Goal: Information Seeking & Learning: Check status

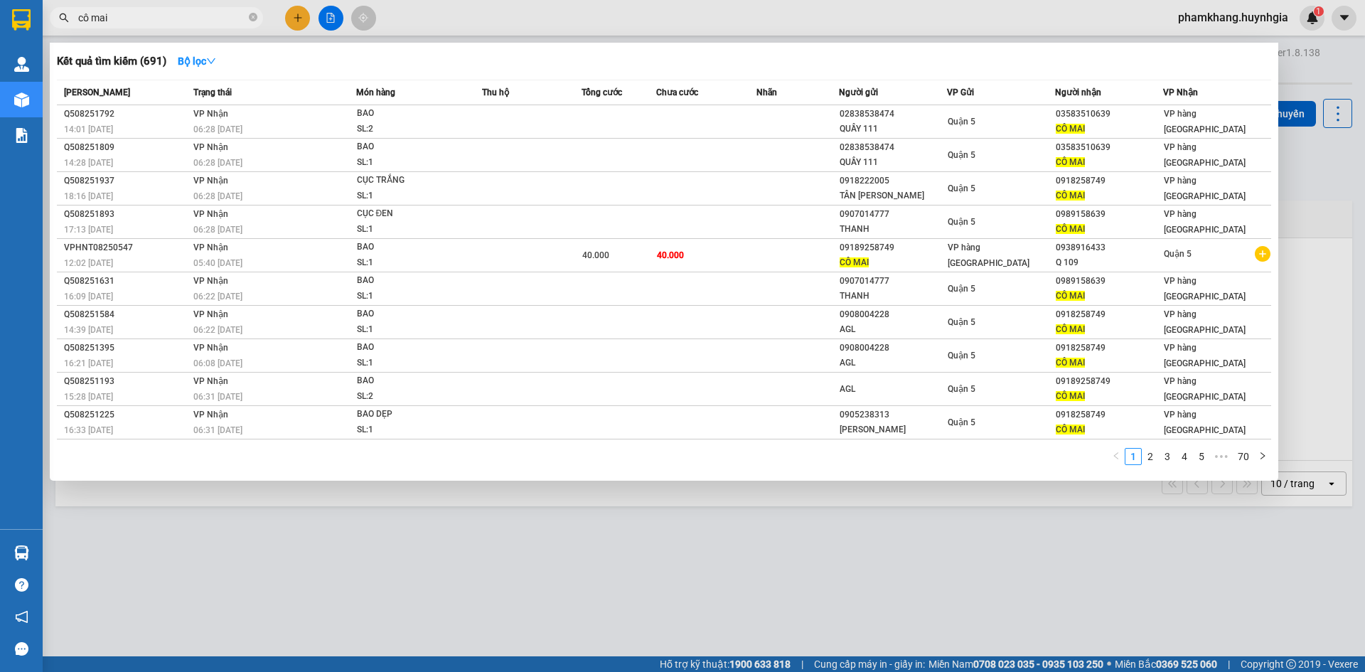
click at [164, 22] on input "cô mai" at bounding box center [162, 18] width 168 height 16
click at [164, 23] on input "cô mai" at bounding box center [162, 18] width 168 height 16
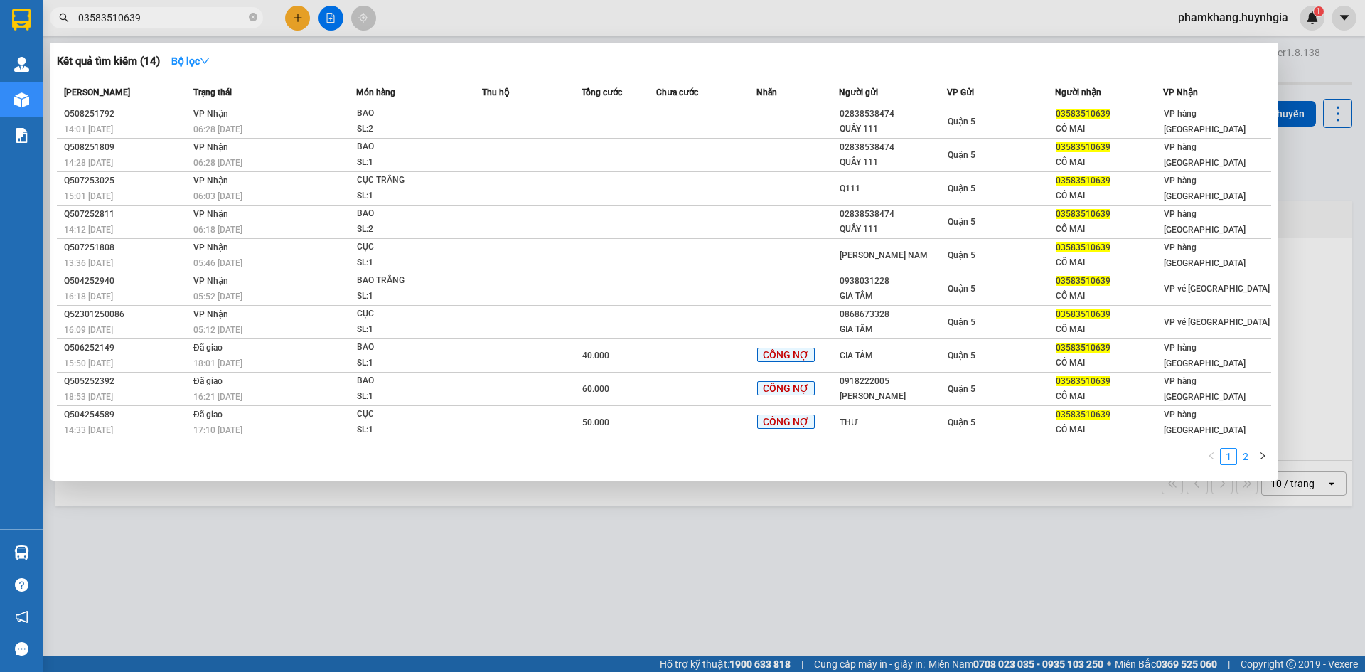
type input "03583510639"
click at [1247, 460] on link "2" at bounding box center [1246, 457] width 16 height 16
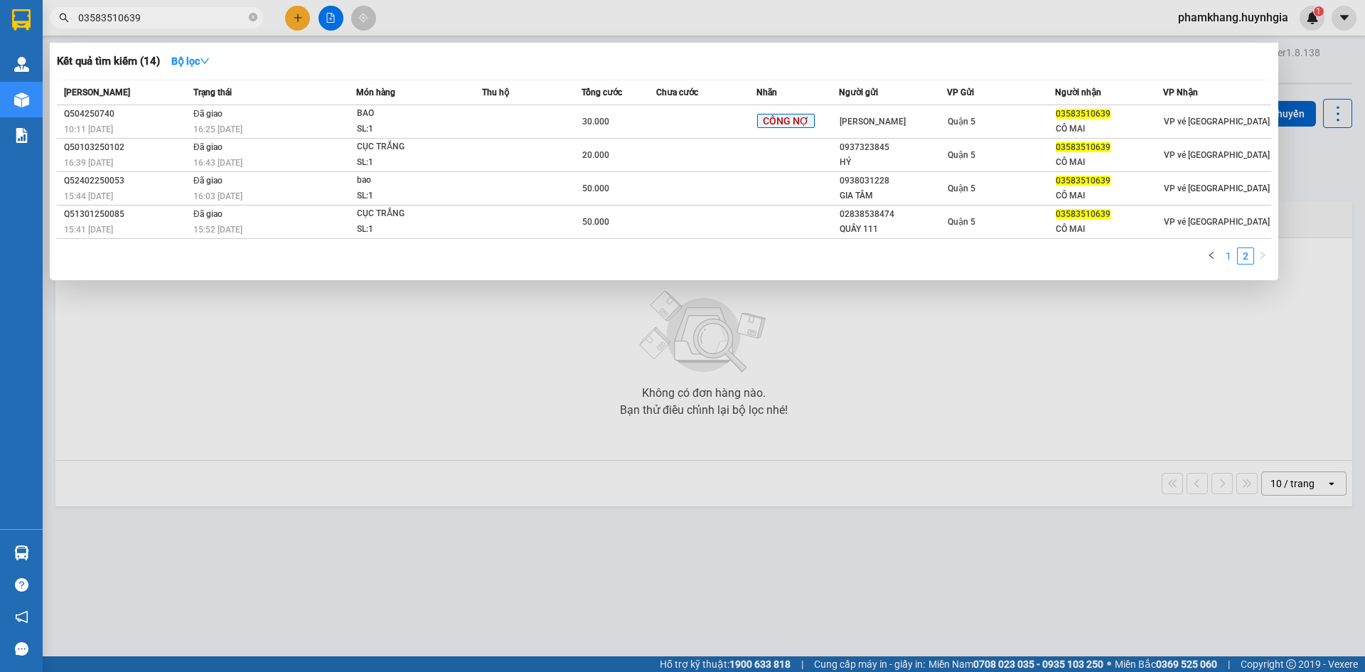
click at [1223, 255] on link "1" at bounding box center [1229, 256] width 16 height 16
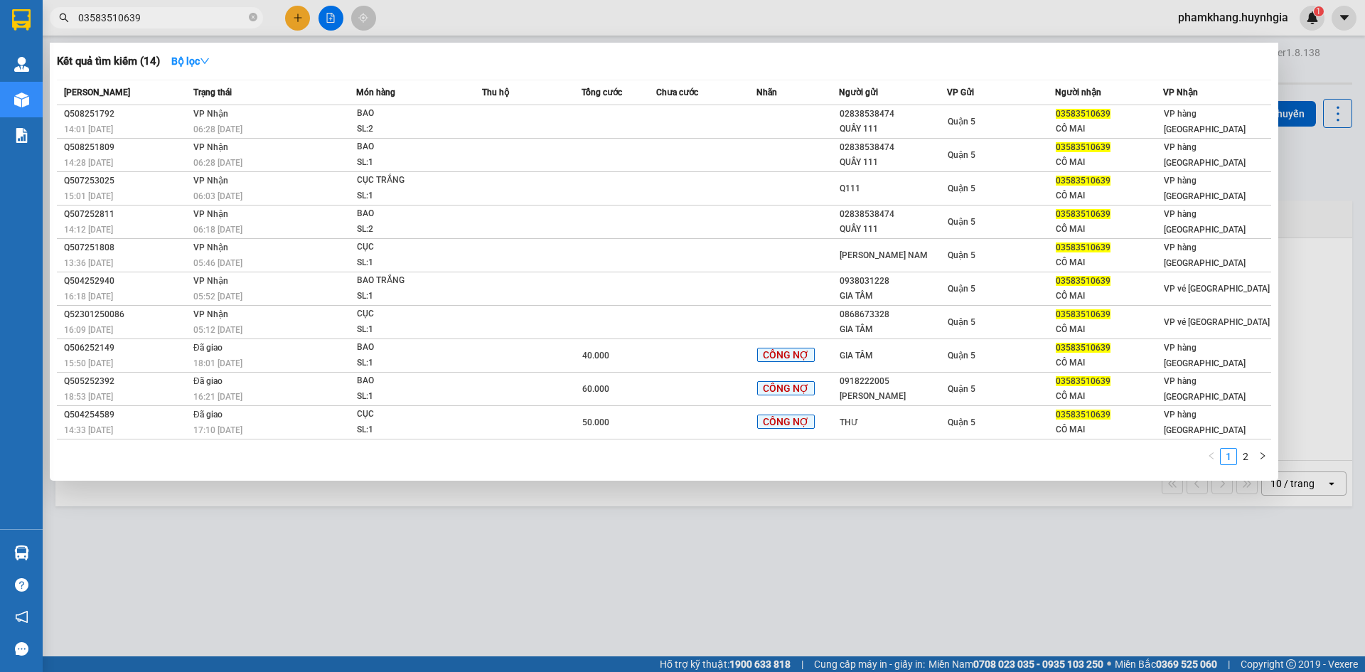
click at [881, 496] on div at bounding box center [682, 336] width 1365 height 672
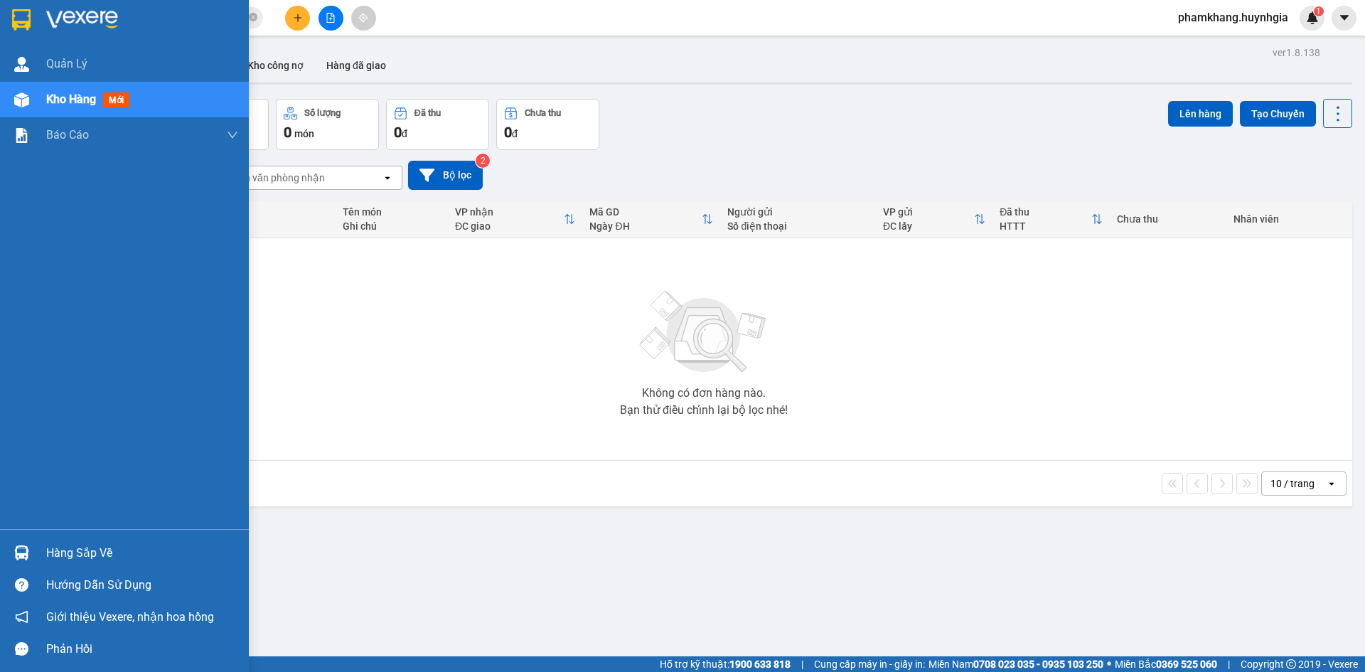
click at [17, 89] on div at bounding box center [21, 99] width 25 height 25
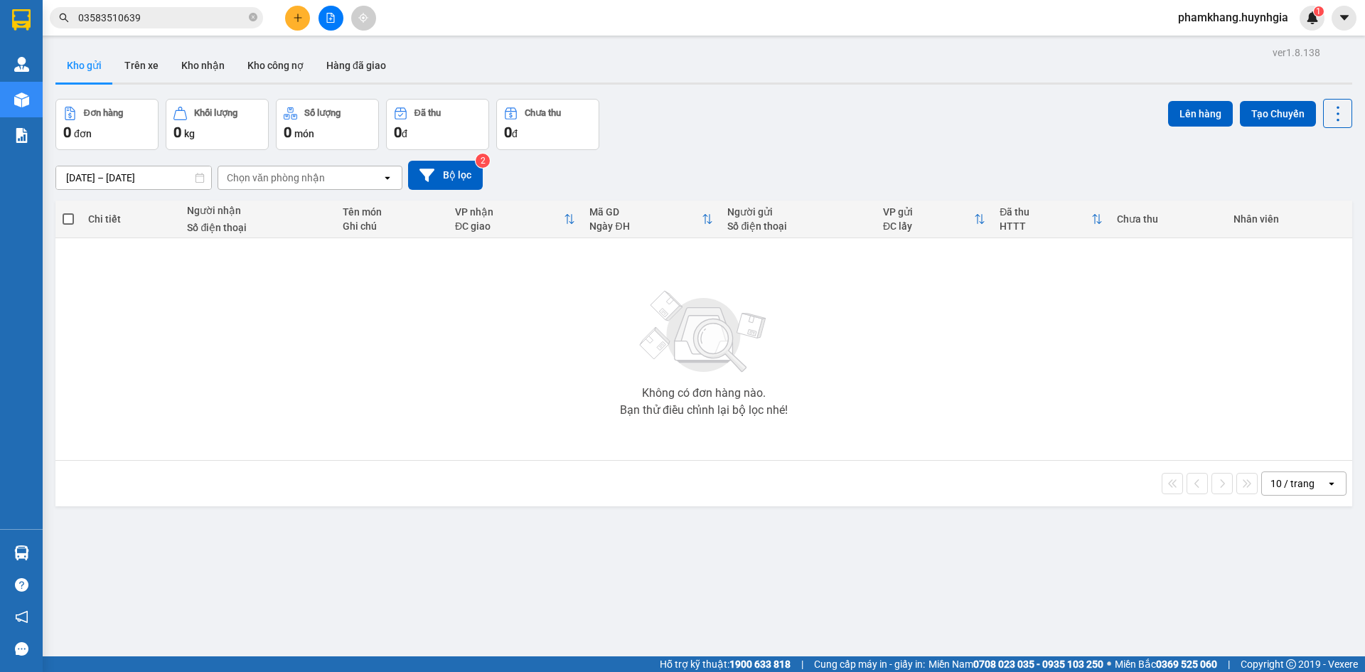
click at [91, 71] on button "Kho gửi" at bounding box center [84, 65] width 58 height 34
click at [196, 179] on icon at bounding box center [200, 178] width 9 height 10
click at [197, 179] on icon at bounding box center [200, 178] width 10 height 10
click at [137, 170] on input "[DATE] – [DATE]" at bounding box center [133, 177] width 155 height 23
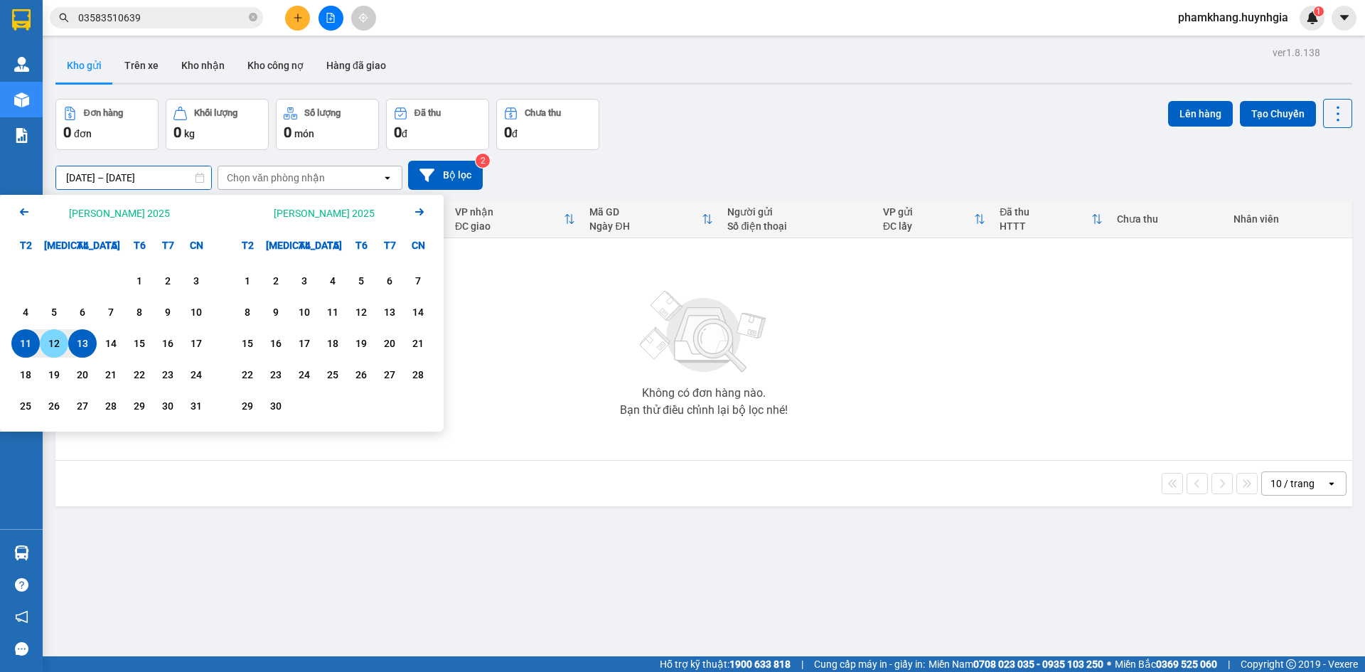
click at [47, 348] on div "12" at bounding box center [54, 343] width 20 height 17
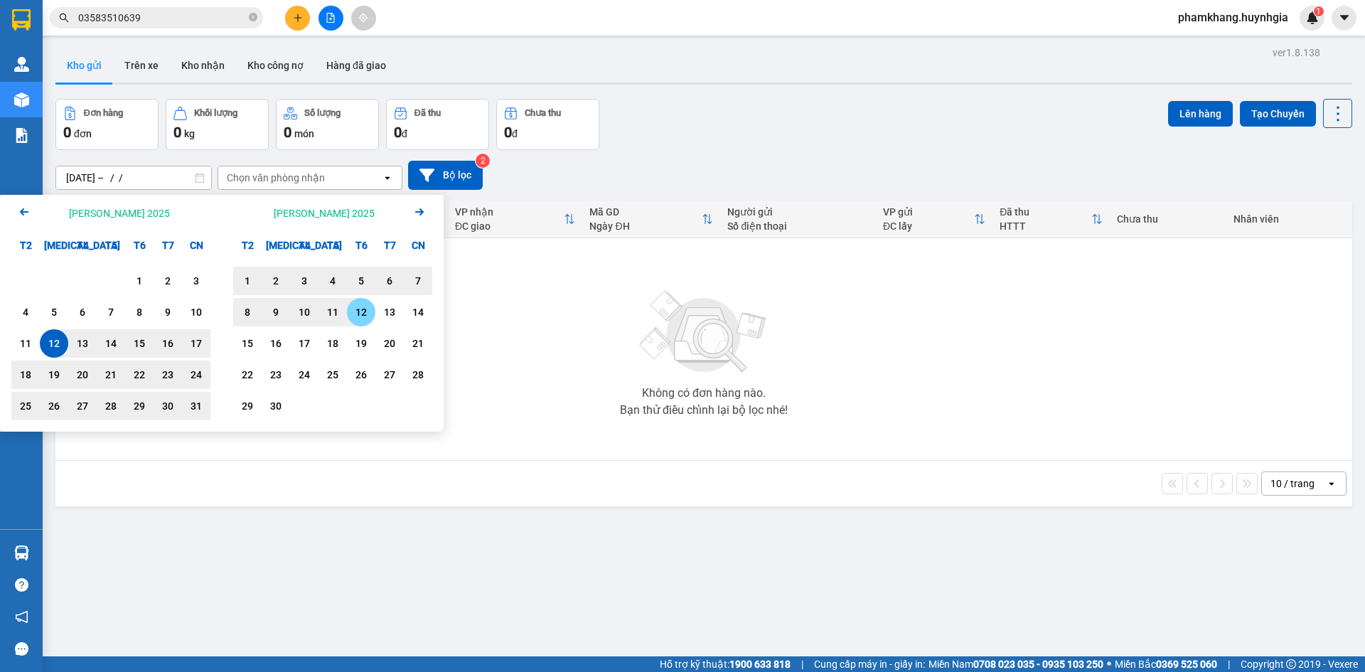
click at [372, 319] on div "12" at bounding box center [361, 312] width 28 height 28
type input "[DATE] – [DATE]"
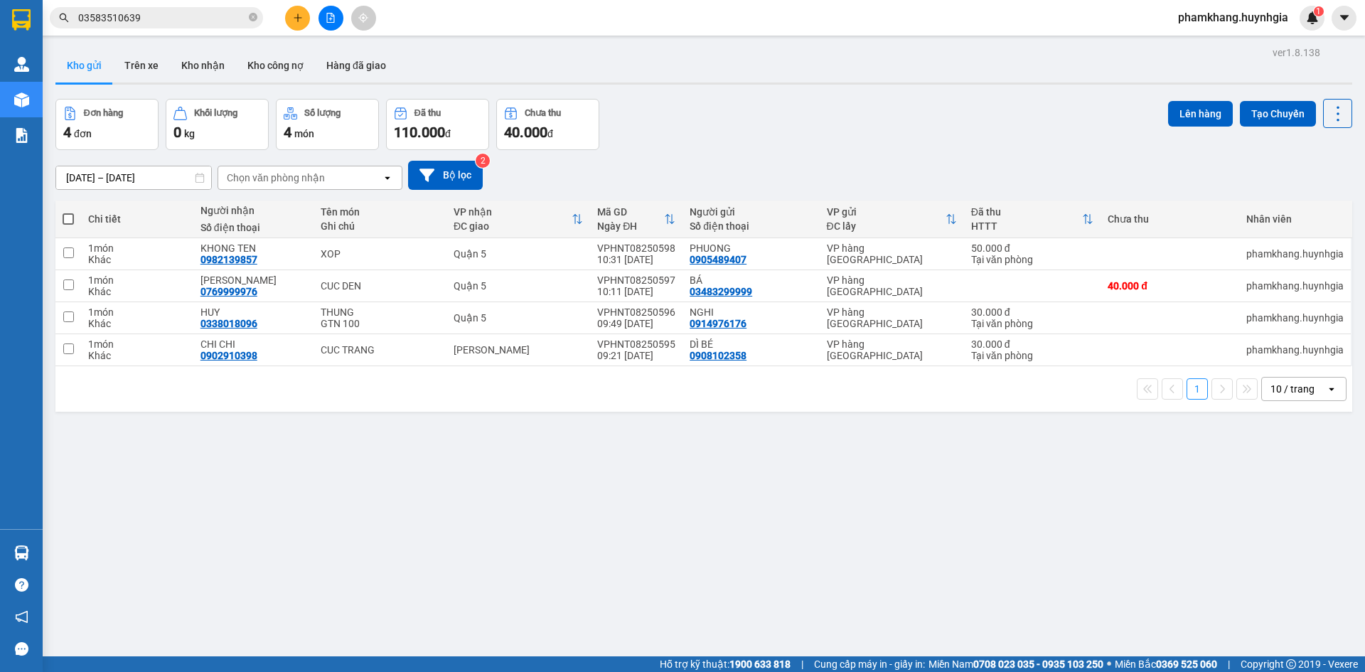
click at [386, 181] on icon "open" at bounding box center [387, 177] width 11 height 11
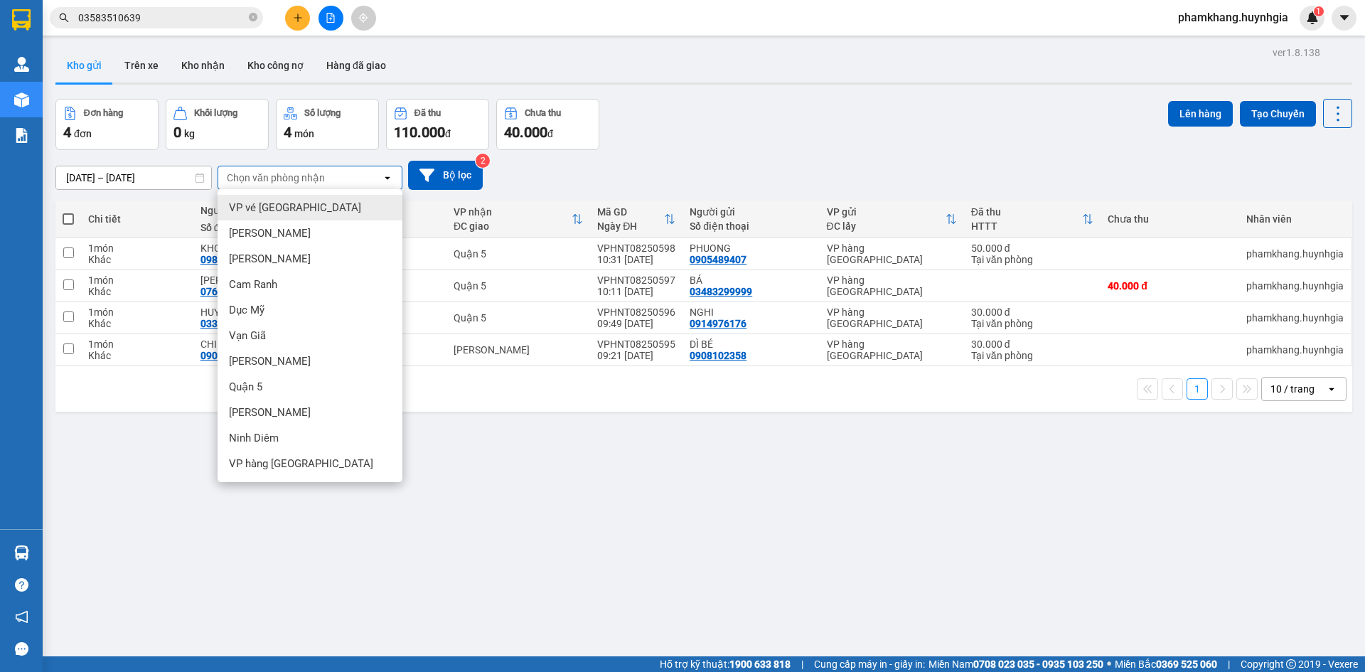
click at [361, 205] on div "VP vé [GEOGRAPHIC_DATA]" at bounding box center [310, 208] width 185 height 26
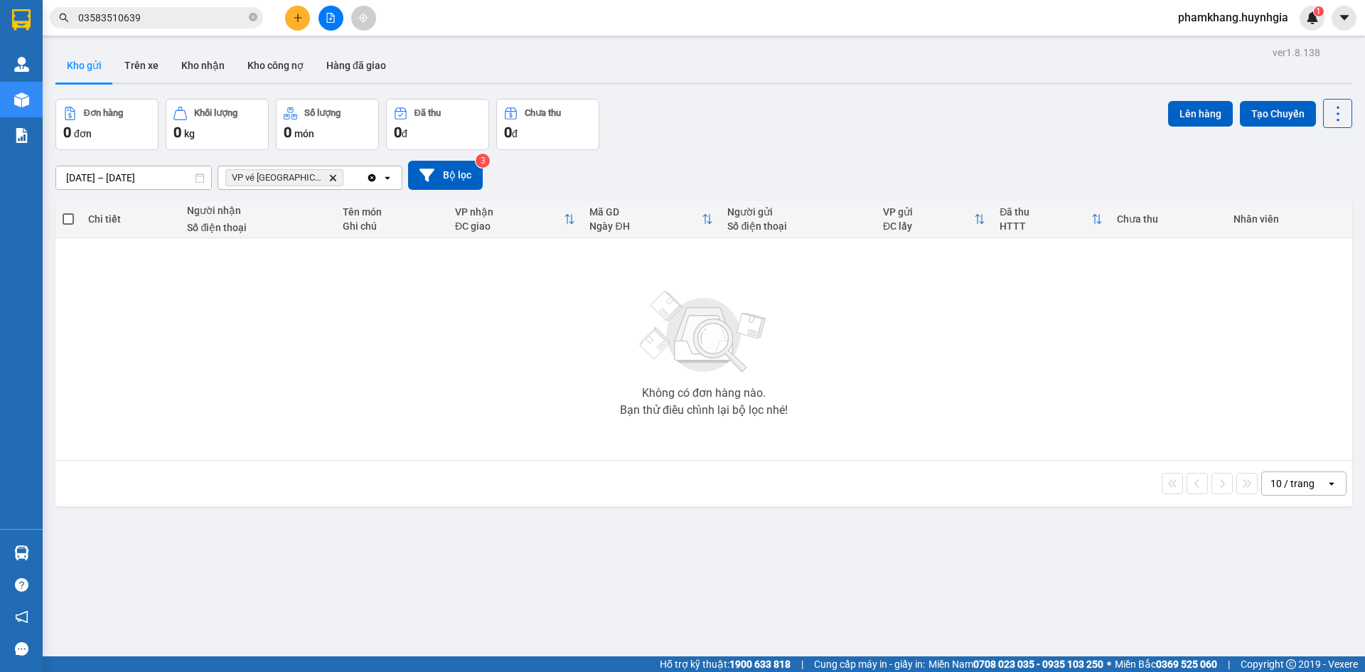
click at [374, 179] on icon "Clear all" at bounding box center [372, 178] width 8 height 8
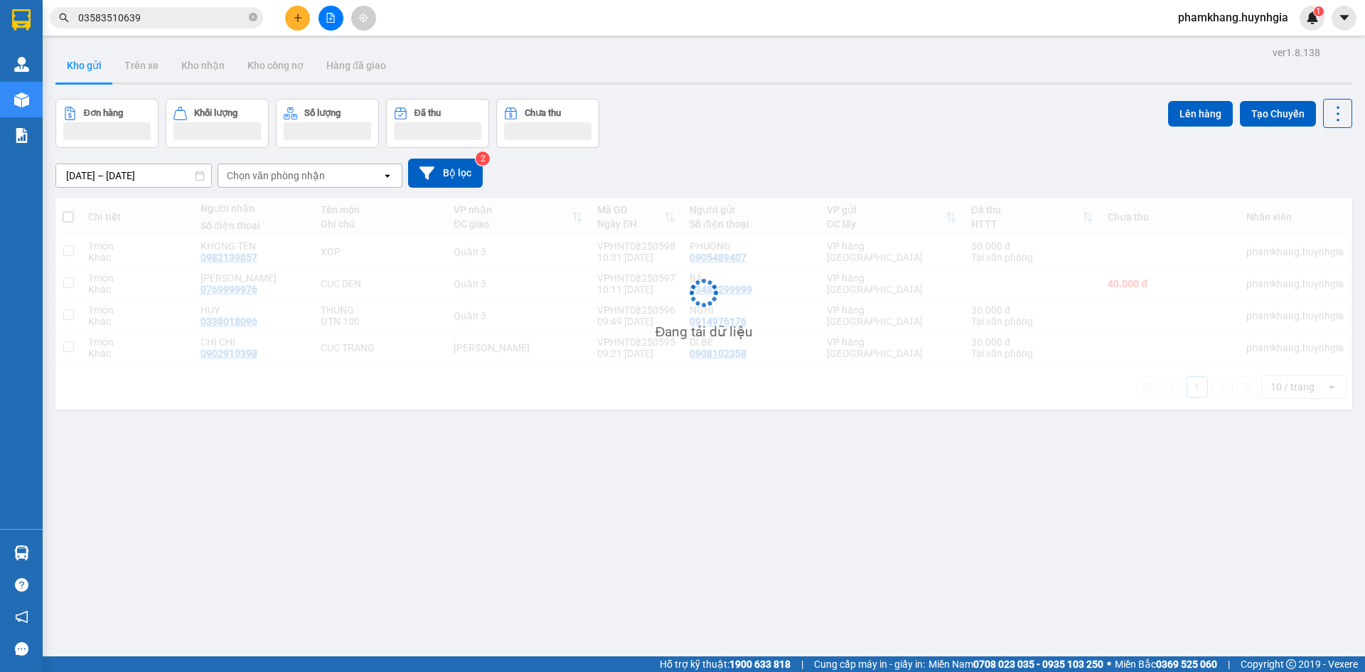
click at [385, 177] on icon "open" at bounding box center [387, 175] width 11 height 11
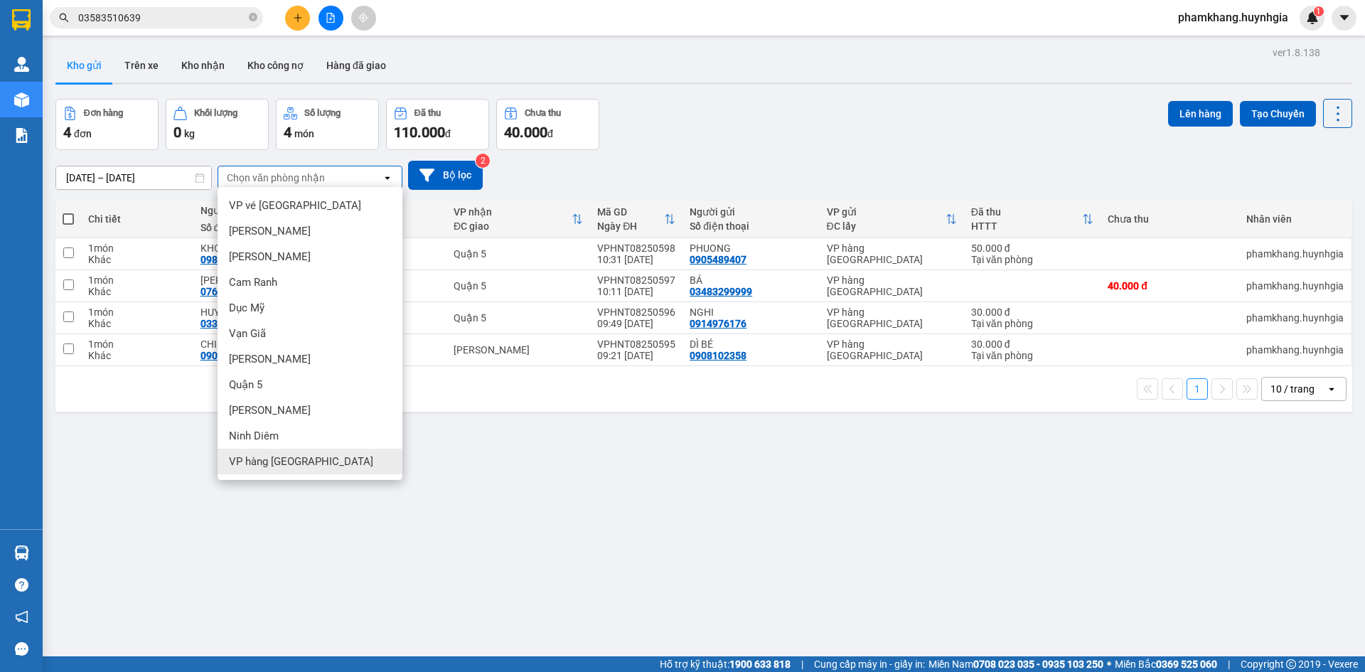
click at [304, 452] on div "VP hàng [GEOGRAPHIC_DATA]" at bounding box center [310, 462] width 185 height 26
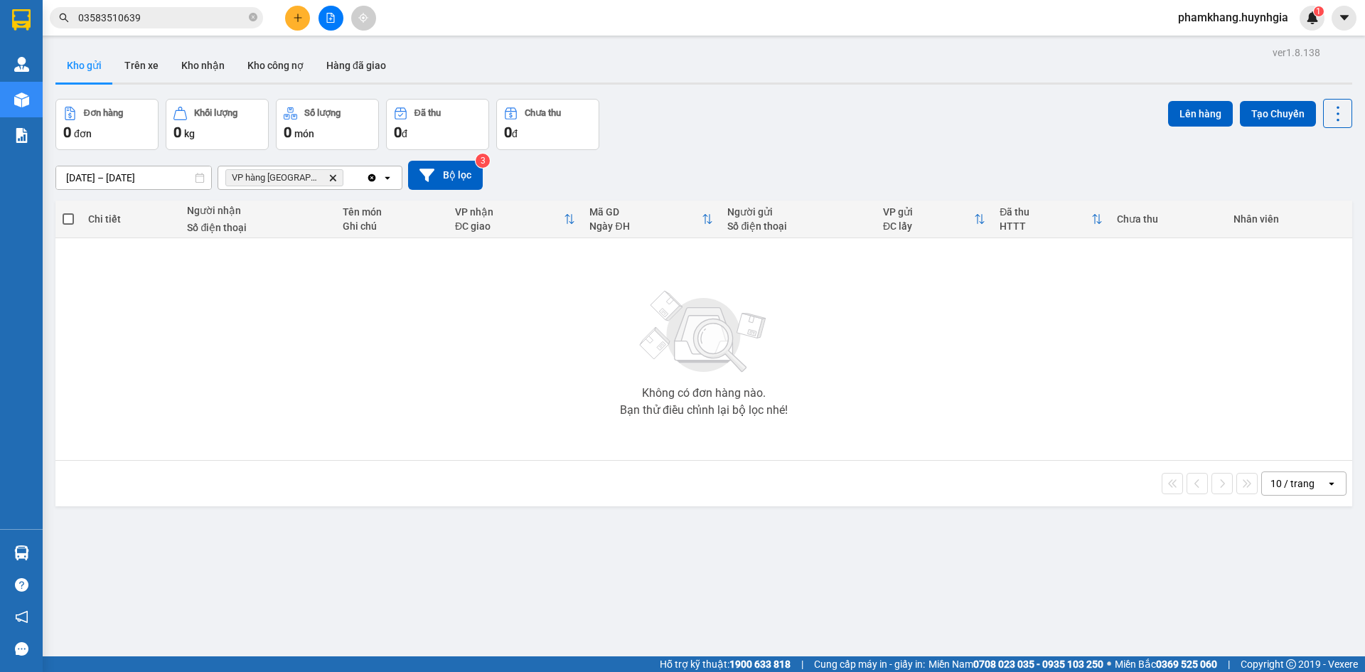
click at [373, 179] on icon "Clear all" at bounding box center [372, 178] width 8 height 8
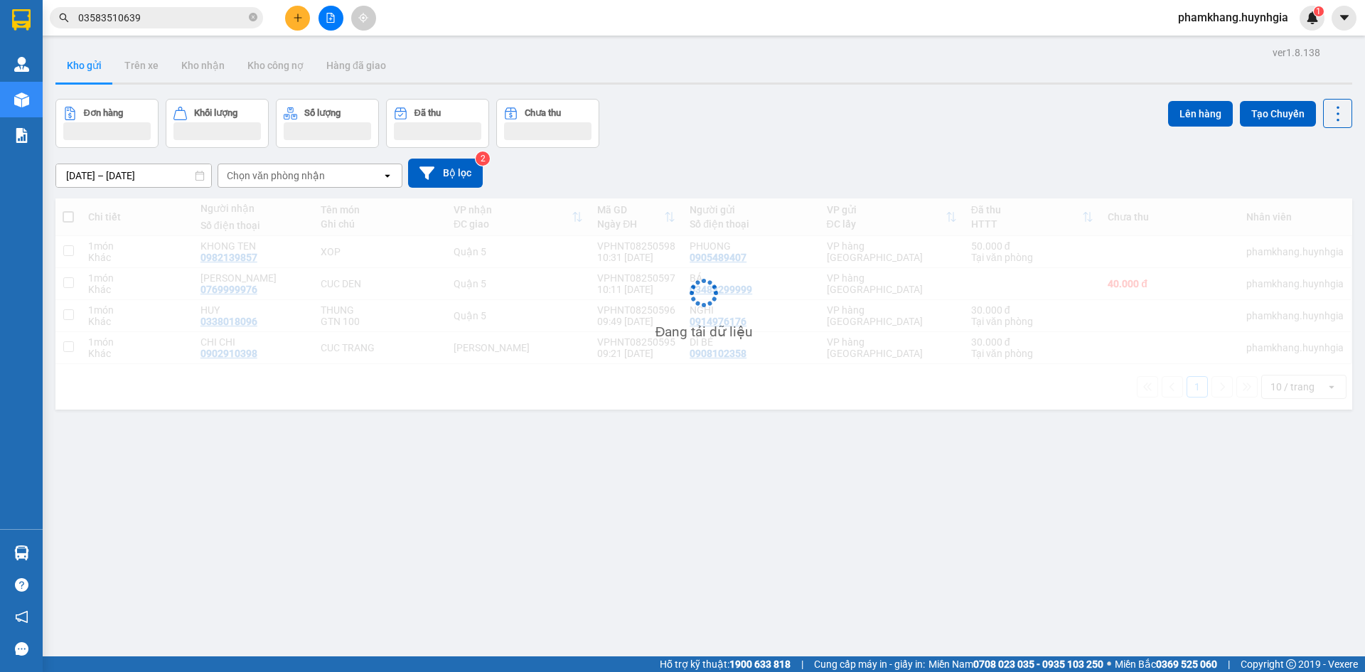
click at [389, 179] on icon "open" at bounding box center [387, 175] width 11 height 11
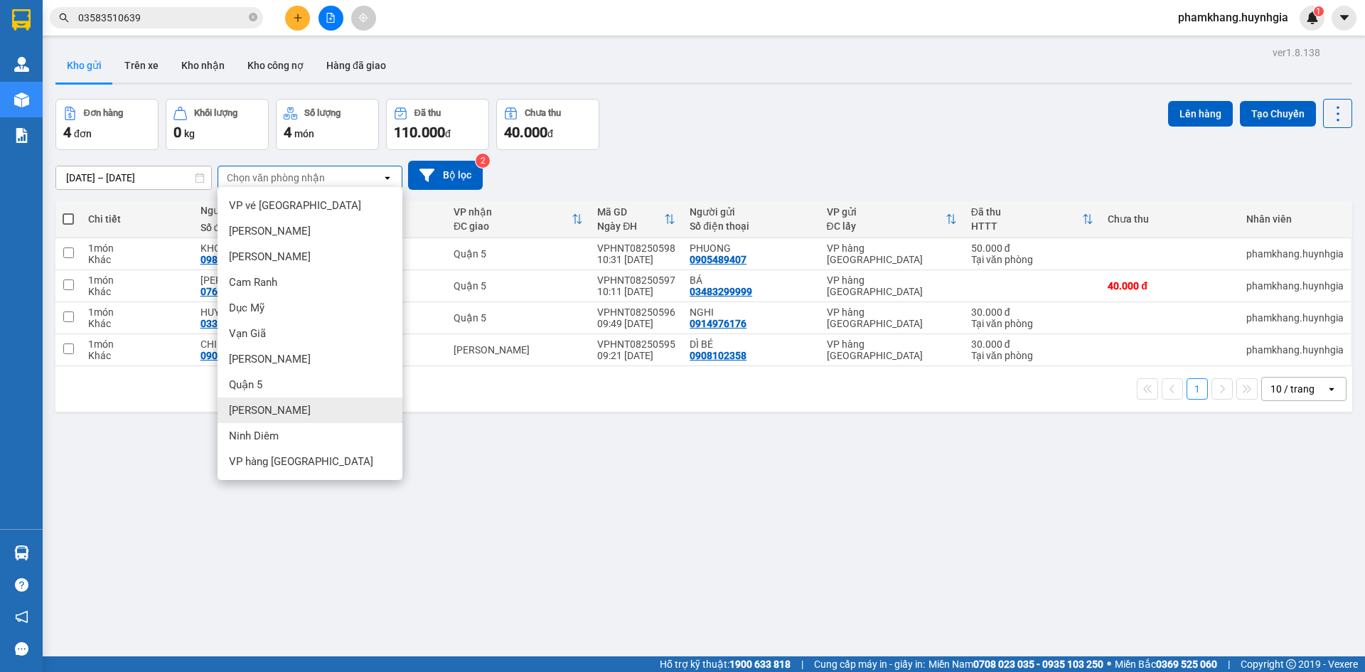
click at [743, 510] on div "ver 1.8.138 Kho gửi Trên xe Kho [PERSON_NAME] công nợ Hàng đã [PERSON_NAME] hàn…" at bounding box center [704, 379] width 1309 height 672
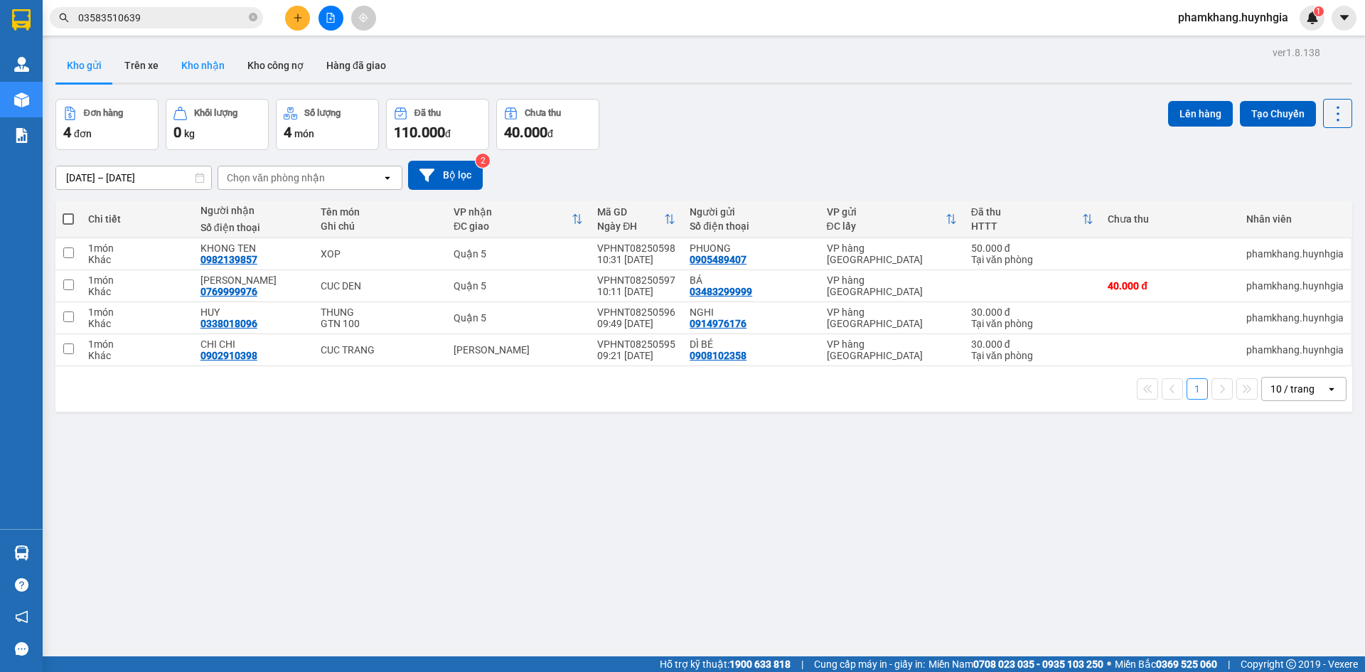
click at [189, 62] on button "Kho nhận" at bounding box center [203, 65] width 66 height 34
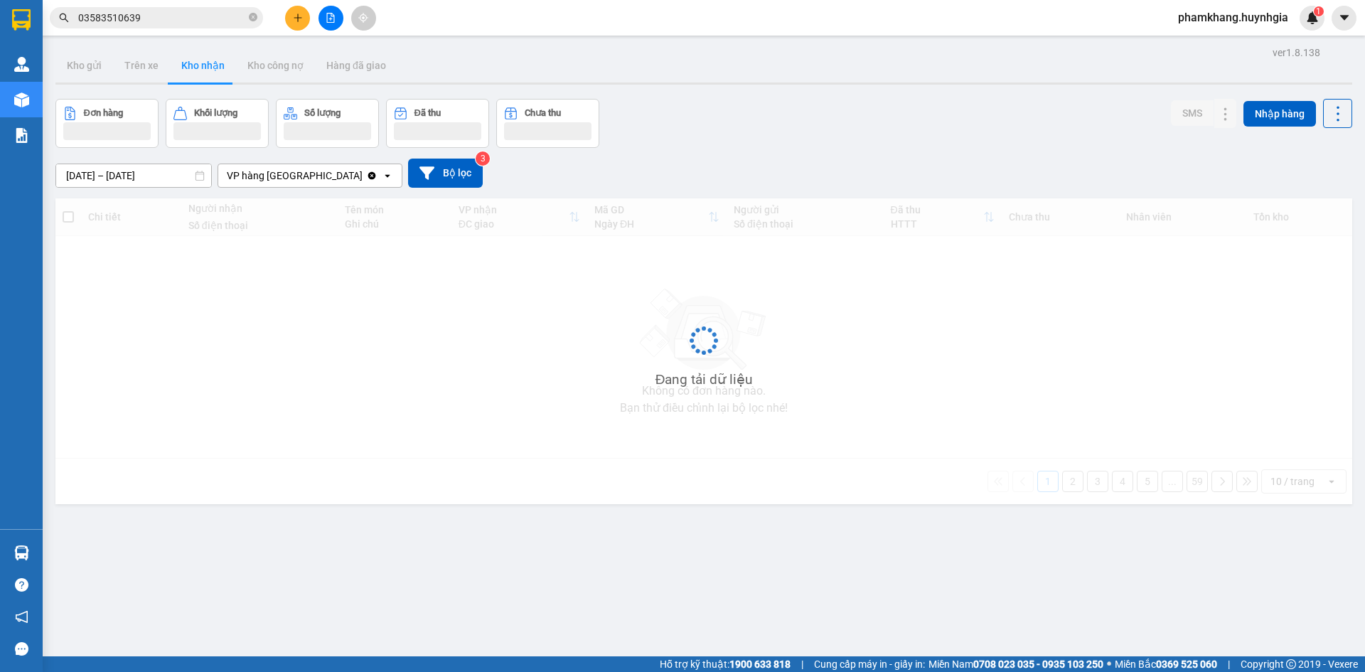
click at [201, 176] on icon at bounding box center [200, 176] width 10 height 10
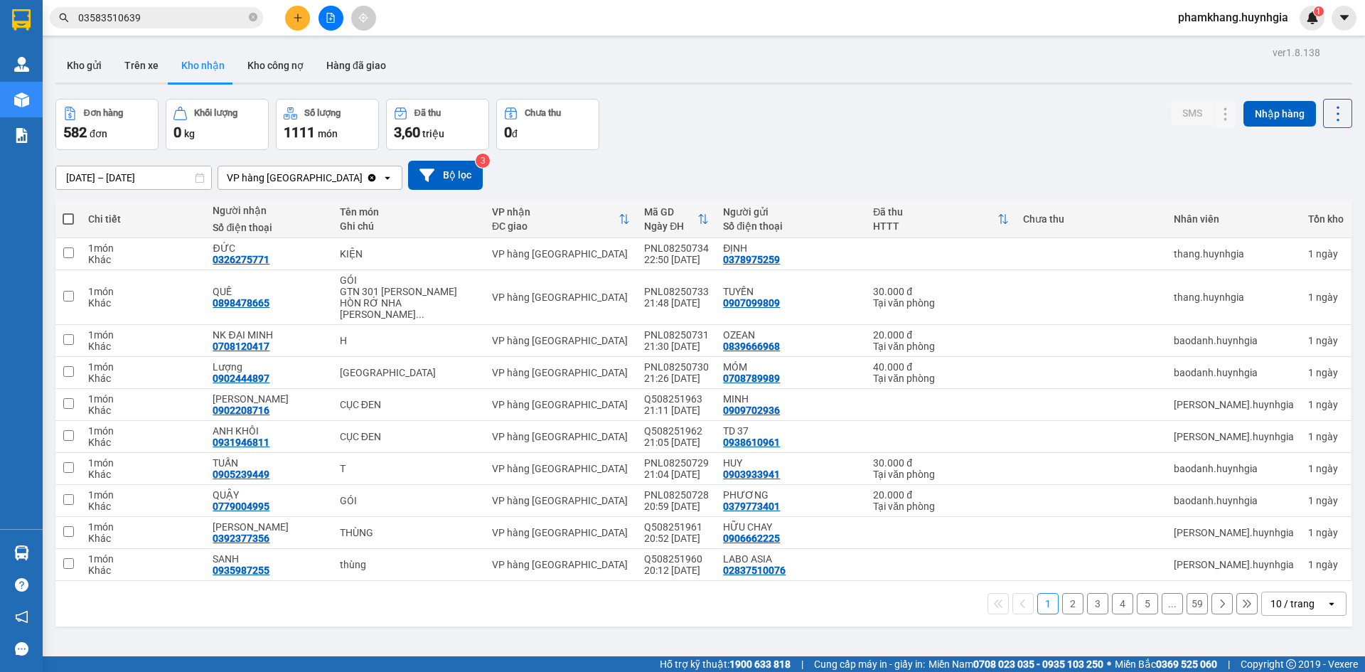
click at [201, 180] on icon at bounding box center [200, 178] width 10 height 10
click at [369, 174] on icon "Clear value" at bounding box center [371, 177] width 11 height 11
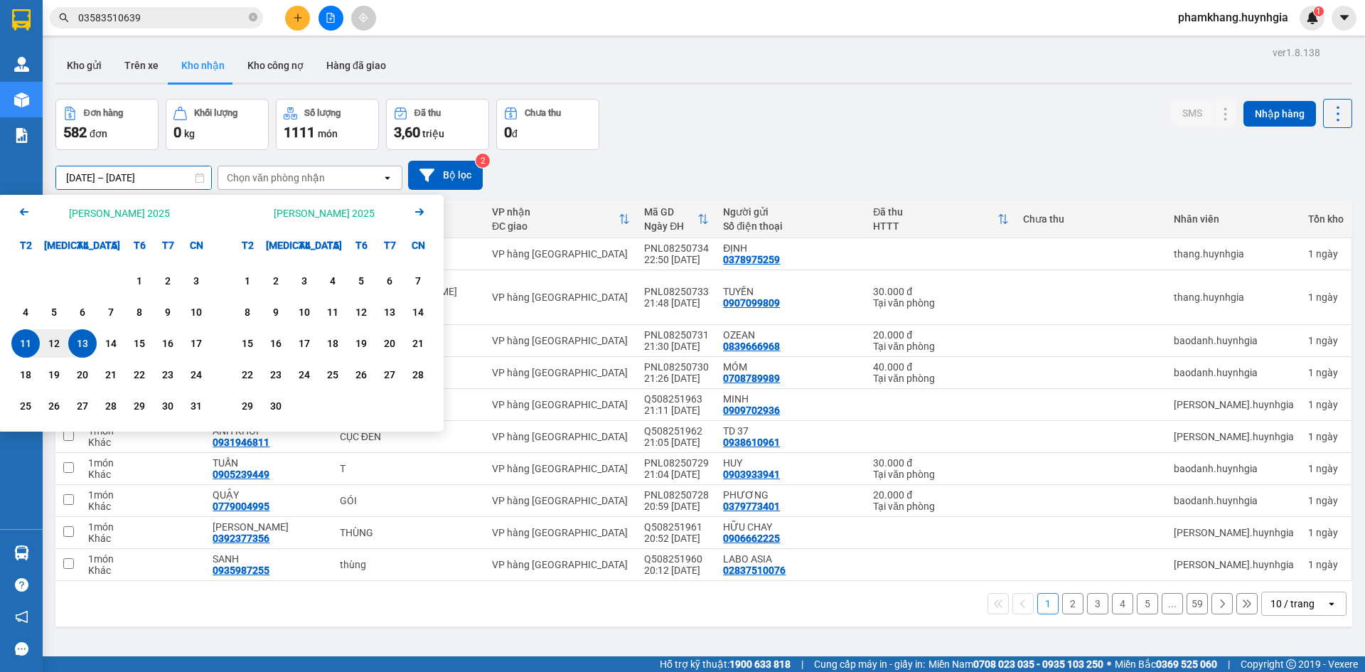
click at [198, 183] on input "[DATE] – [DATE]" at bounding box center [133, 177] width 155 height 23
click at [51, 335] on div "12" at bounding box center [54, 343] width 28 height 28
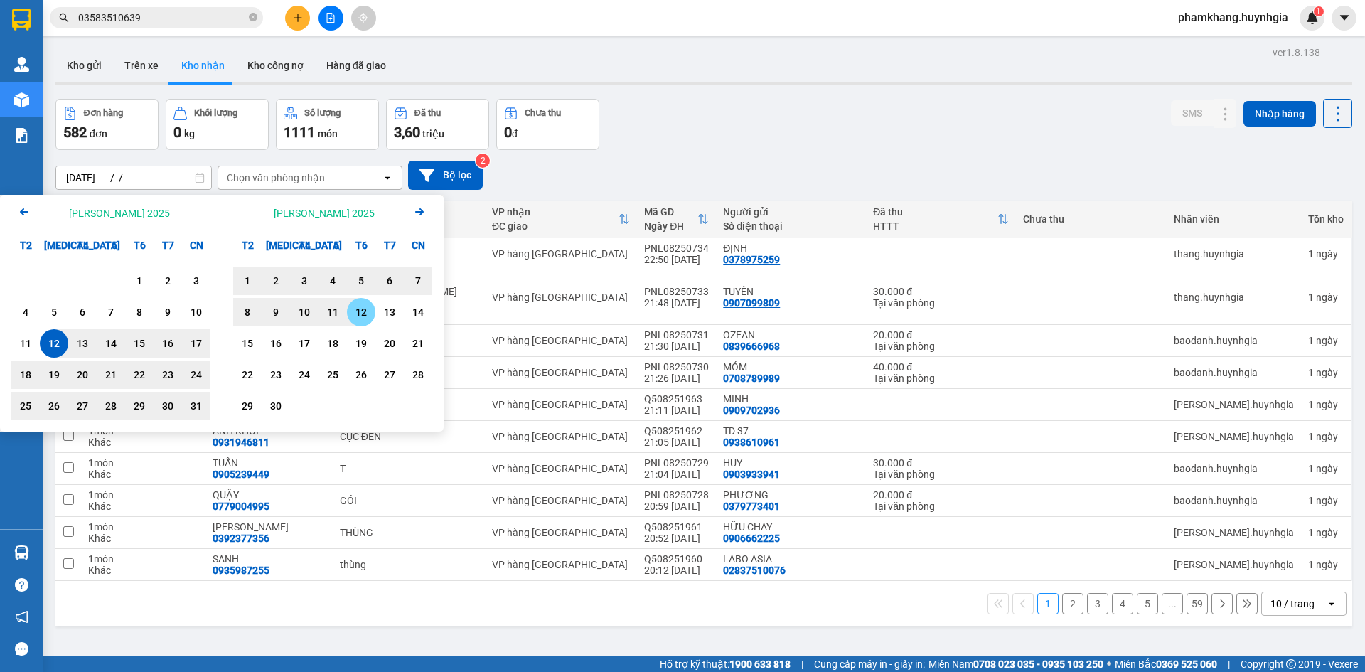
click at [361, 317] on div "12" at bounding box center [361, 312] width 20 height 17
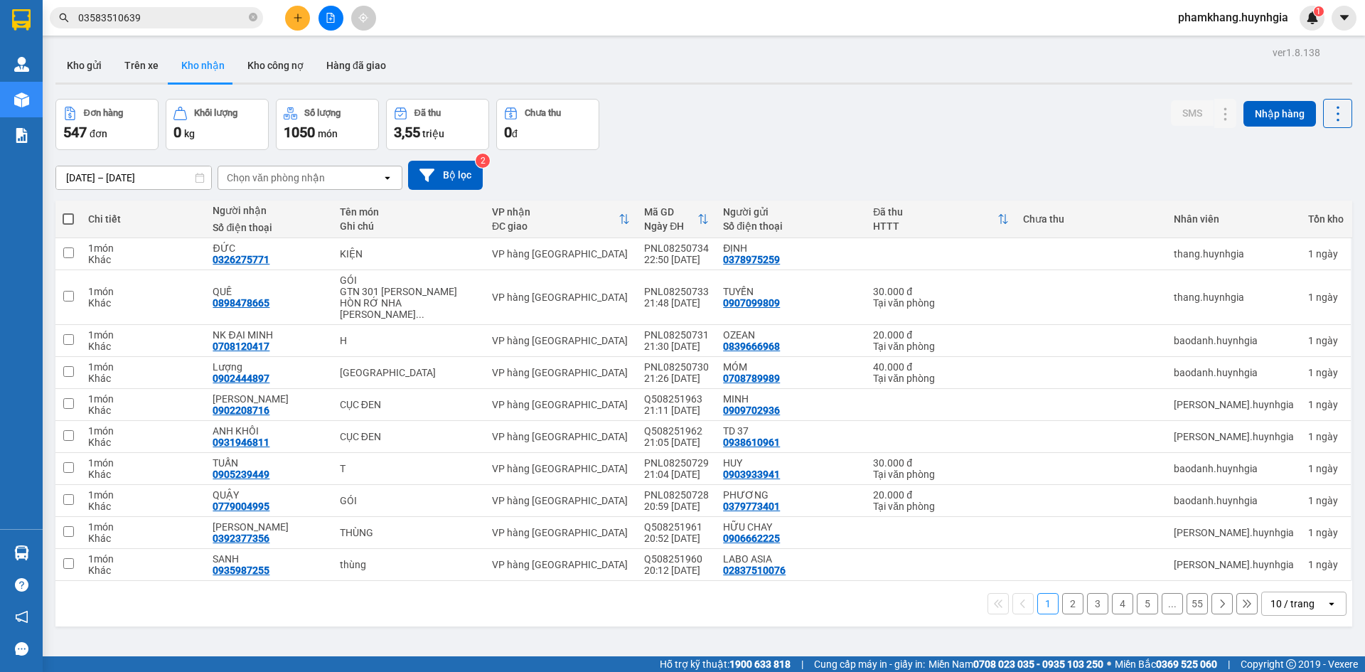
click at [202, 181] on icon at bounding box center [200, 178] width 10 height 10
click at [191, 179] on input "[DATE] – [DATE]" at bounding box center [133, 177] width 155 height 23
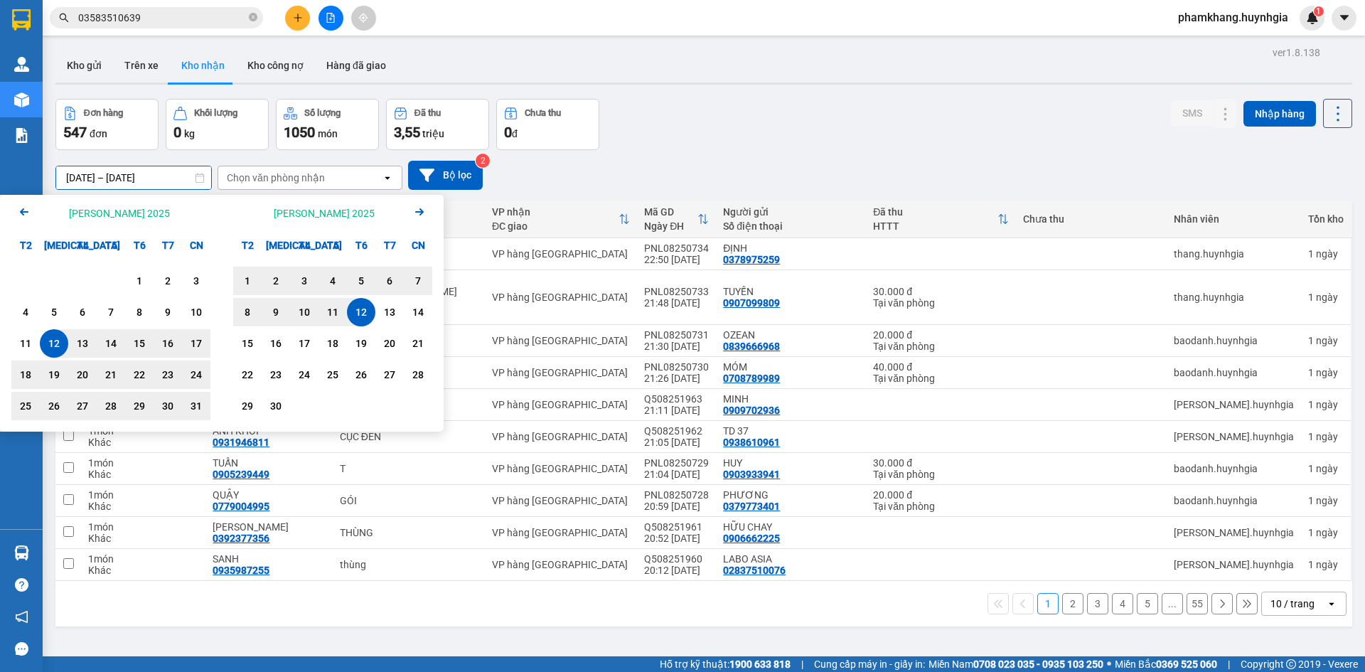
click at [366, 319] on div "12" at bounding box center [361, 312] width 20 height 17
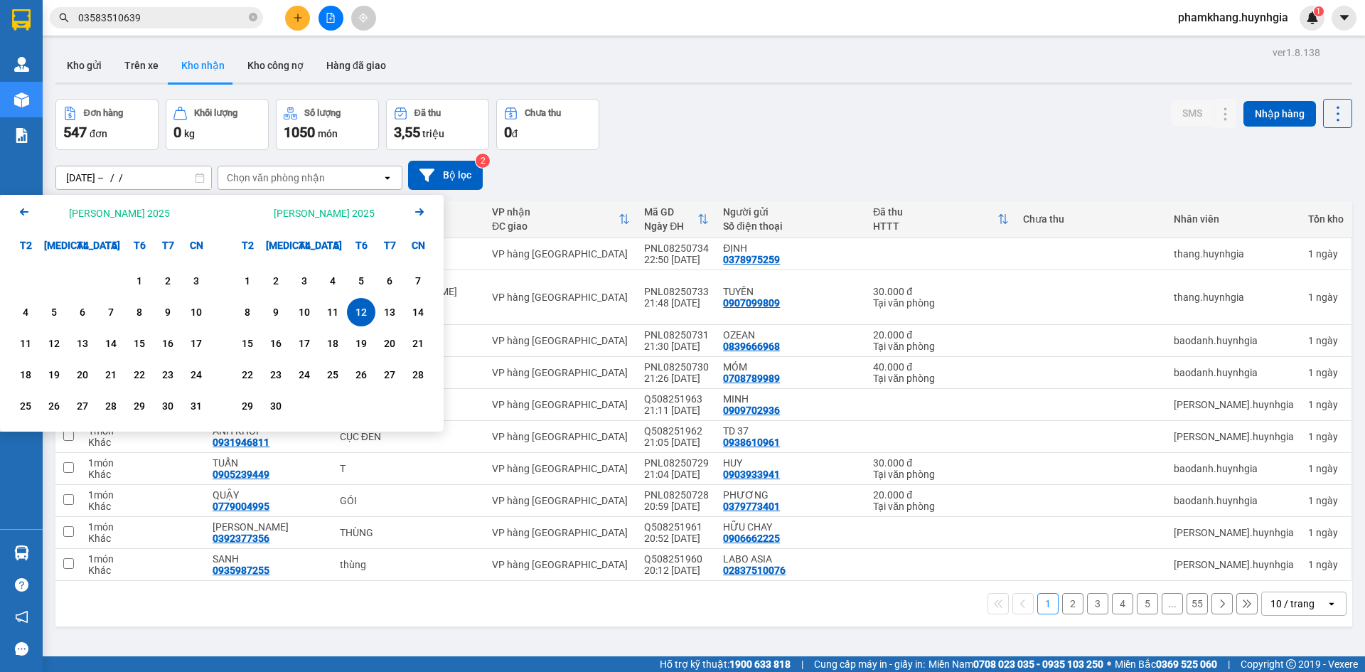
click at [366, 319] on div "12" at bounding box center [361, 312] width 20 height 17
type input "[DATE] – [DATE]"
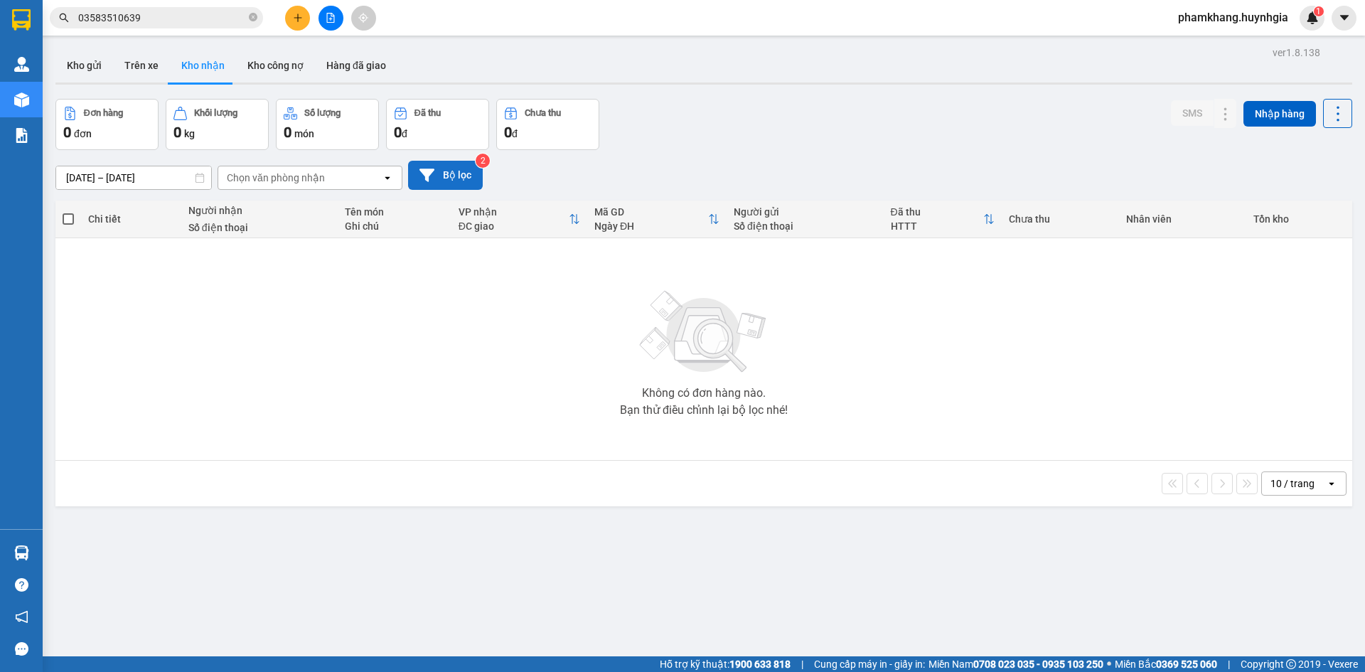
click at [440, 180] on button "Bộ lọc" at bounding box center [445, 175] width 75 height 29
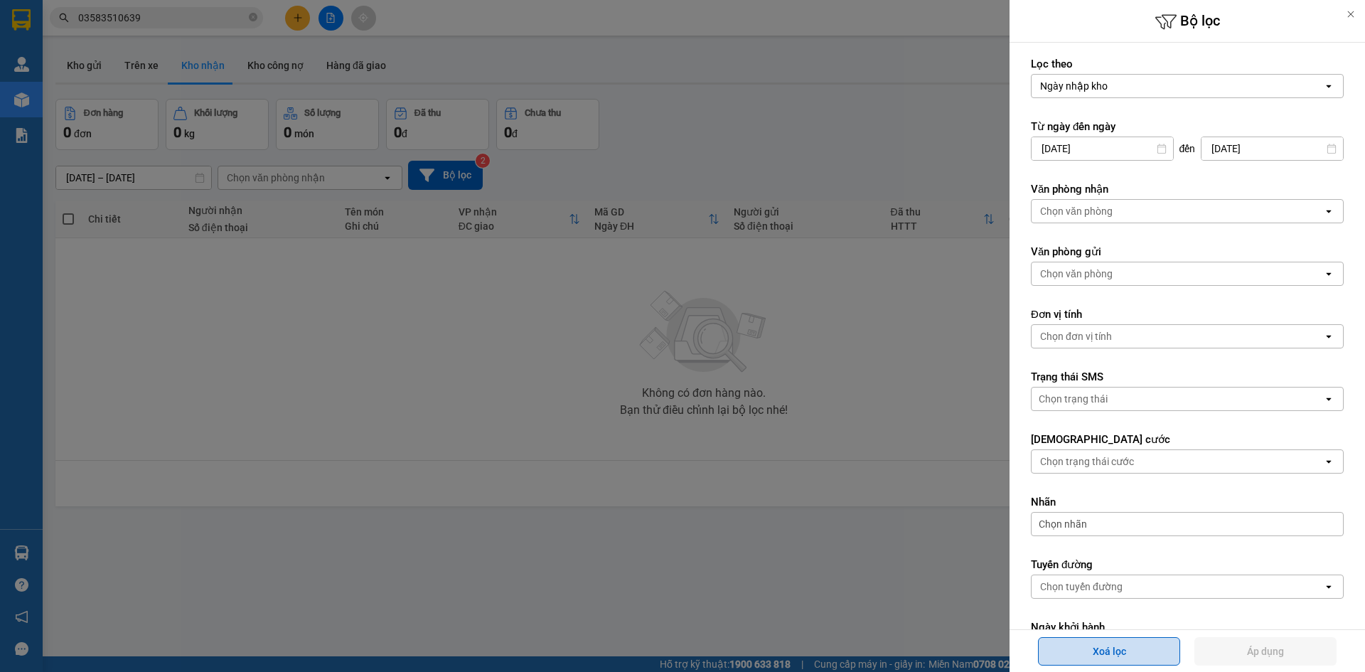
click at [1116, 646] on button "Xoá lọc" at bounding box center [1109, 651] width 142 height 28
type input "[DATE]"
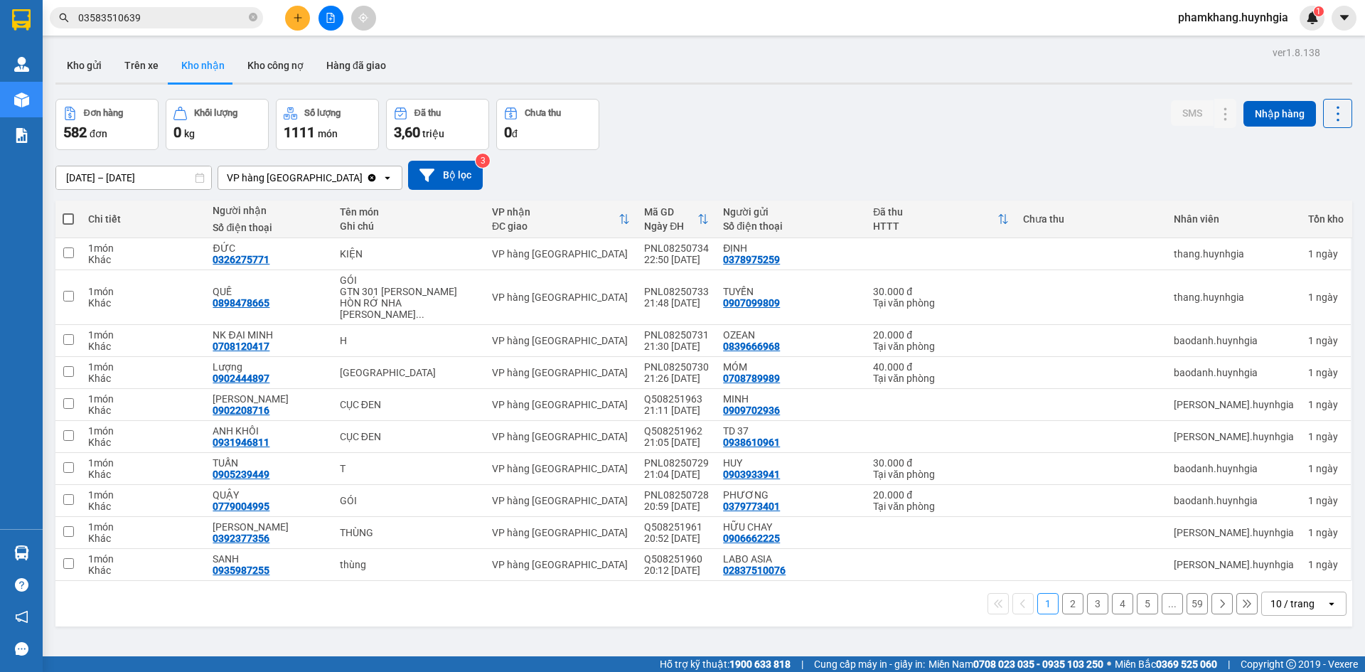
click at [199, 178] on icon at bounding box center [200, 178] width 10 height 10
click at [193, 180] on input "[DATE] – [DATE]" at bounding box center [133, 177] width 155 height 23
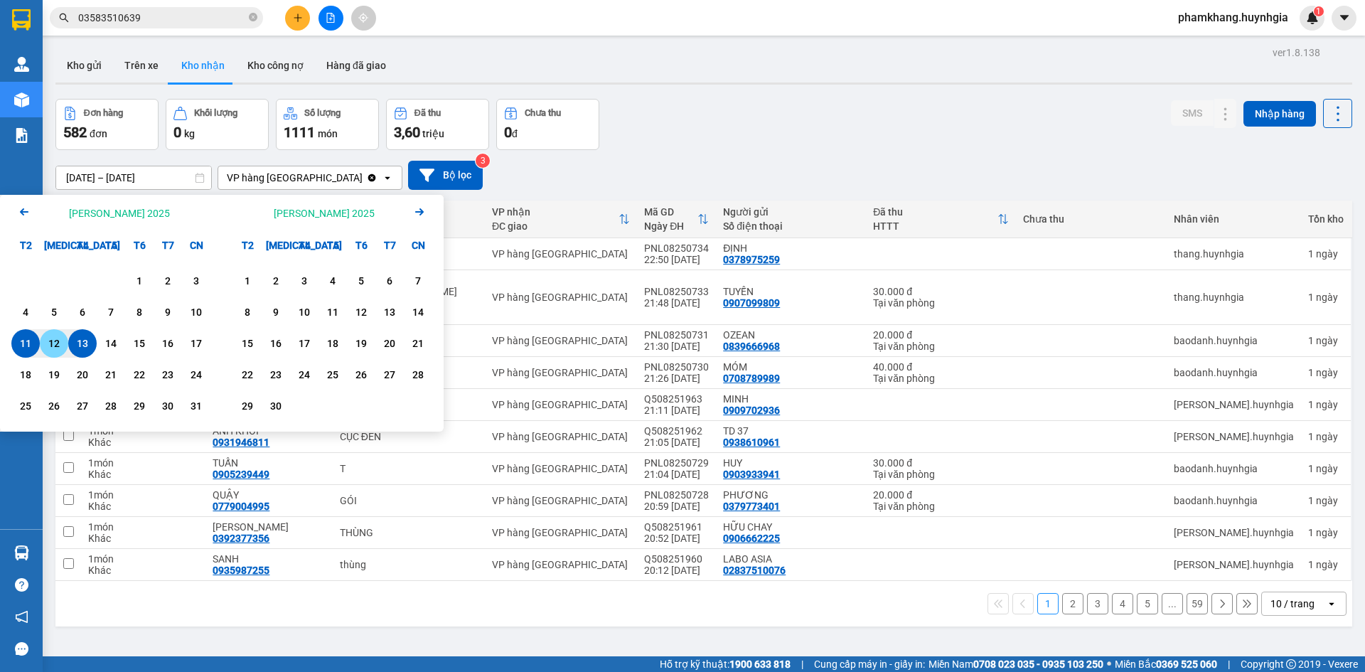
click at [63, 344] on div "12" at bounding box center [54, 343] width 20 height 17
click at [60, 346] on div "12" at bounding box center [54, 343] width 20 height 17
type input "[DATE] – [DATE]"
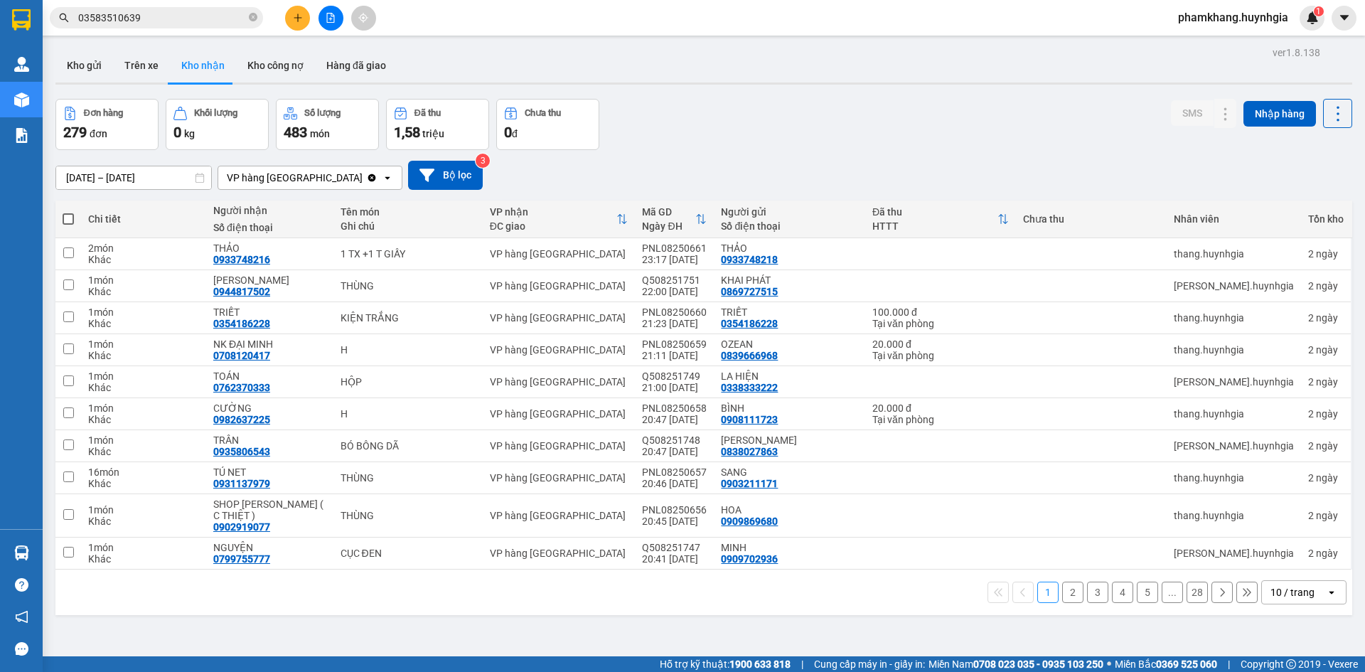
click at [1065, 584] on button "2" at bounding box center [1073, 592] width 21 height 21
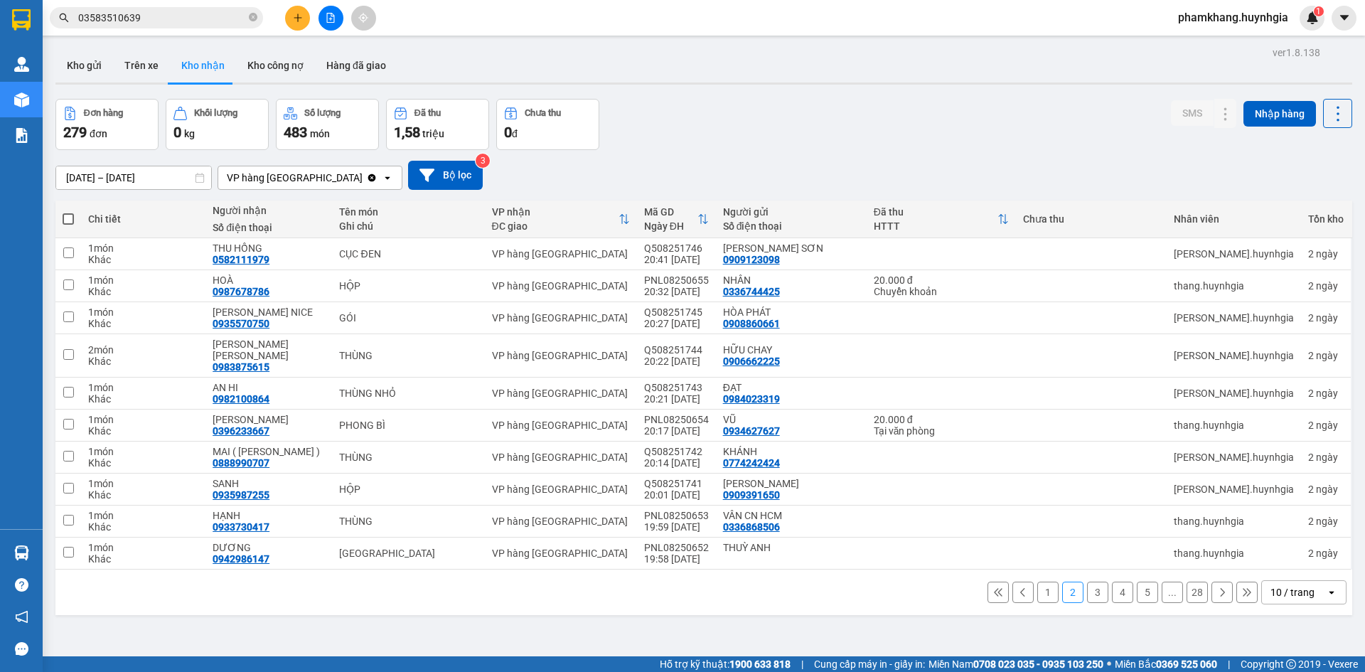
click at [228, 222] on div "Số điện thoại" at bounding box center [269, 227] width 112 height 11
click at [1087, 582] on button "3" at bounding box center [1097, 592] width 21 height 21
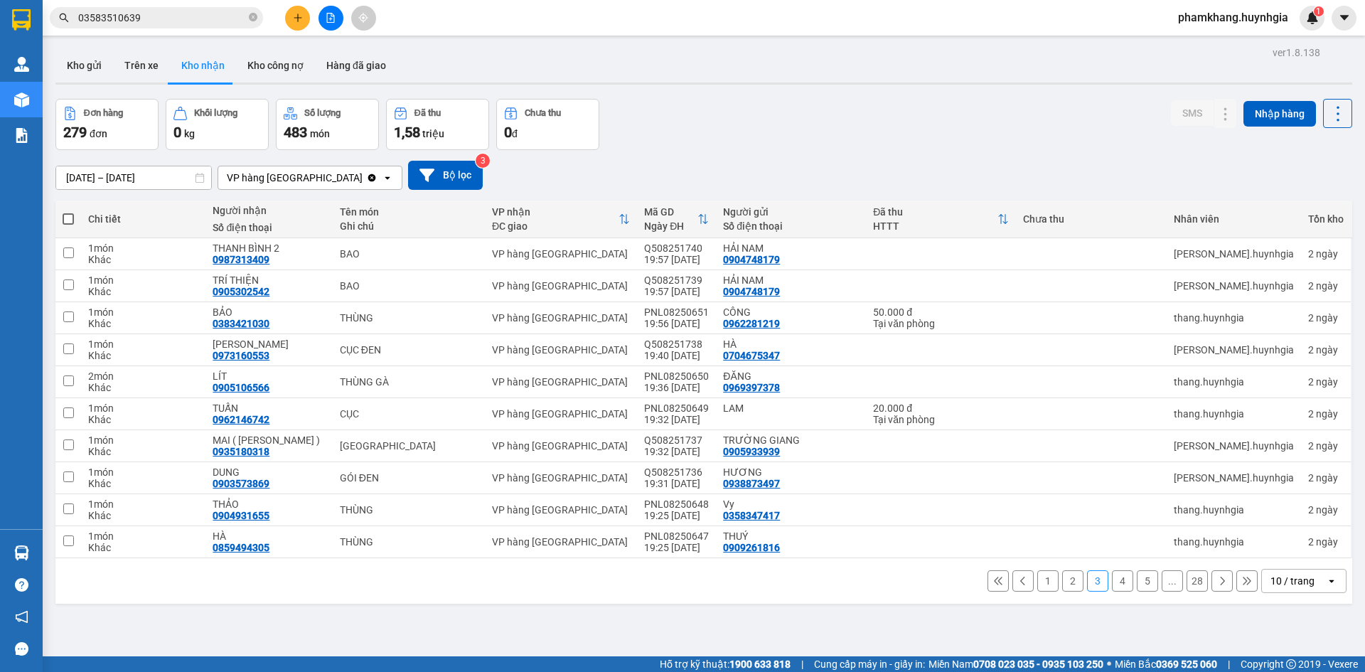
click at [1112, 583] on button "4" at bounding box center [1122, 580] width 21 height 21
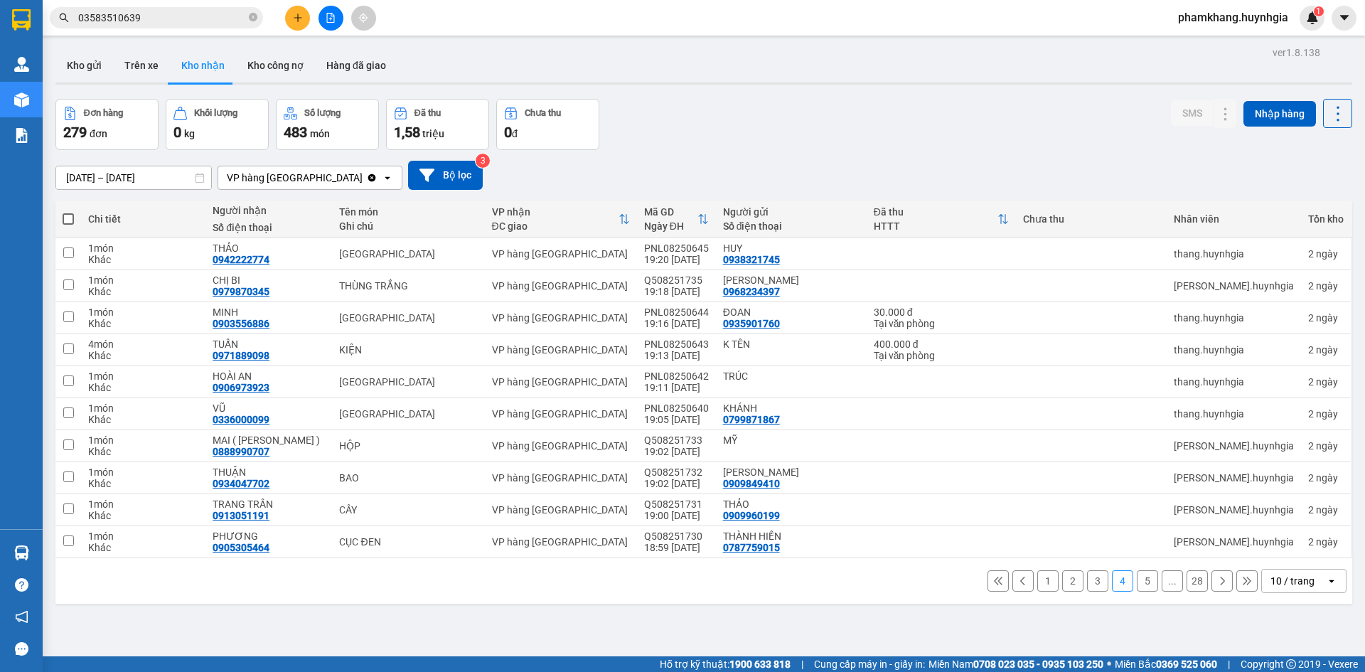
click at [1137, 585] on button "5" at bounding box center [1147, 580] width 21 height 21
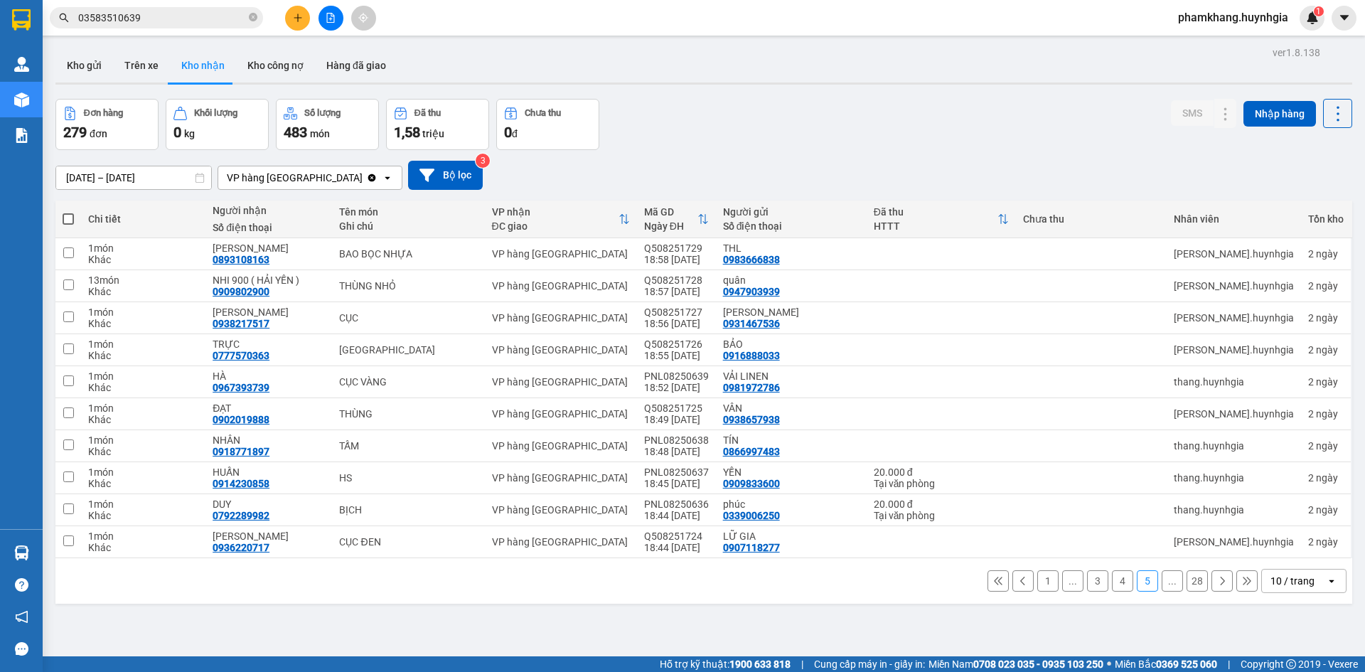
click at [1162, 585] on button "..." at bounding box center [1172, 580] width 21 height 21
click at [995, 589] on button at bounding box center [998, 580] width 21 height 21
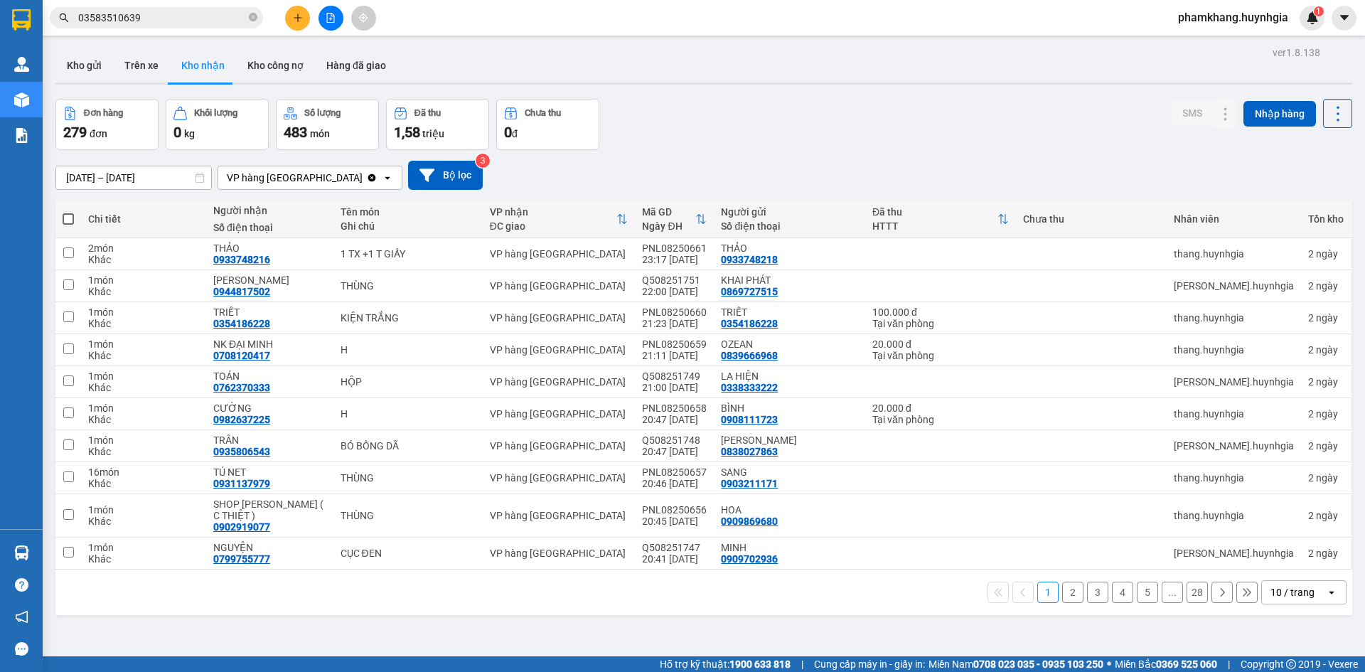
click at [75, 223] on th at bounding box center [68, 220] width 26 height 38
click at [72, 222] on span at bounding box center [68, 218] width 11 height 11
click at [68, 212] on input "checkbox" at bounding box center [68, 212] width 0 height 0
checkbox input "true"
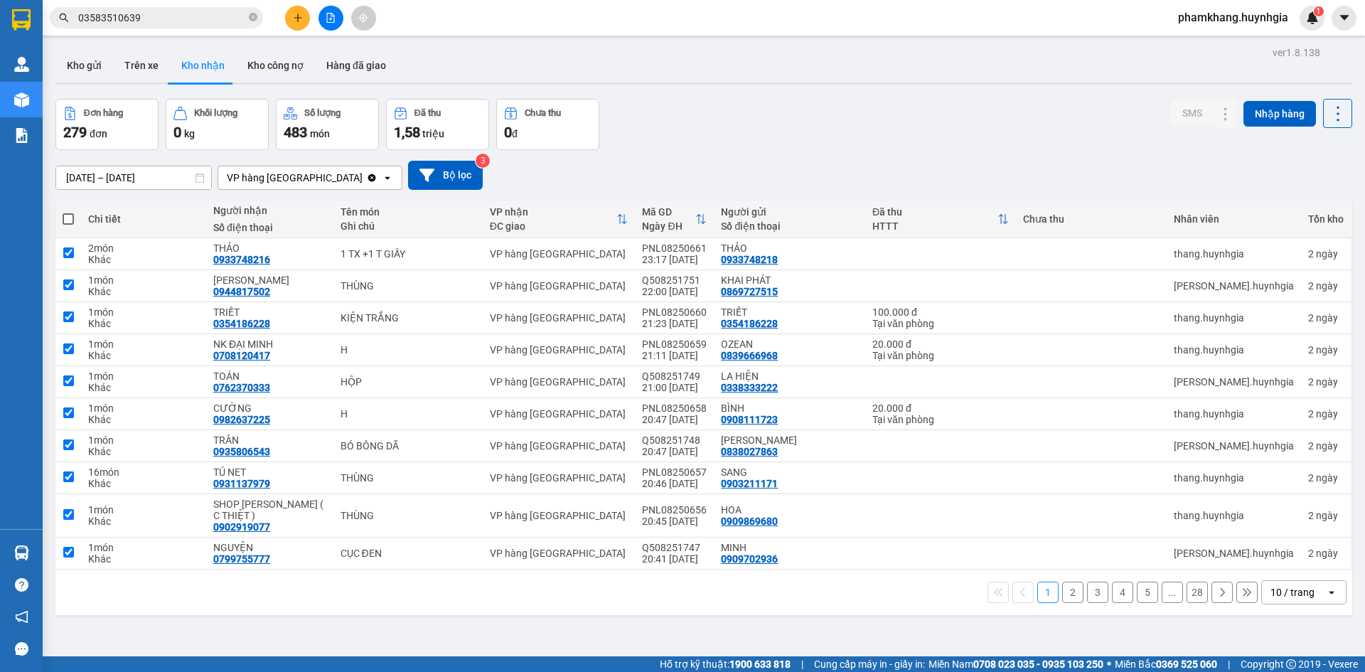
checkbox input "true"
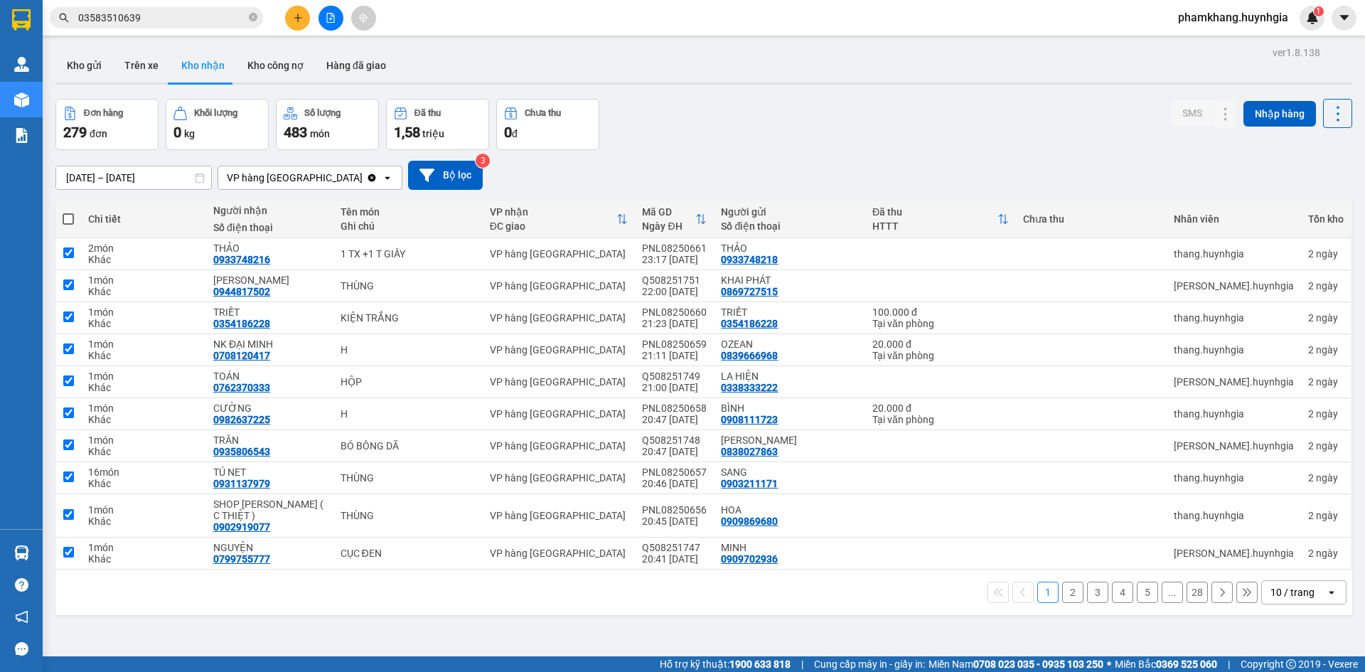
checkbox input "true"
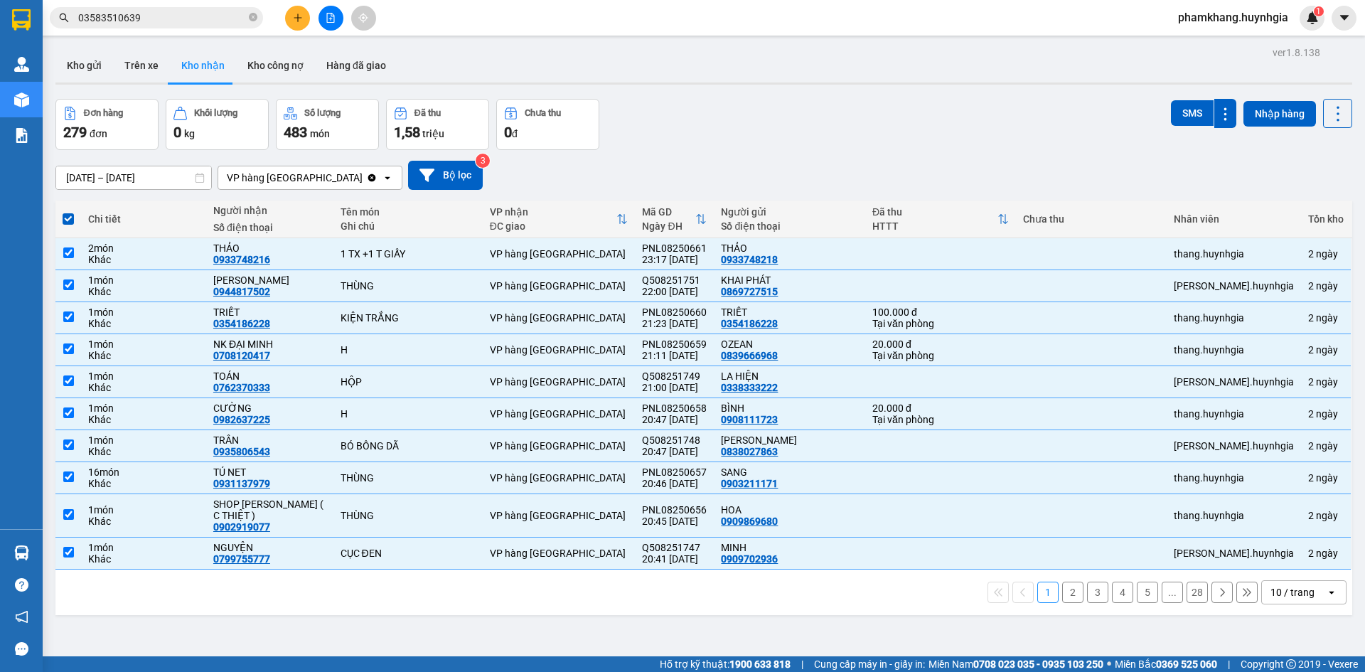
click at [48, 225] on main "ver 1.8.138 Kho gửi Trên xe Kho [PERSON_NAME] công nợ Hàng đã [PERSON_NAME] hàn…" at bounding box center [682, 328] width 1365 height 656
click at [67, 223] on span at bounding box center [68, 218] width 11 height 11
click at [68, 212] on input "checkbox" at bounding box center [68, 212] width 0 height 0
checkbox input "false"
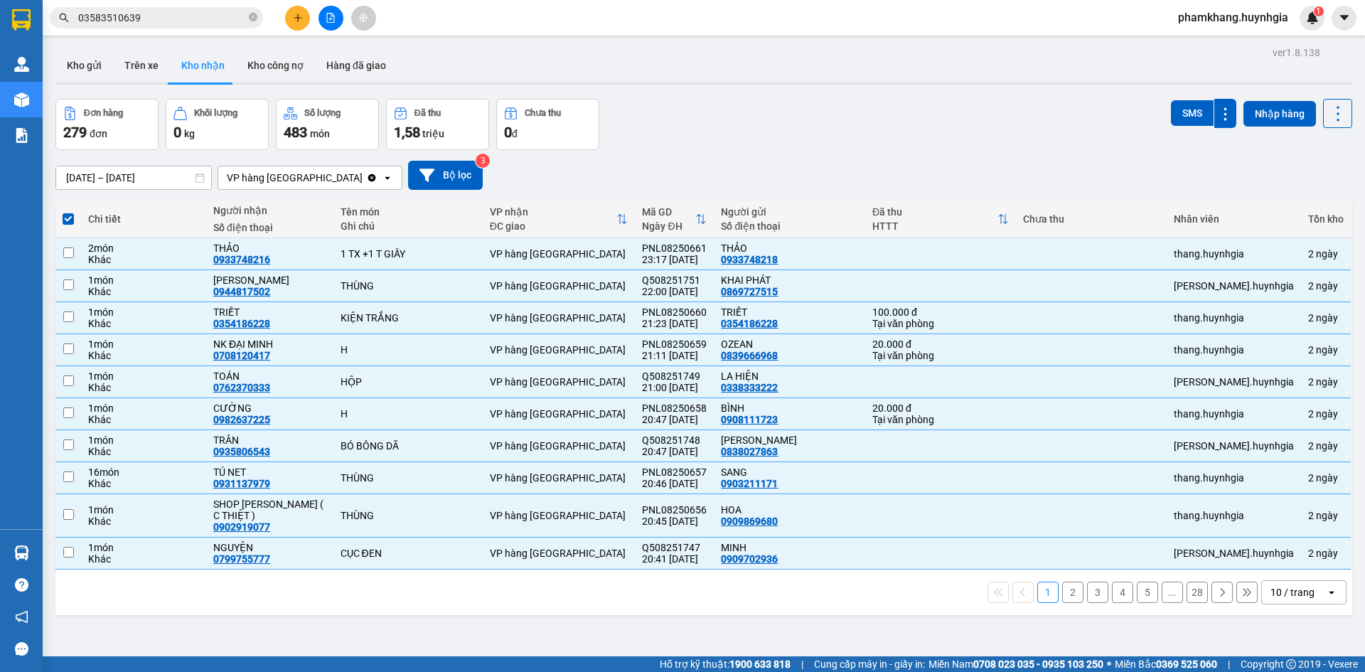
checkbox input "false"
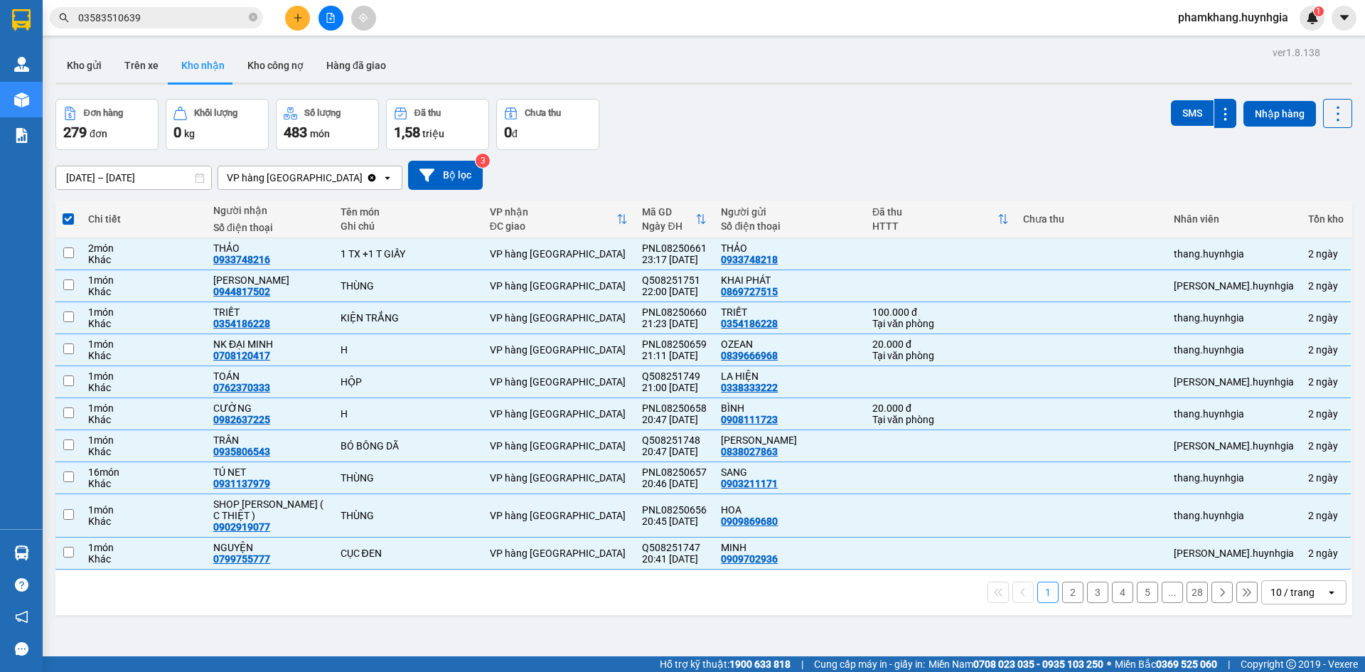
checkbox input "false"
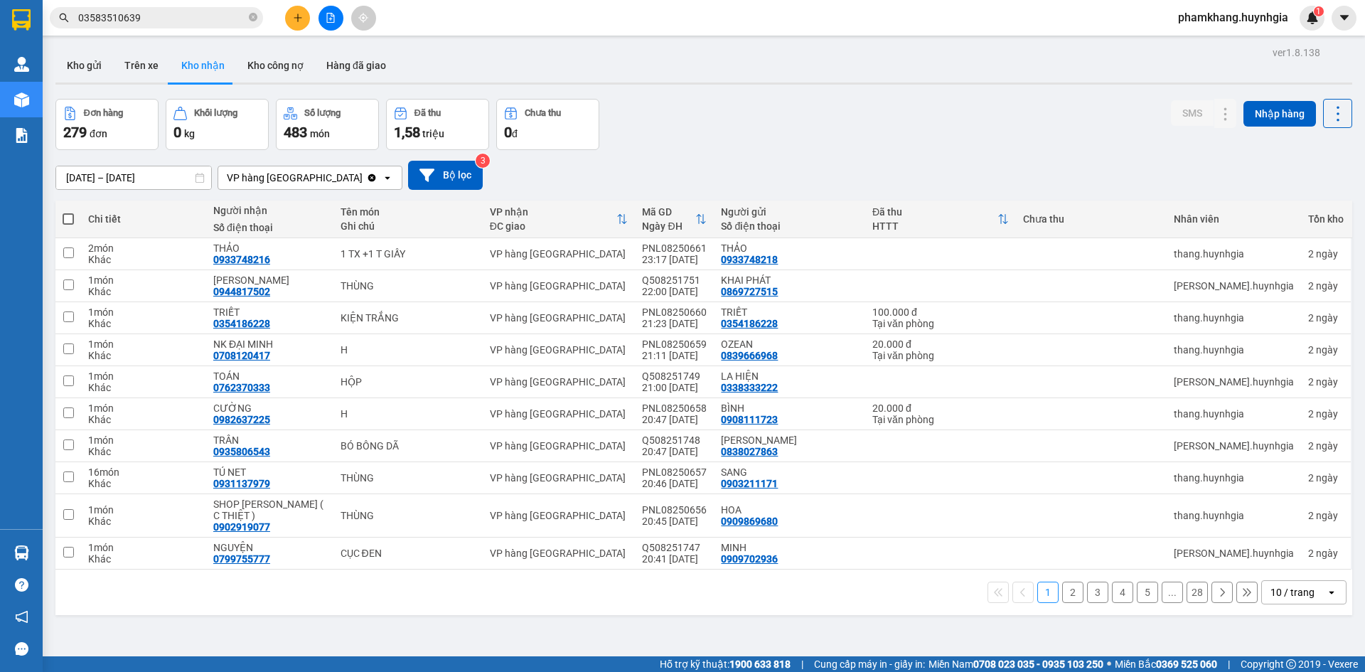
click at [628, 220] on icon at bounding box center [622, 218] width 11 height 11
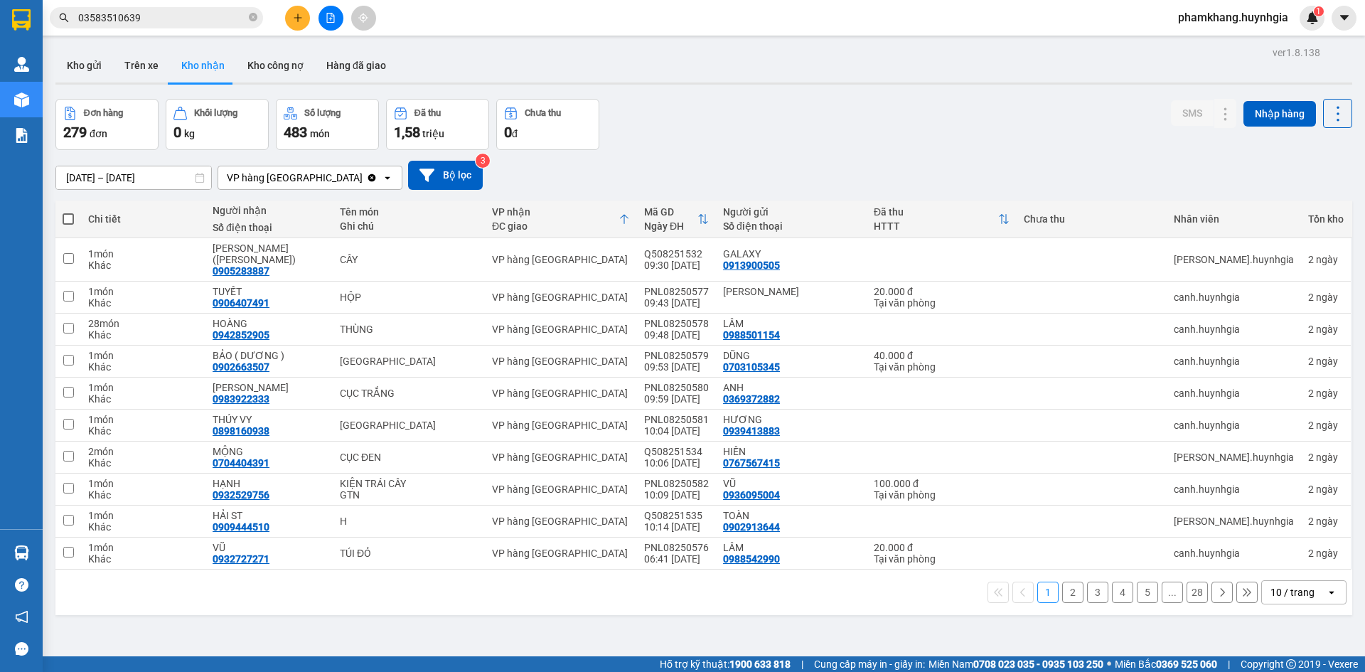
click at [629, 222] on icon at bounding box center [624, 220] width 9 height 10
click at [247, 228] on div "Số điện thoại" at bounding box center [269, 227] width 113 height 11
click at [247, 224] on div "Số điện thoại" at bounding box center [269, 227] width 113 height 11
click at [775, 177] on div "[DATE] – [DATE] Press the down arrow key to interact with the calendar and sele…" at bounding box center [703, 175] width 1297 height 29
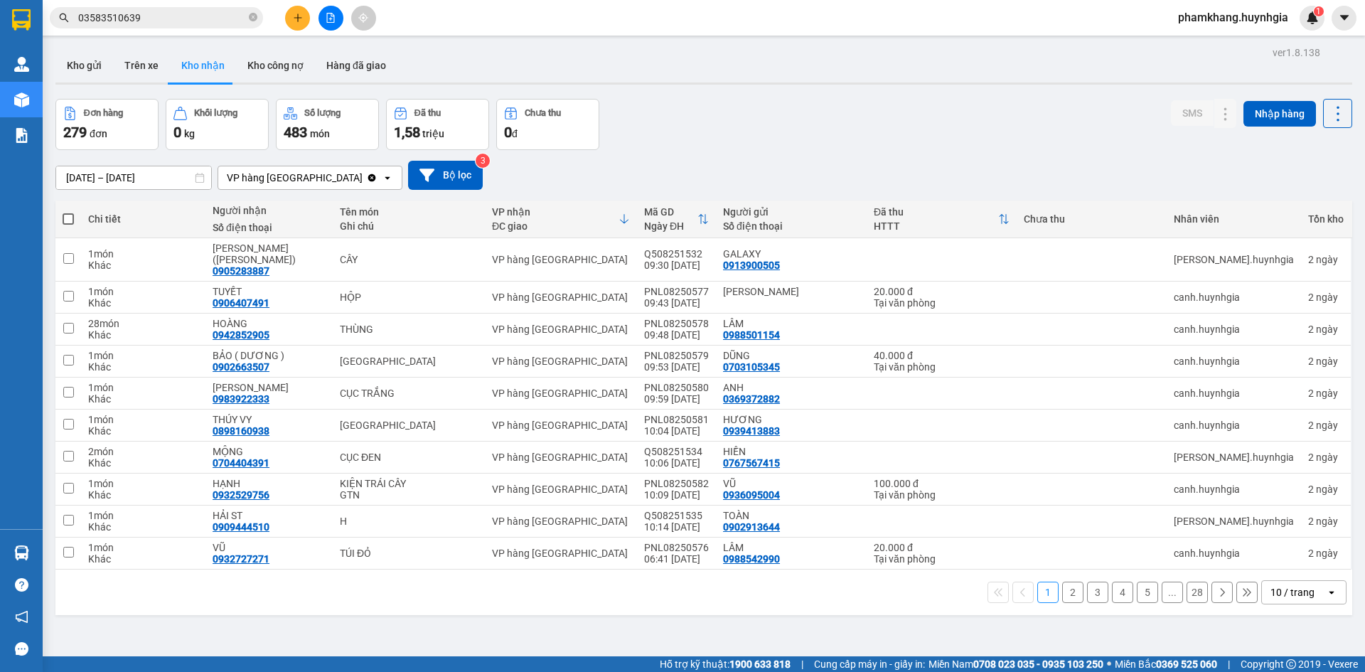
click at [1010, 218] on icon at bounding box center [1004, 218] width 11 height 11
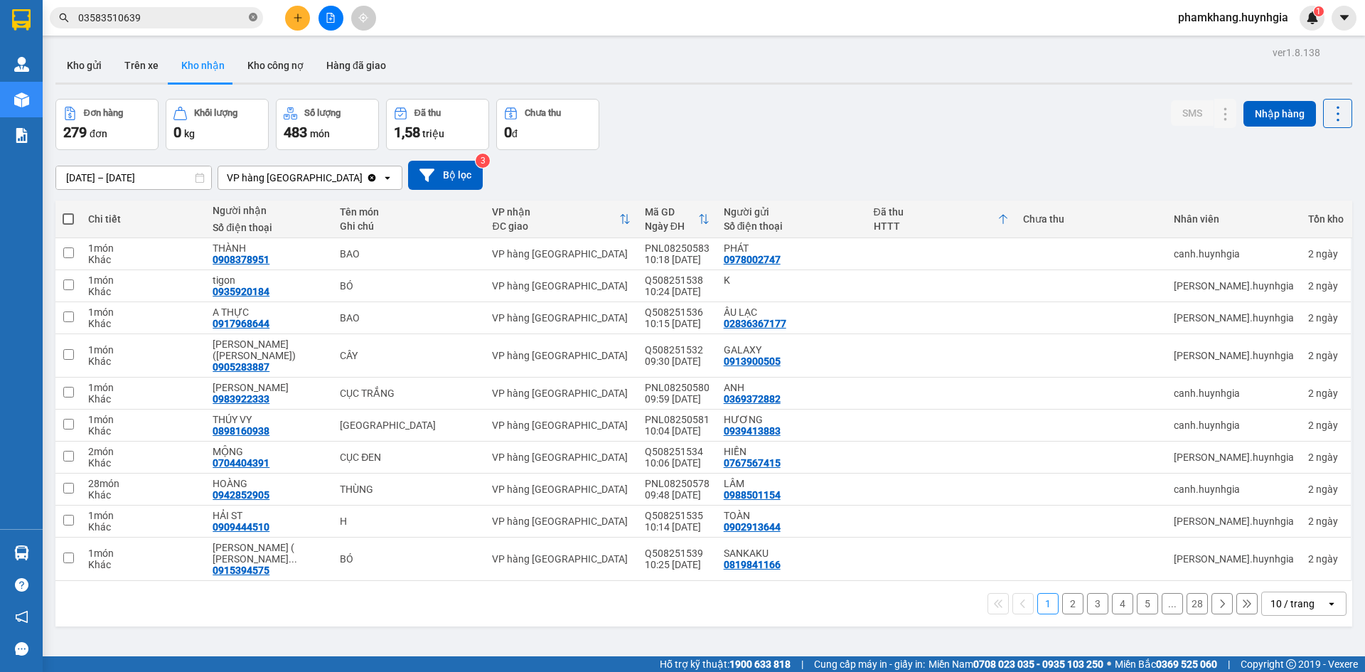
click at [250, 18] on icon "close-circle" at bounding box center [253, 17] width 9 height 9
click at [215, 21] on input "text" at bounding box center [162, 18] width 168 height 16
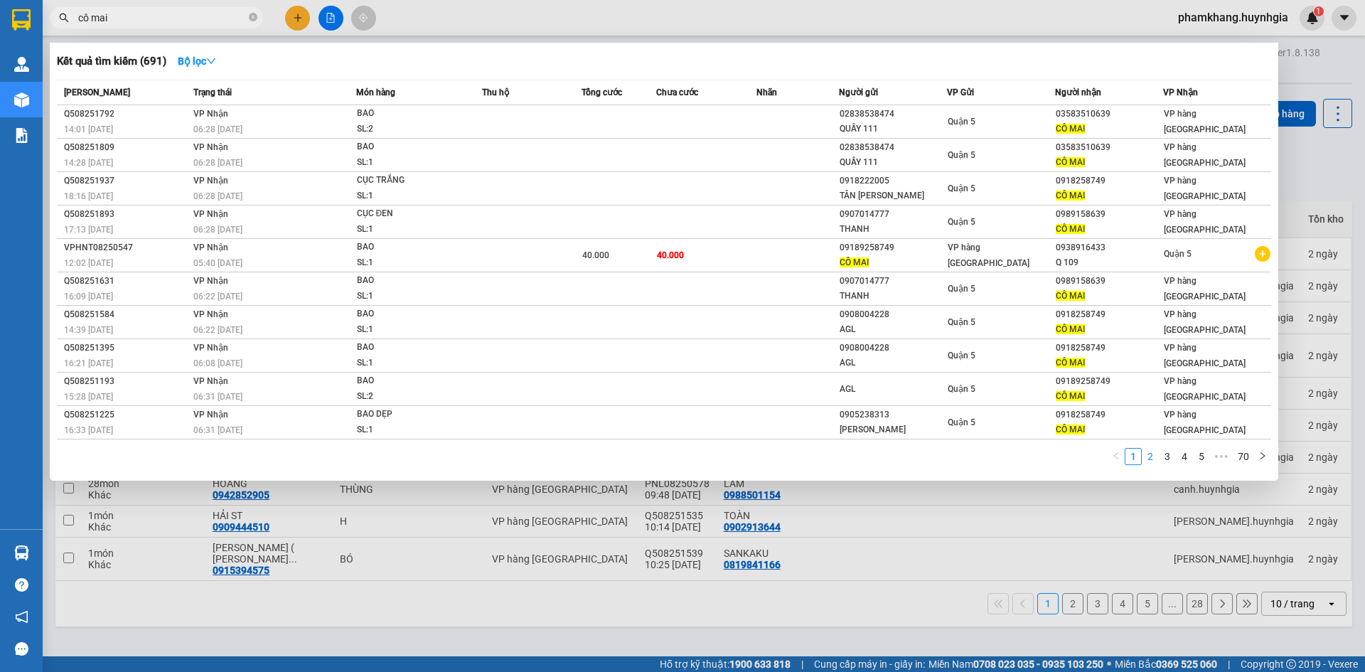
type input "cô mai"
click at [1151, 452] on link "2" at bounding box center [1151, 457] width 16 height 16
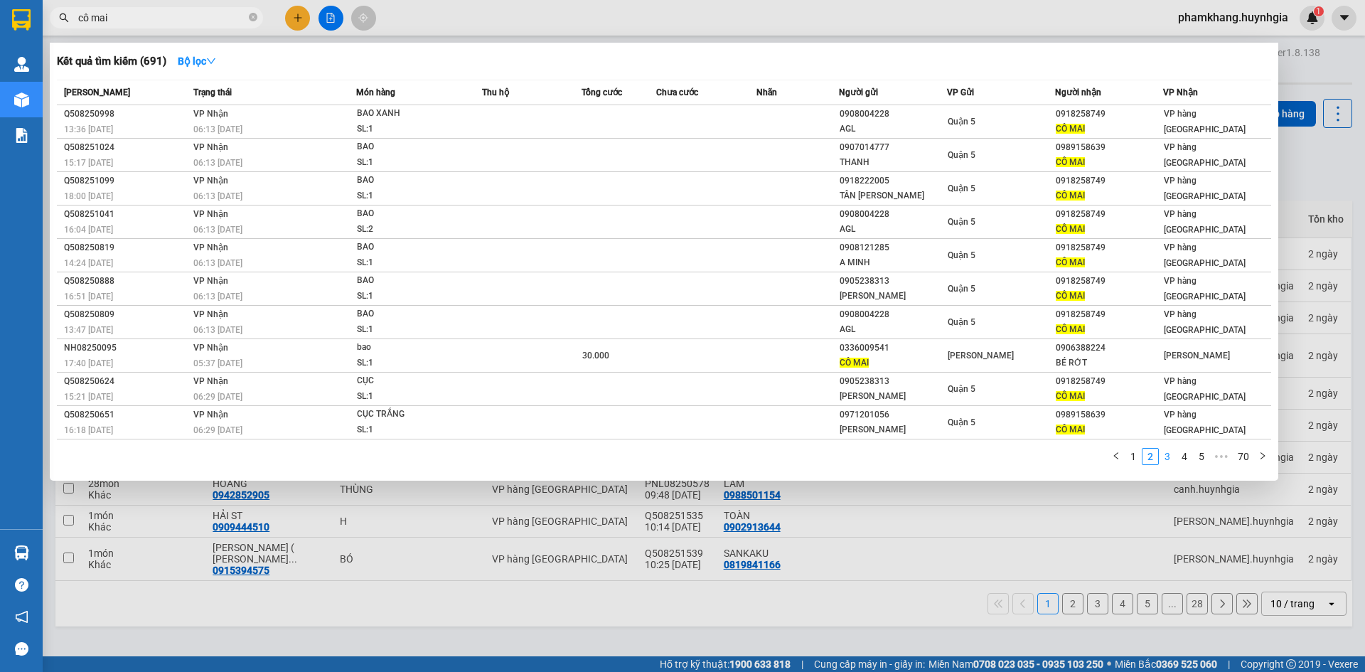
click at [1164, 459] on link "3" at bounding box center [1168, 457] width 16 height 16
click at [1183, 459] on link "4" at bounding box center [1185, 457] width 16 height 16
click at [1190, 459] on link "5" at bounding box center [1185, 457] width 16 height 16
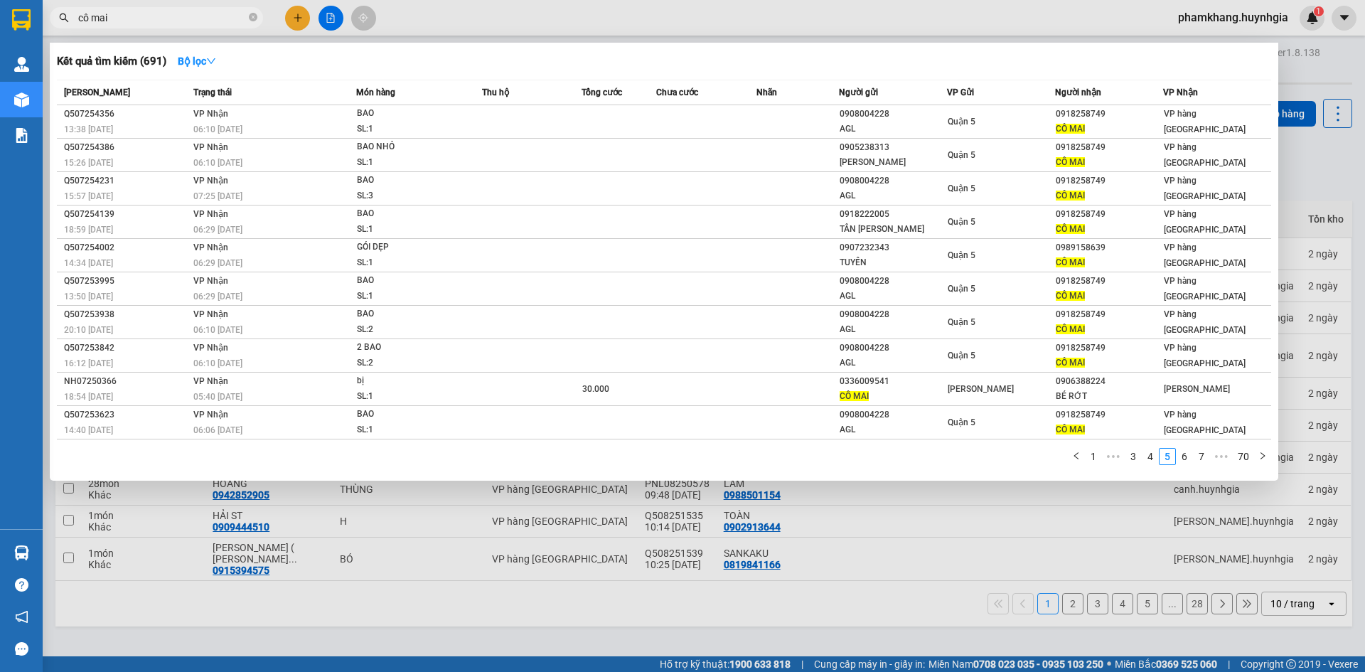
click at [986, 528] on div at bounding box center [682, 336] width 1365 height 672
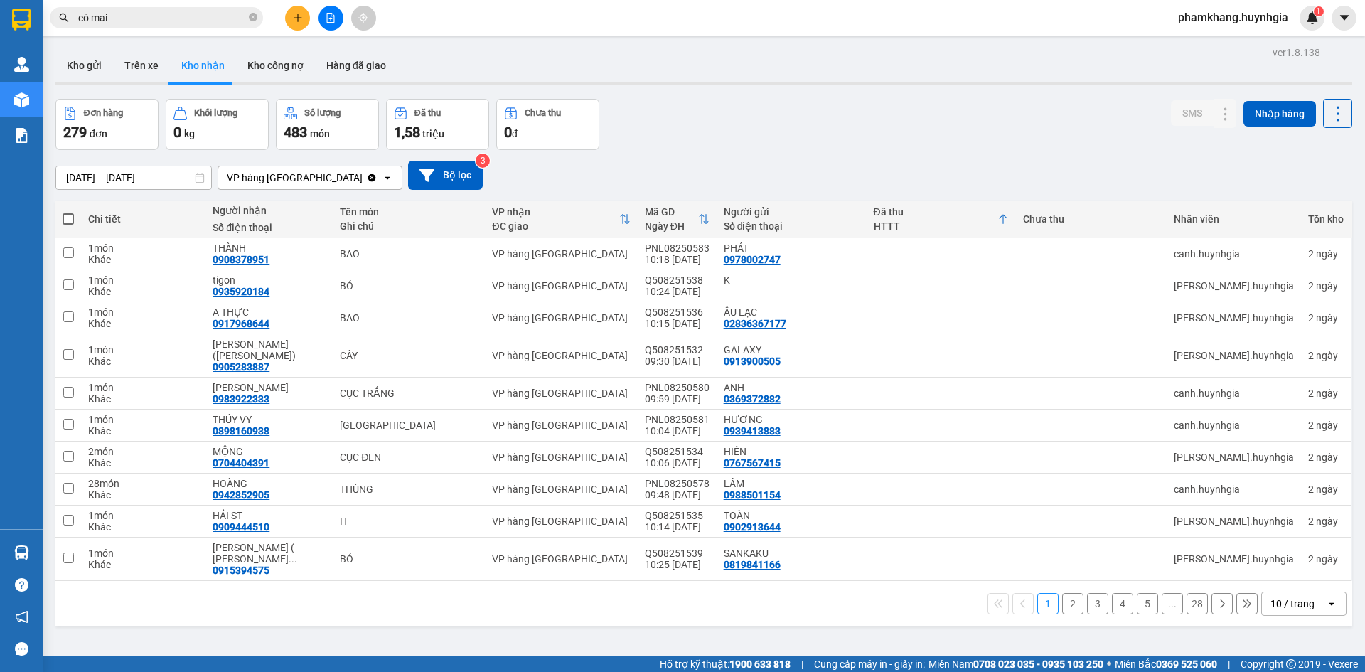
click at [1010, 228] on div "Đã thu HTTT" at bounding box center [942, 219] width 136 height 28
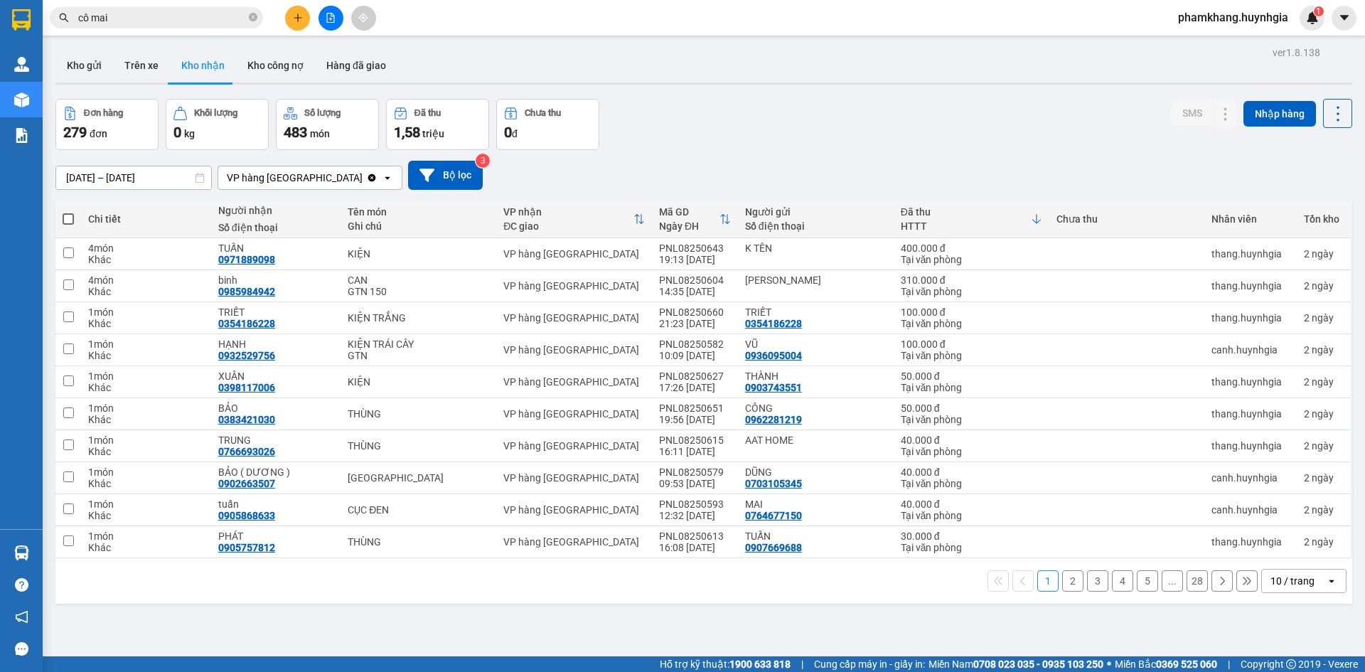
click at [390, 183] on div "Clear value open" at bounding box center [384, 177] width 36 height 23
click at [375, 181] on icon "Clear value" at bounding box center [371, 177] width 11 height 11
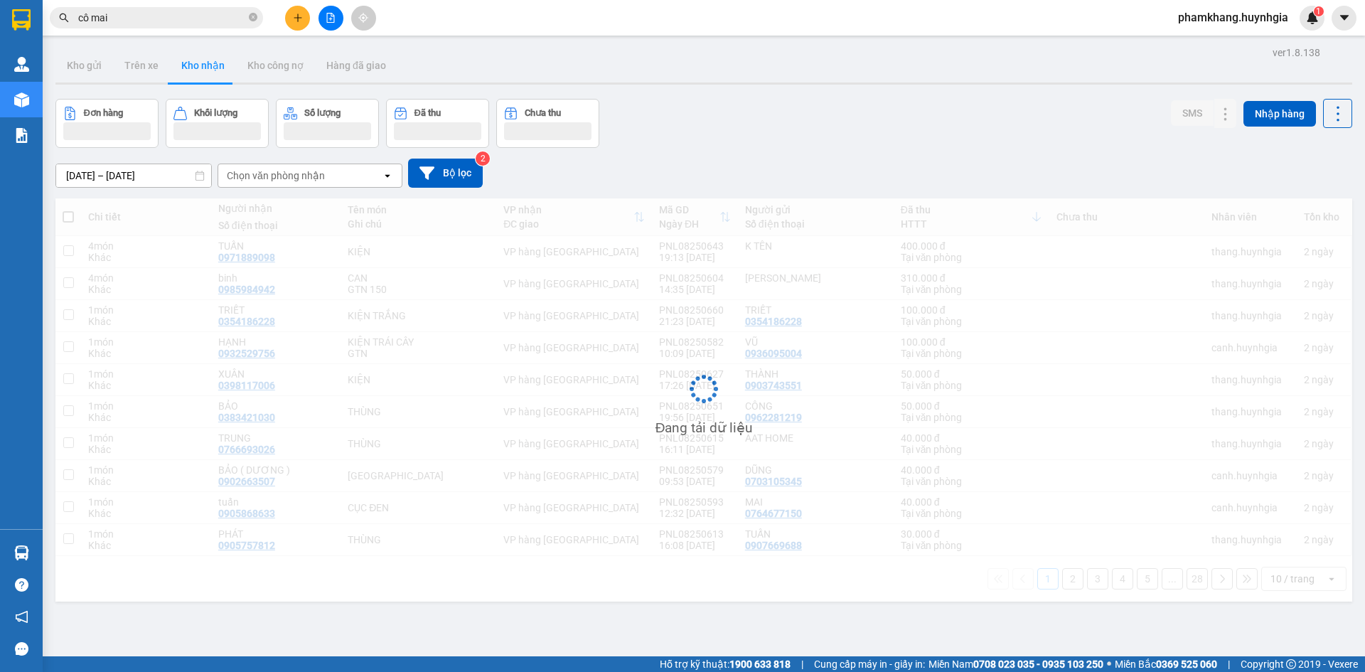
click at [381, 177] on div "Chọn văn phòng nhận" at bounding box center [300, 175] width 164 height 23
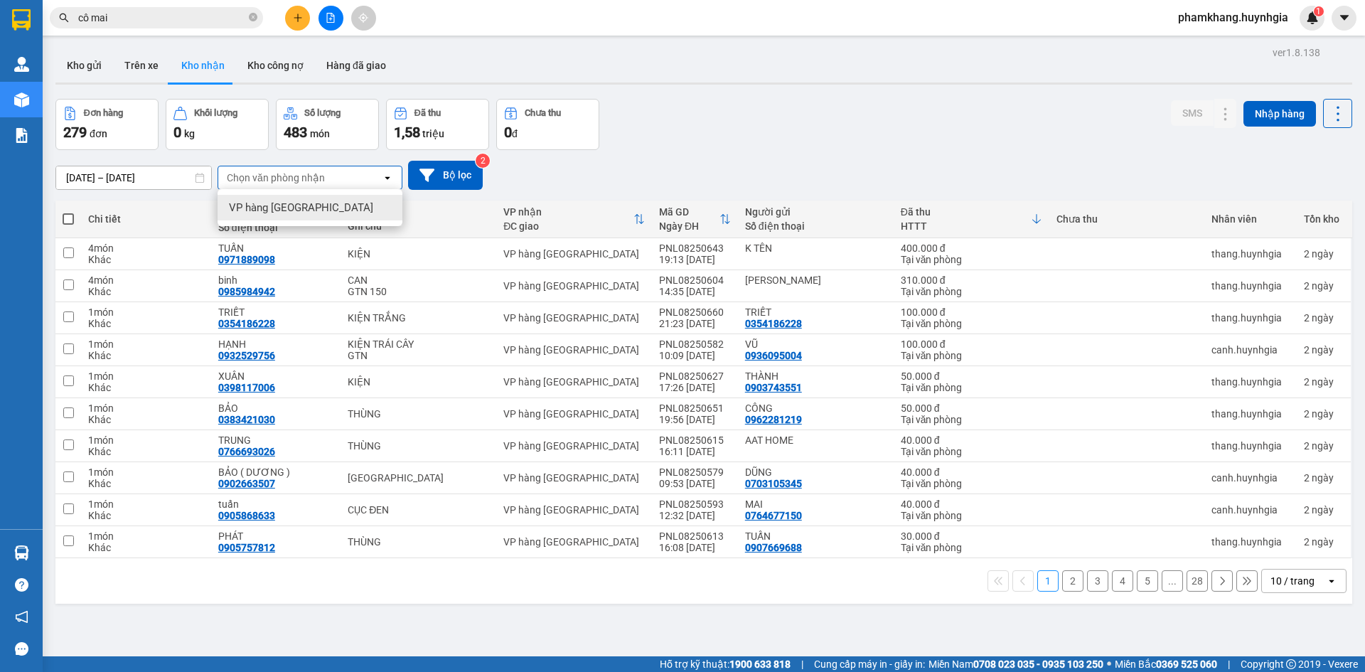
click at [373, 179] on div "Chọn văn phòng nhận" at bounding box center [300, 177] width 164 height 23
click at [94, 68] on button "Kho gửi" at bounding box center [84, 65] width 58 height 34
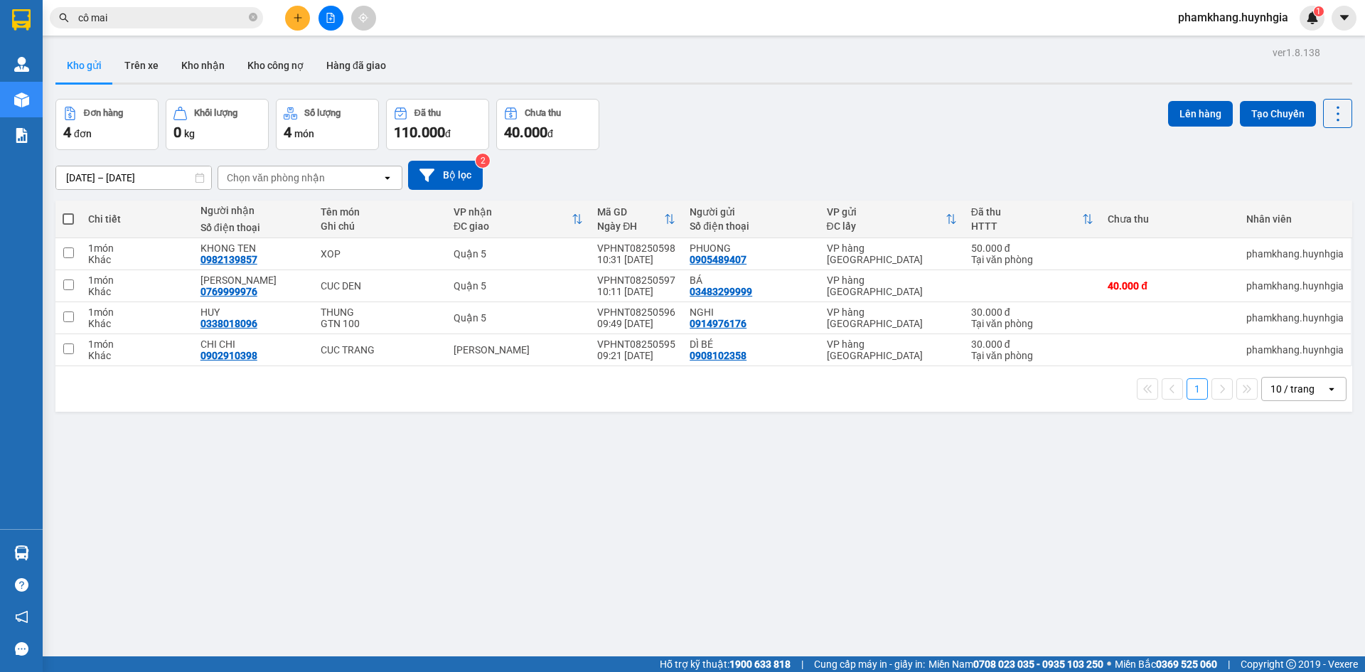
click at [328, 190] on div "[DATE] – [DATE] Press the down arrow key to interact with the calendar and sele…" at bounding box center [703, 175] width 1297 height 50
click at [197, 176] on icon at bounding box center [200, 178] width 9 height 10
click at [188, 179] on input "[DATE] – [DATE]" at bounding box center [133, 177] width 155 height 23
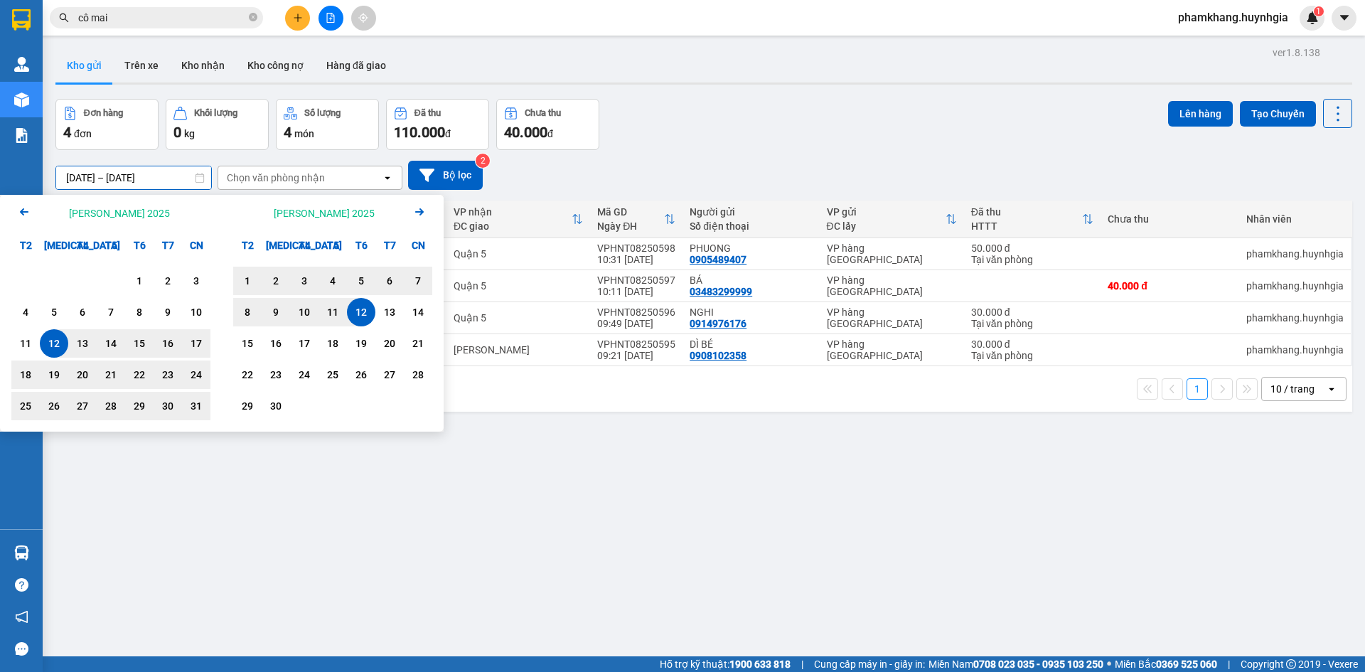
click at [53, 348] on div "12" at bounding box center [54, 343] width 20 height 17
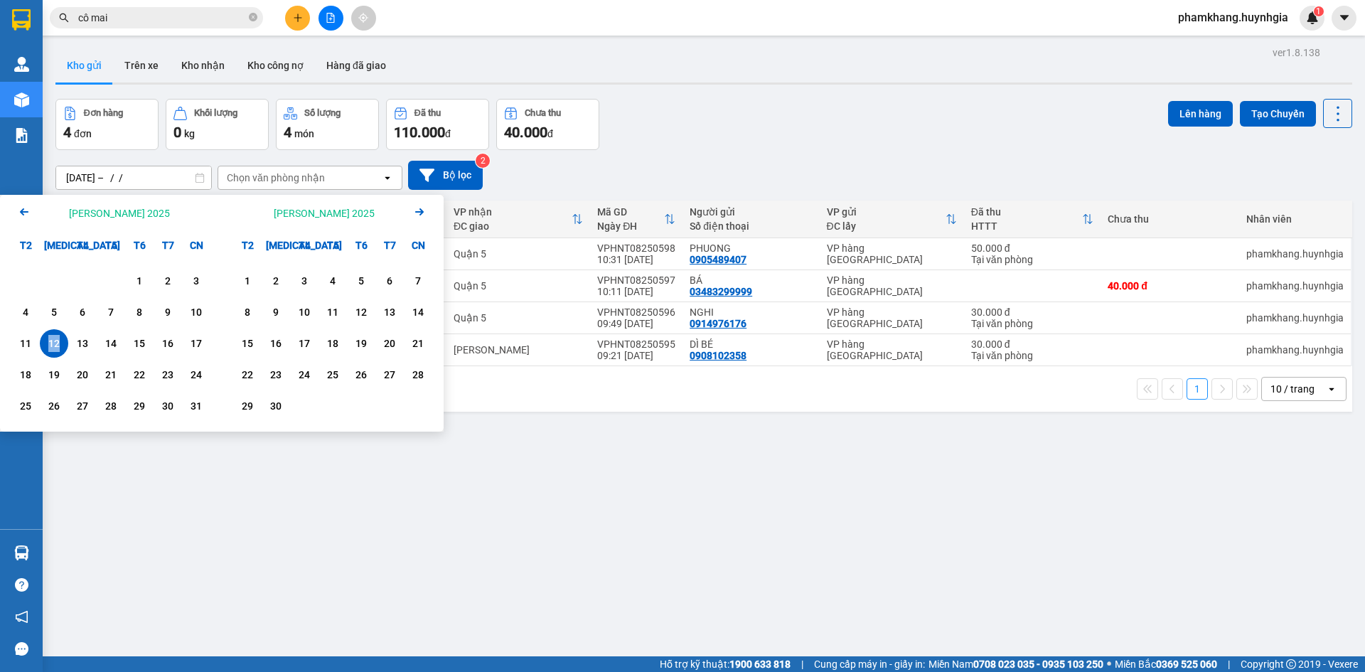
click at [53, 348] on div "12" at bounding box center [54, 343] width 20 height 17
type input "[DATE] – [DATE]"
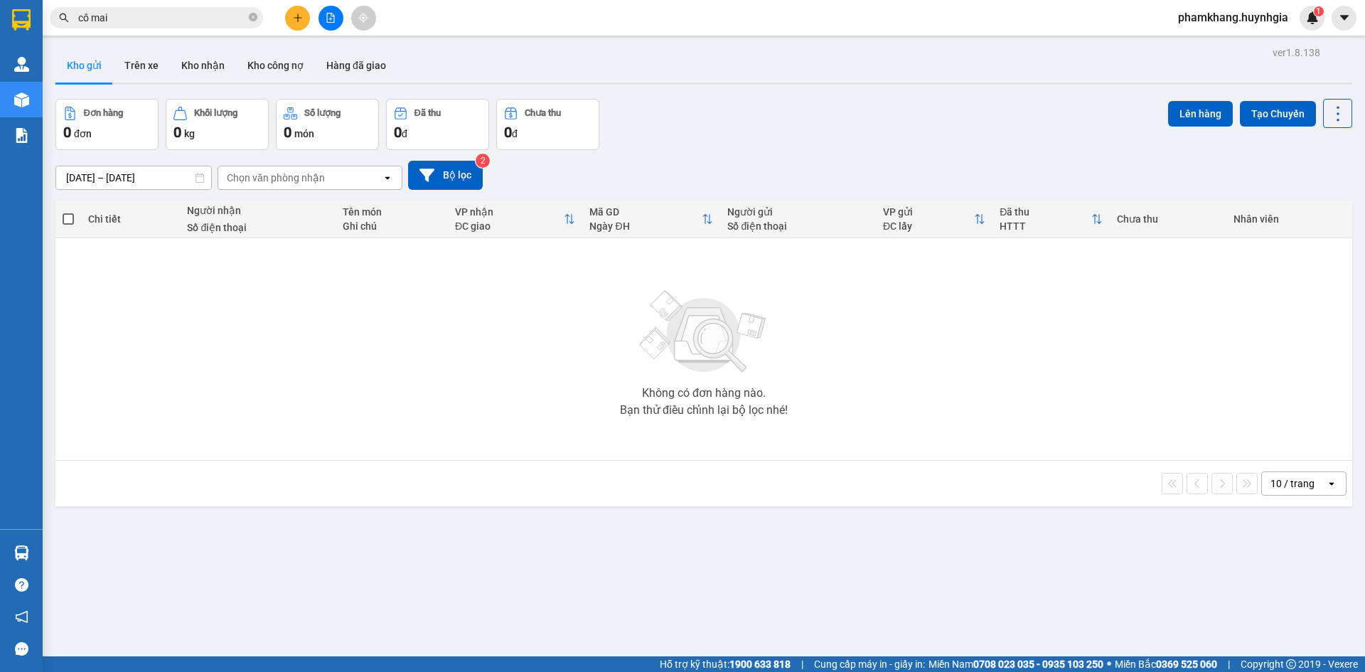
click at [151, 168] on input "[DATE] – [DATE]" at bounding box center [133, 177] width 155 height 23
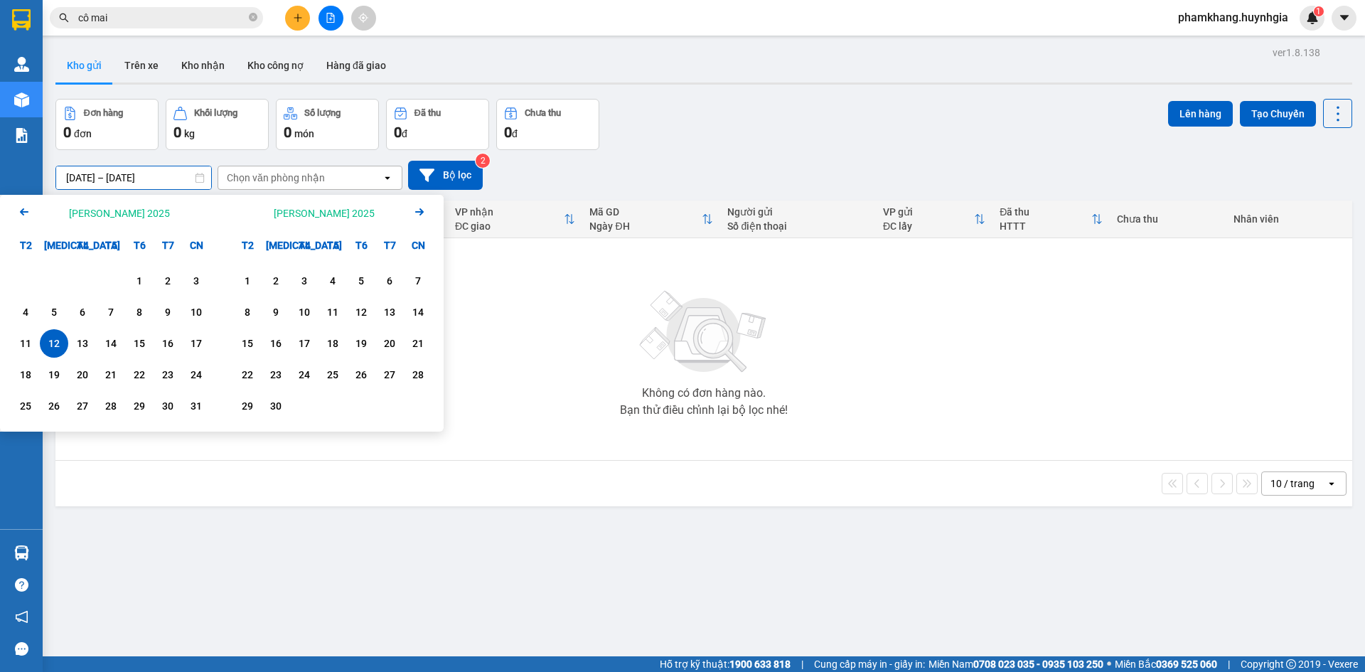
drag, startPoint x: 671, startPoint y: 178, endPoint x: 647, endPoint y: 178, distance: 23.5
click at [670, 178] on div "[DATE] – [DATE] Press the down arrow key to interact with the calendar and sele…" at bounding box center [703, 175] width 1297 height 29
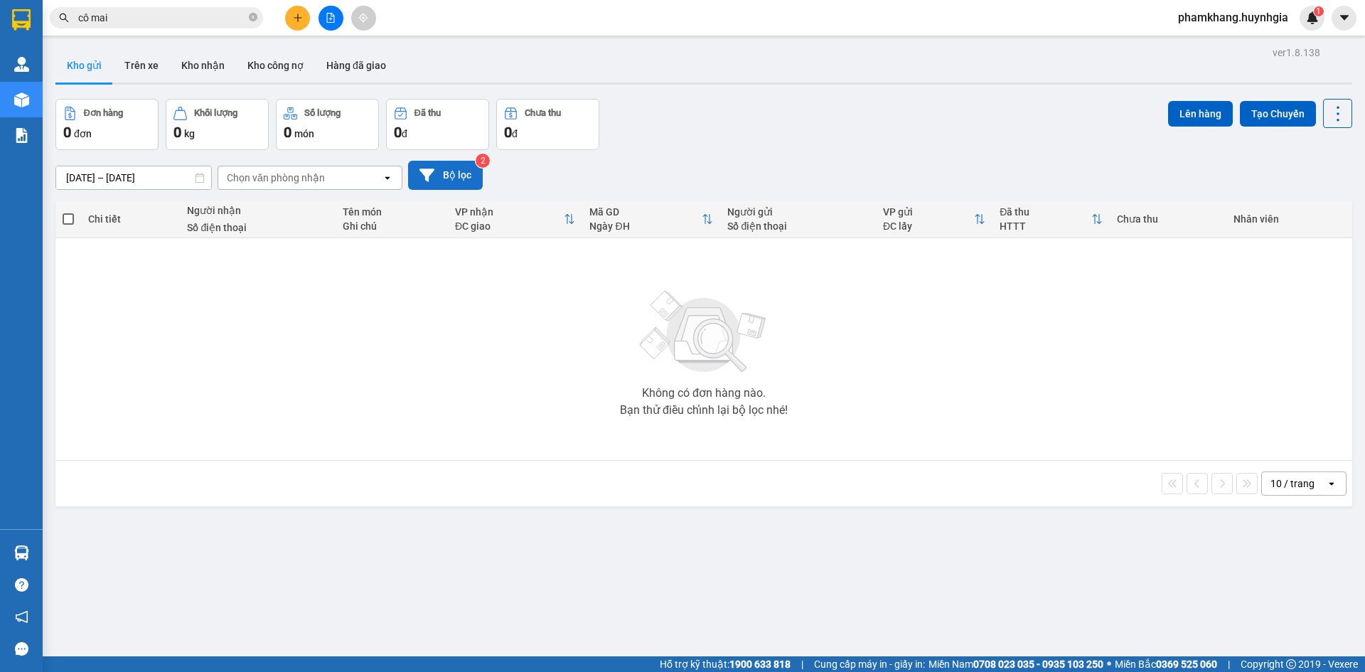
click at [452, 182] on button "Bộ lọc" at bounding box center [445, 175] width 75 height 29
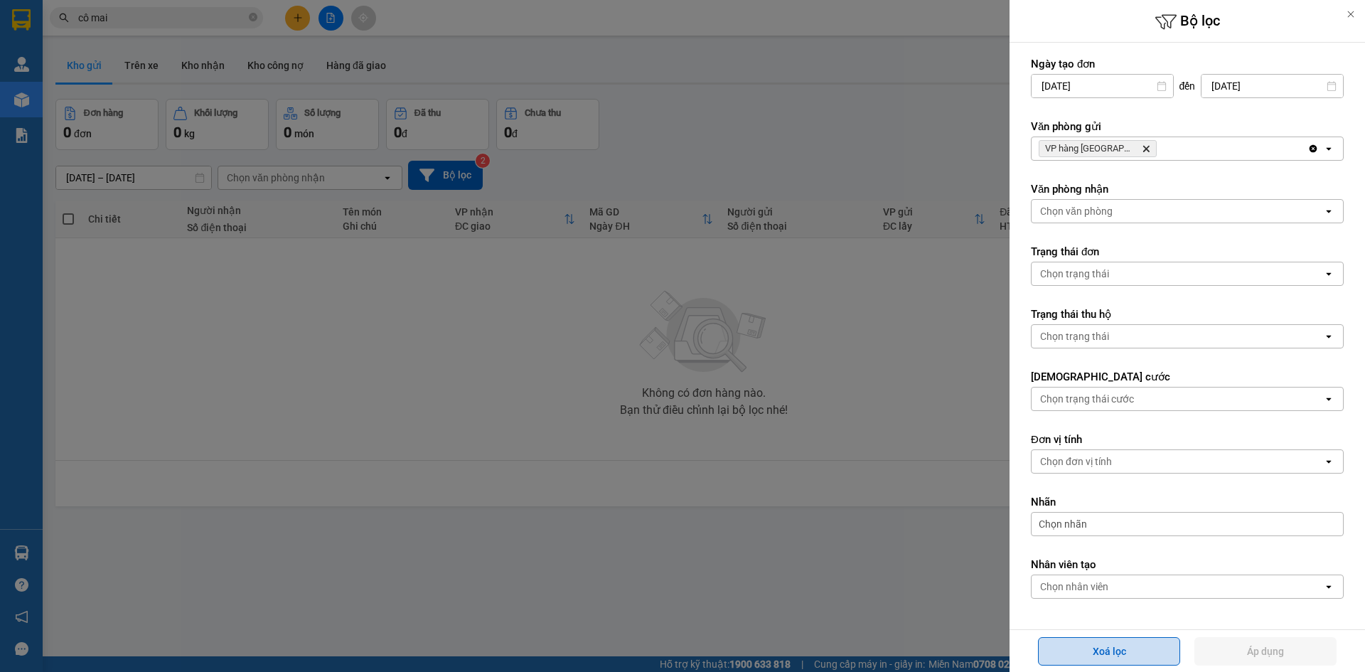
click at [1092, 642] on button "Xoá lọc" at bounding box center [1109, 651] width 142 height 28
type input "[DATE]"
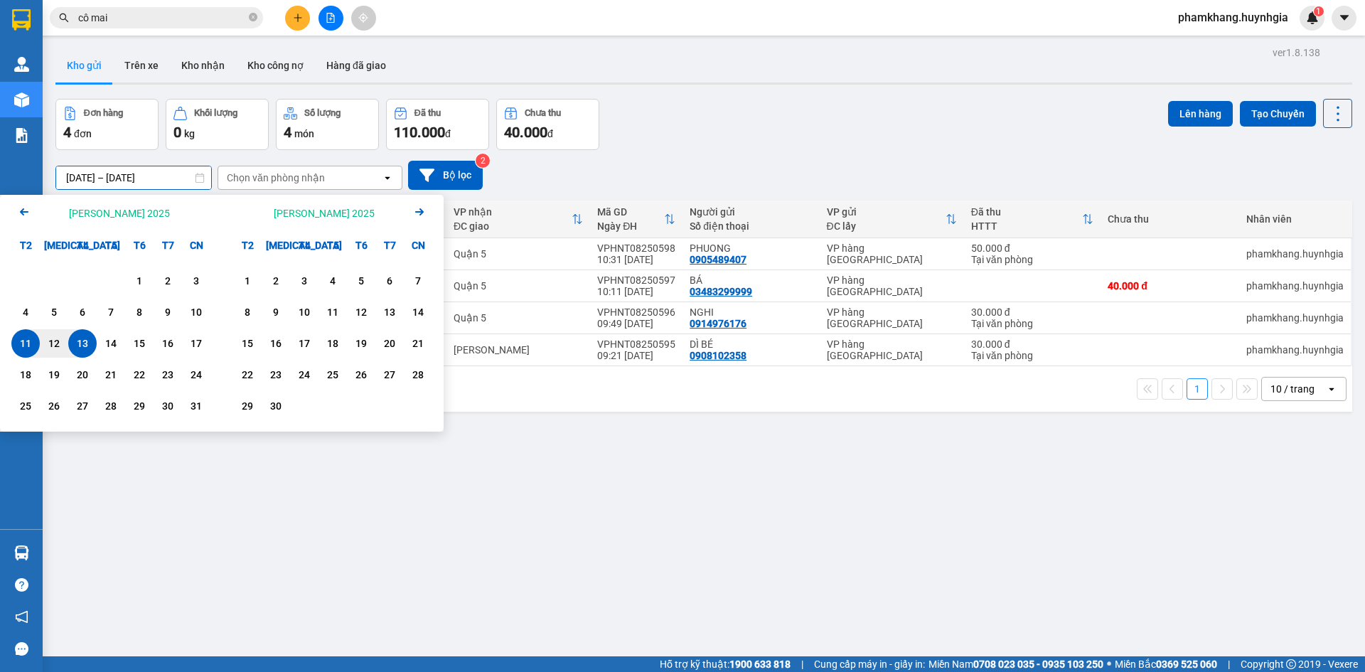
click at [142, 183] on input "[DATE] – [DATE]" at bounding box center [133, 177] width 155 height 23
click at [30, 351] on div "11" at bounding box center [26, 343] width 20 height 17
click at [27, 348] on div "11" at bounding box center [26, 343] width 20 height 17
type input "[DATE] – [DATE]"
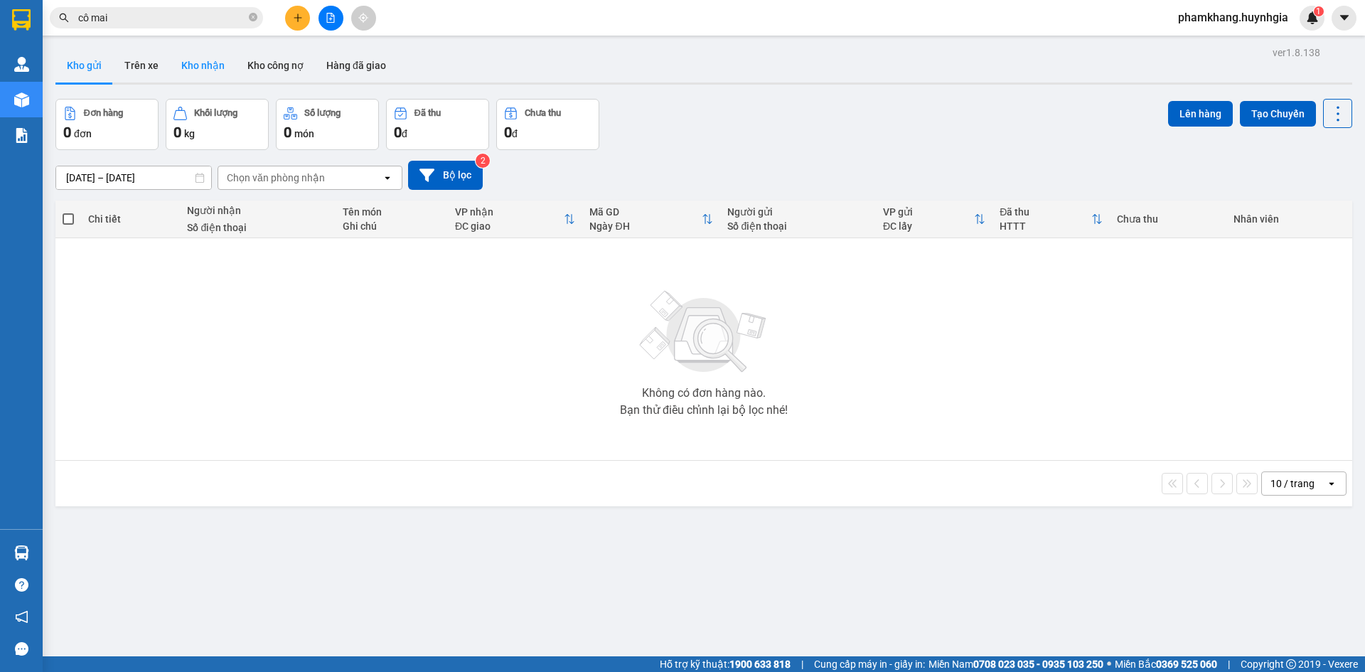
click at [198, 56] on button "Kho nhận" at bounding box center [203, 65] width 66 height 34
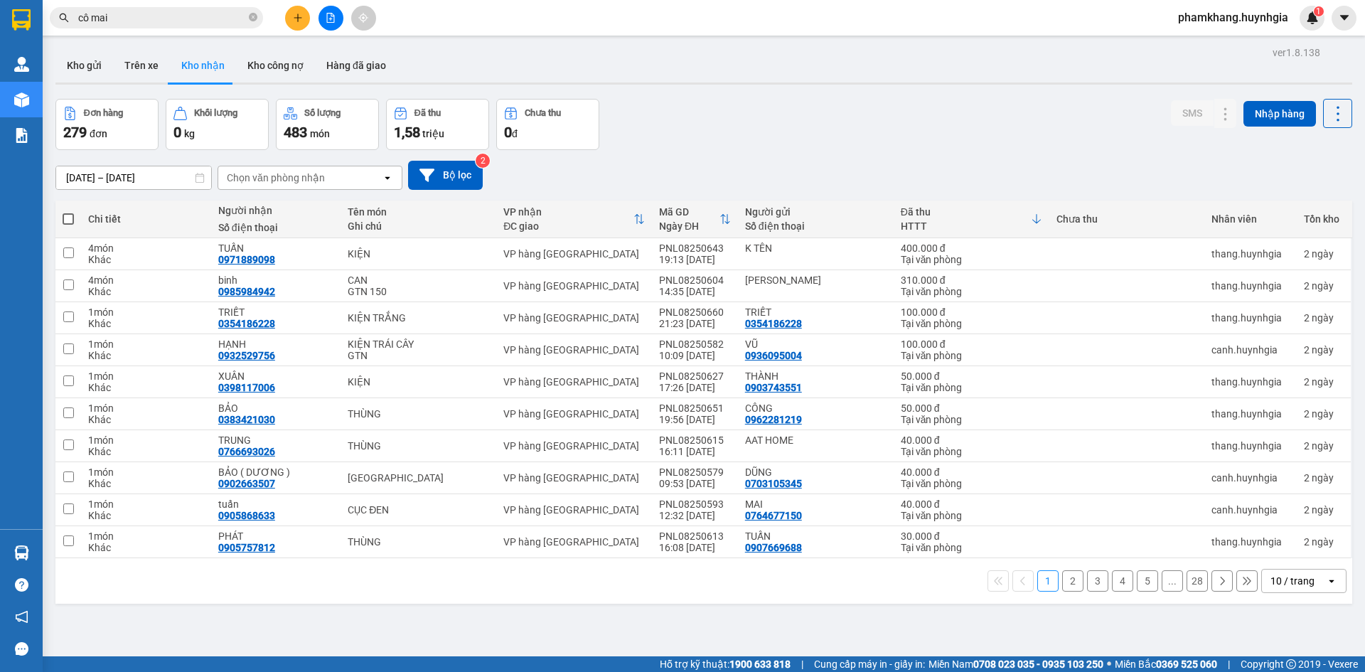
click at [191, 19] on input "cô mai" at bounding box center [162, 18] width 168 height 16
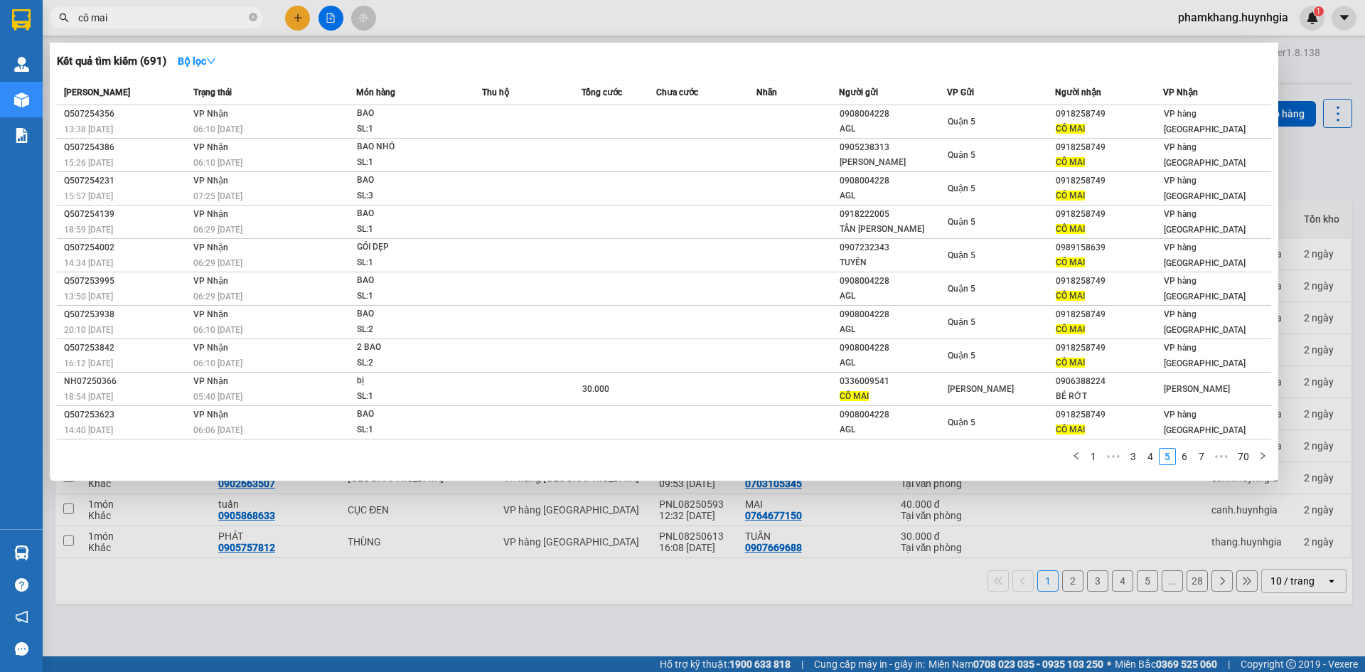
click at [191, 19] on input "cô mai" at bounding box center [162, 18] width 168 height 16
click at [191, 18] on input "cô mai" at bounding box center [162, 18] width 168 height 16
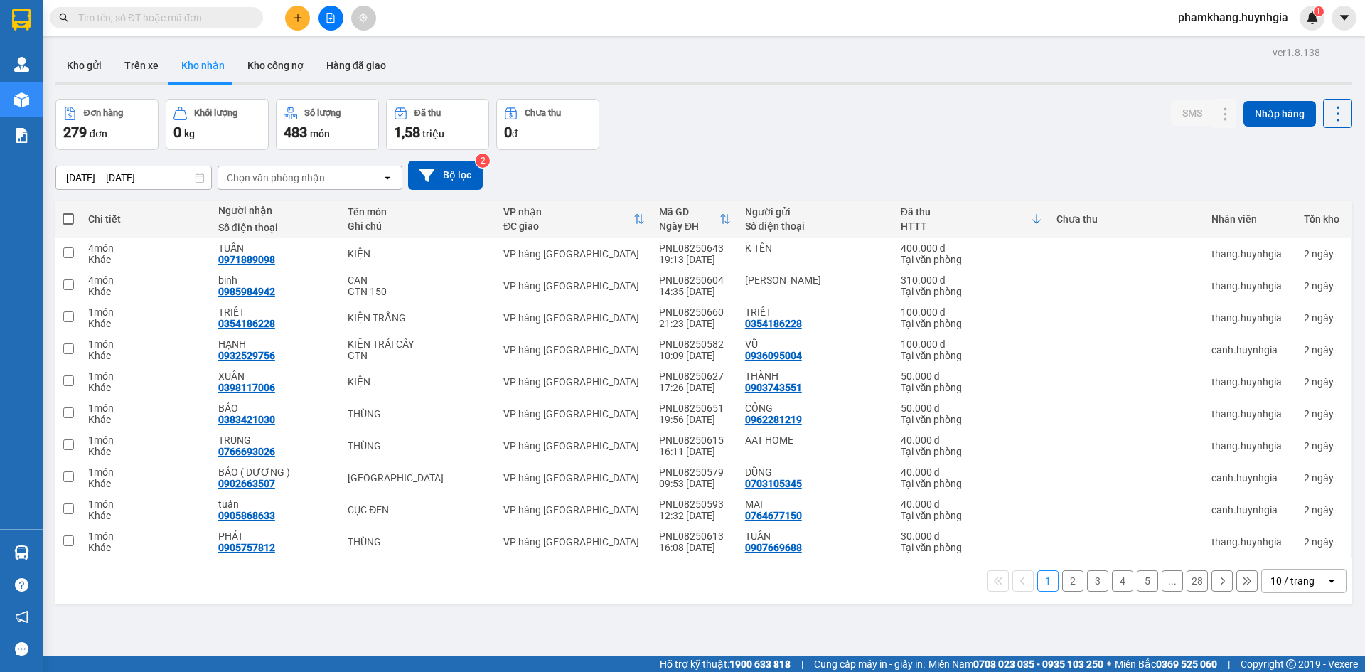
click at [828, 139] on div "Đơn hàng 279 đơn [PERSON_NAME] 0 kg Số [PERSON_NAME] 483 món Đã thu 1,58 [PERSO…" at bounding box center [703, 124] width 1297 height 51
click at [477, 188] on button "Bộ lọc" at bounding box center [445, 175] width 75 height 29
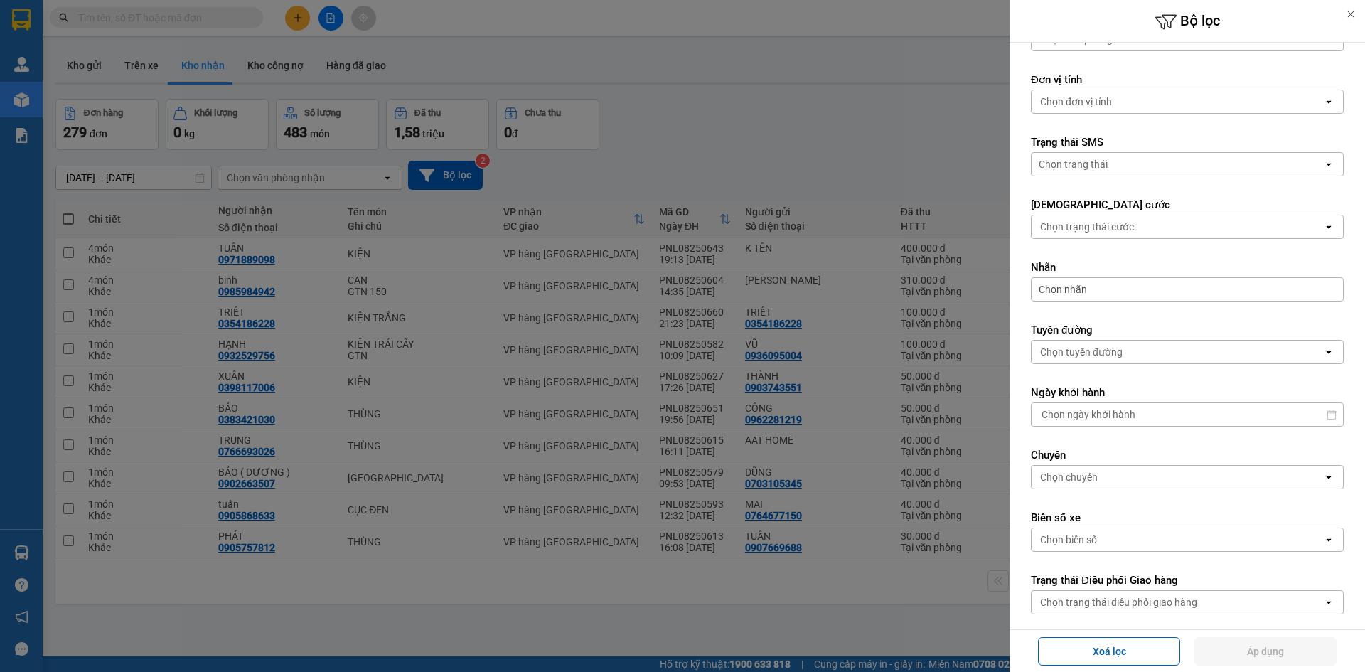
scroll to position [255, 0]
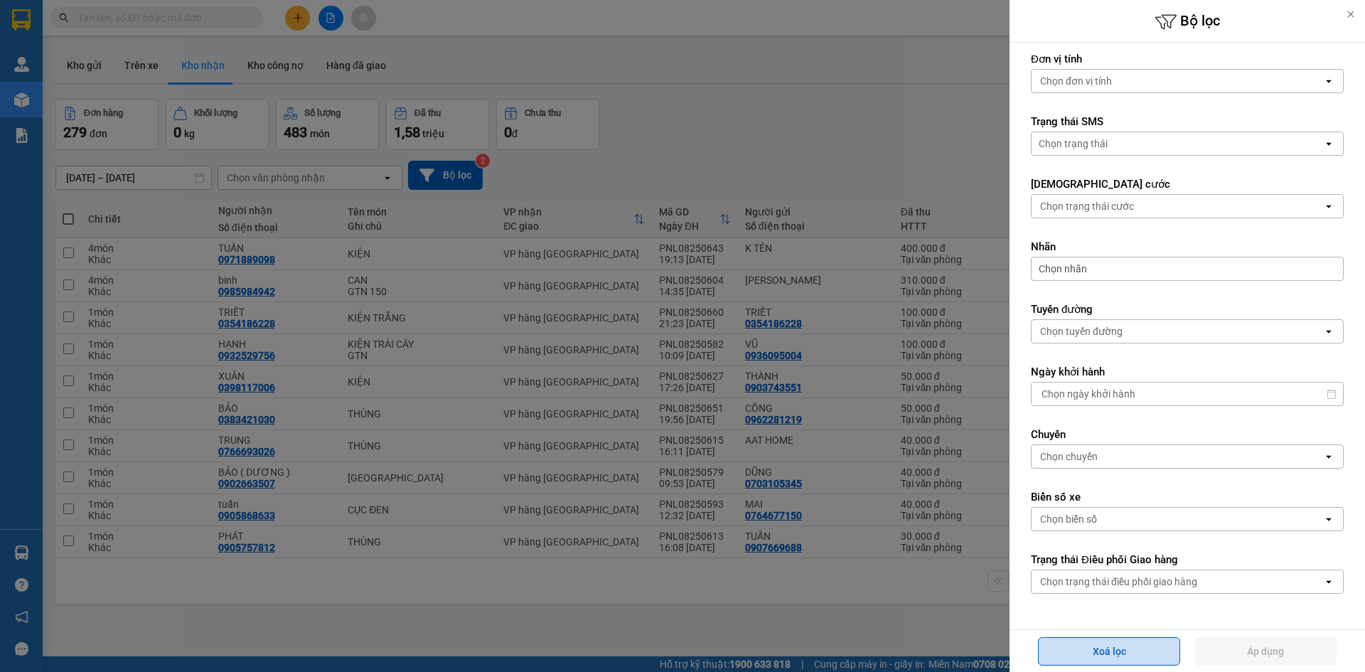
click at [1114, 655] on button "Xoá lọc" at bounding box center [1109, 651] width 142 height 28
type input "[DATE]"
type input "[DATE] – [DATE]"
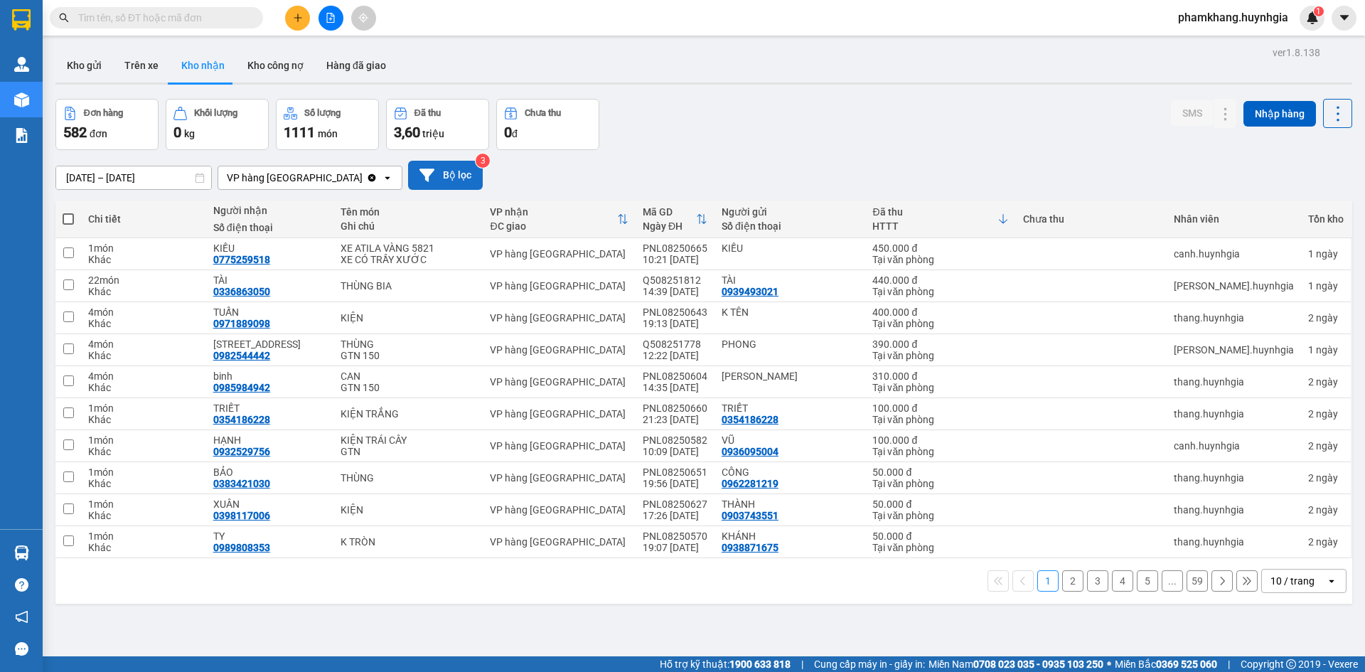
click at [442, 171] on button "Bộ lọc" at bounding box center [445, 175] width 75 height 29
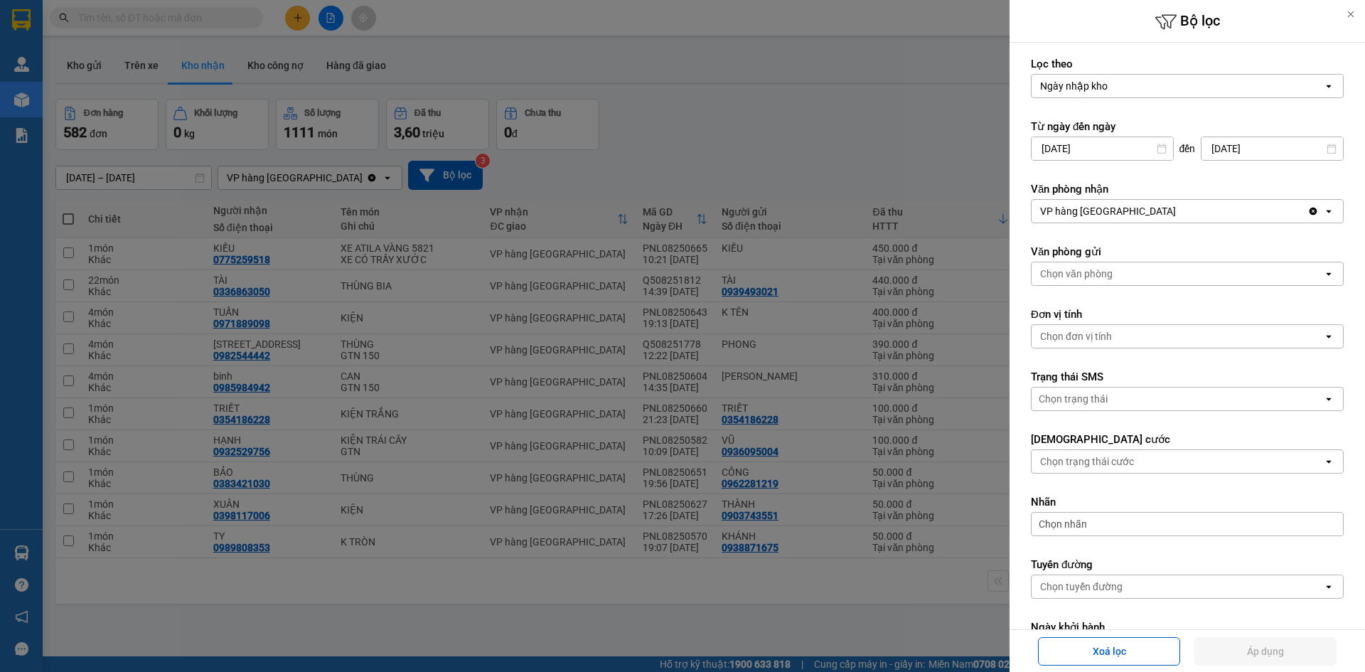
click at [1119, 151] on input "[DATE]" at bounding box center [1103, 148] width 142 height 23
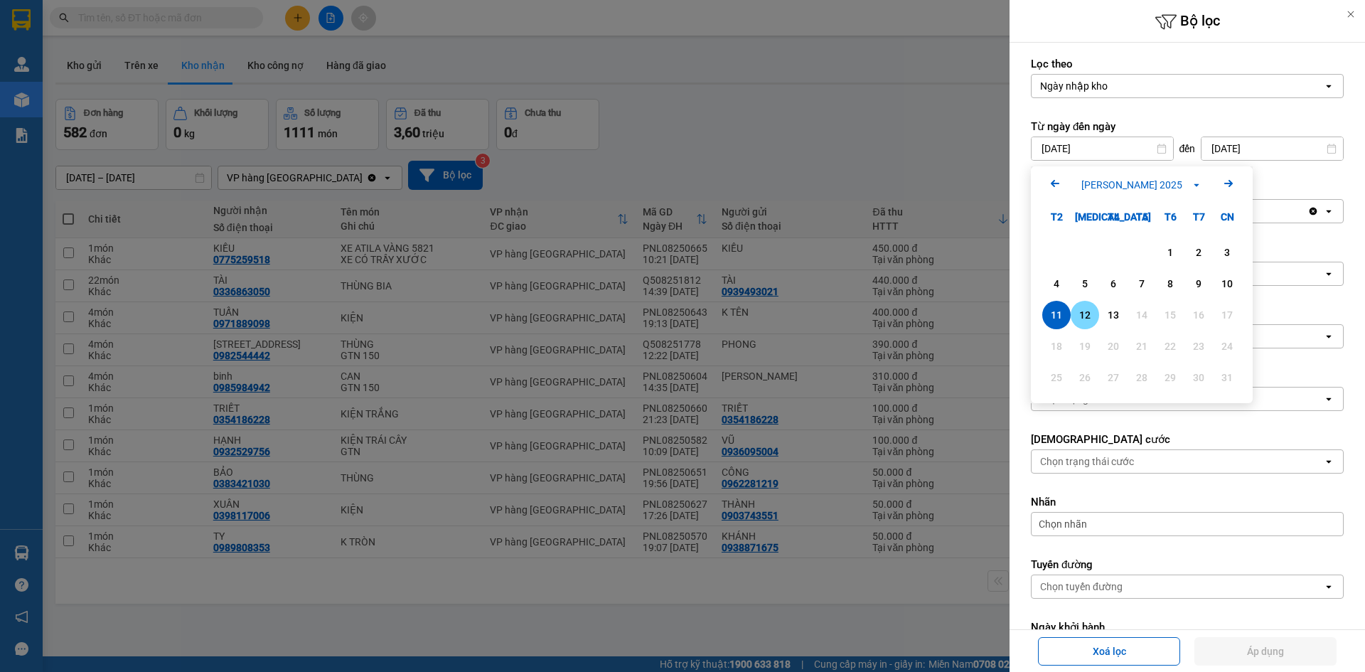
click at [1094, 319] on div "12" at bounding box center [1085, 315] width 20 height 17
type input "[DATE]"
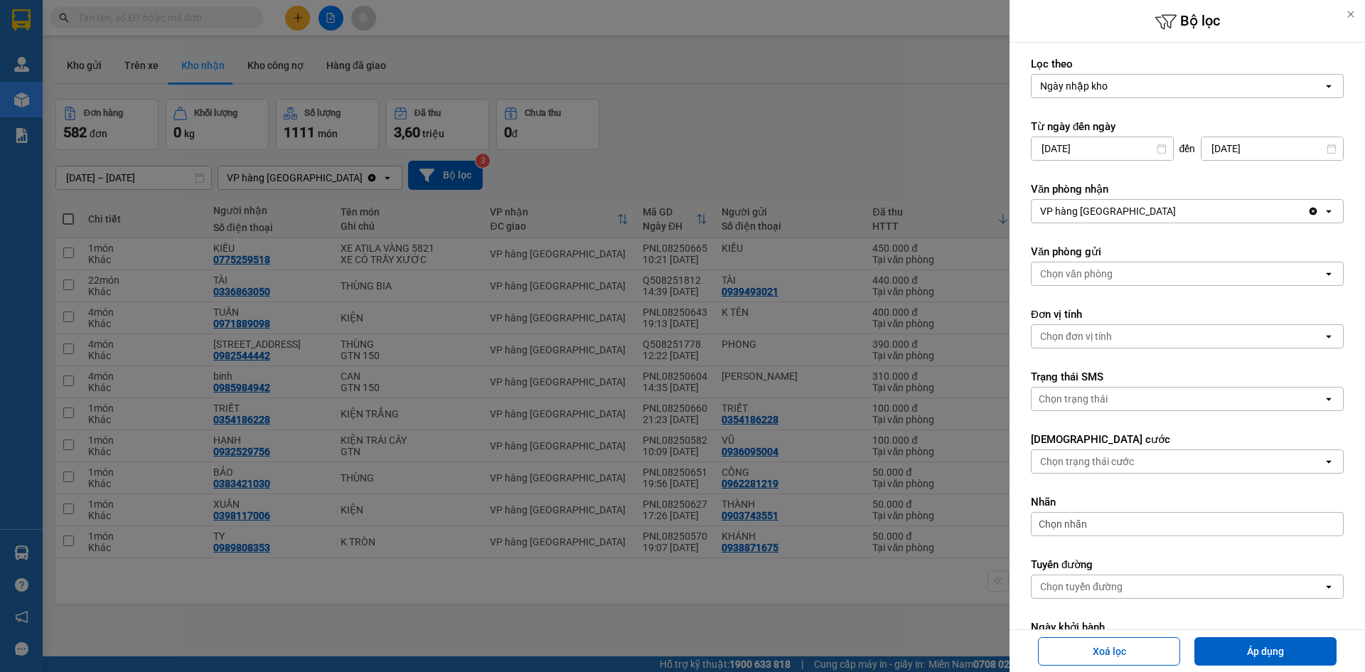
click at [1227, 150] on input "[DATE]" at bounding box center [1273, 148] width 142 height 23
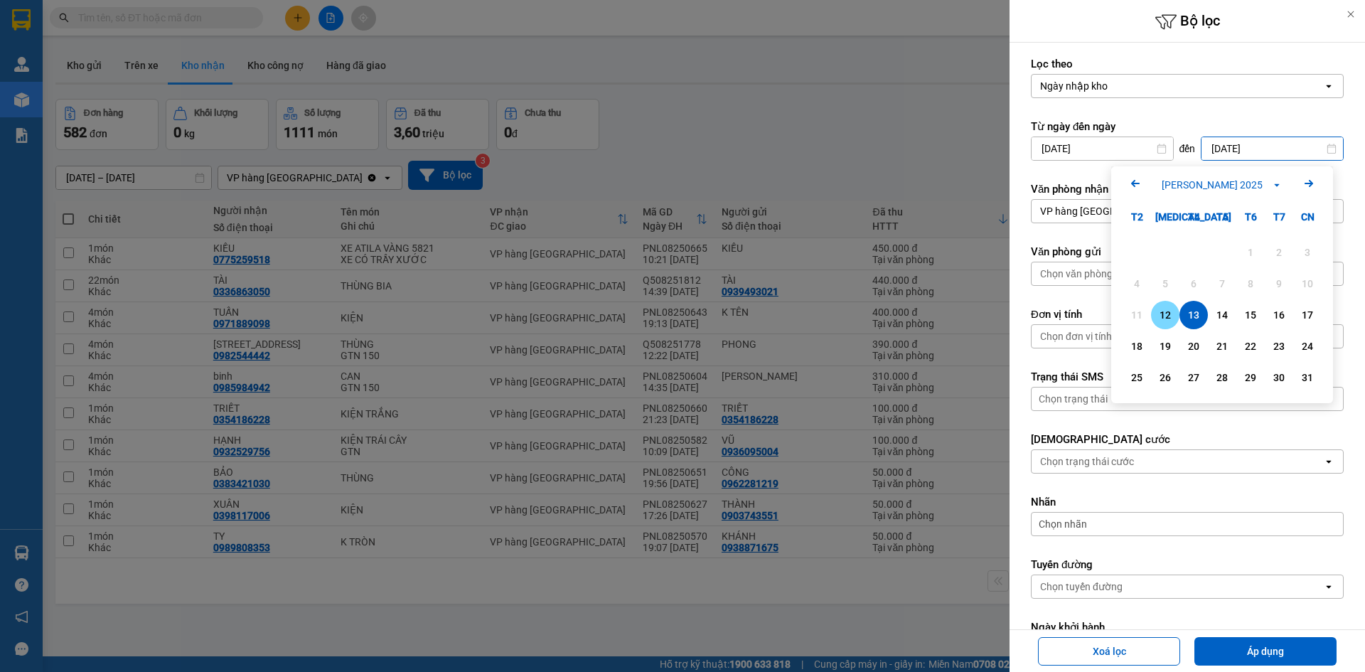
click at [1165, 319] on div "12" at bounding box center [1166, 315] width 20 height 17
type input "[DATE]"
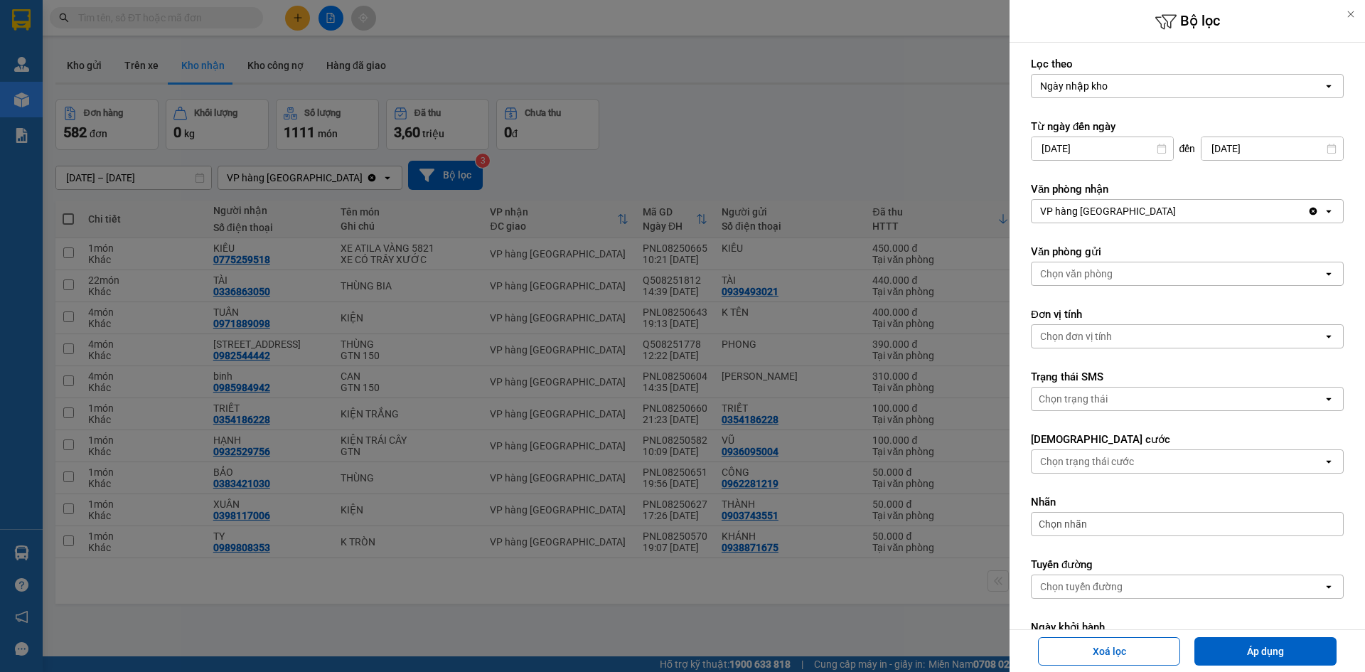
click at [1107, 277] on div "Chọn văn phòng" at bounding box center [1076, 274] width 73 height 14
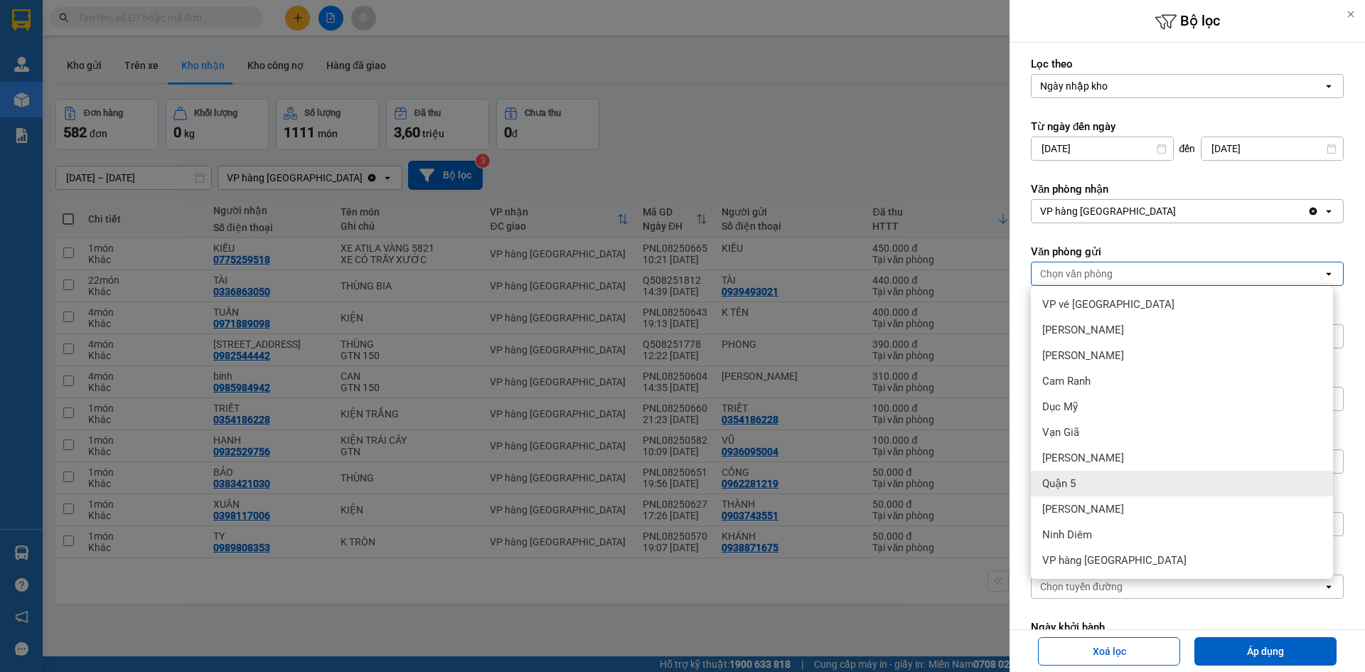
click at [1098, 477] on div "Quận 5" at bounding box center [1182, 484] width 302 height 26
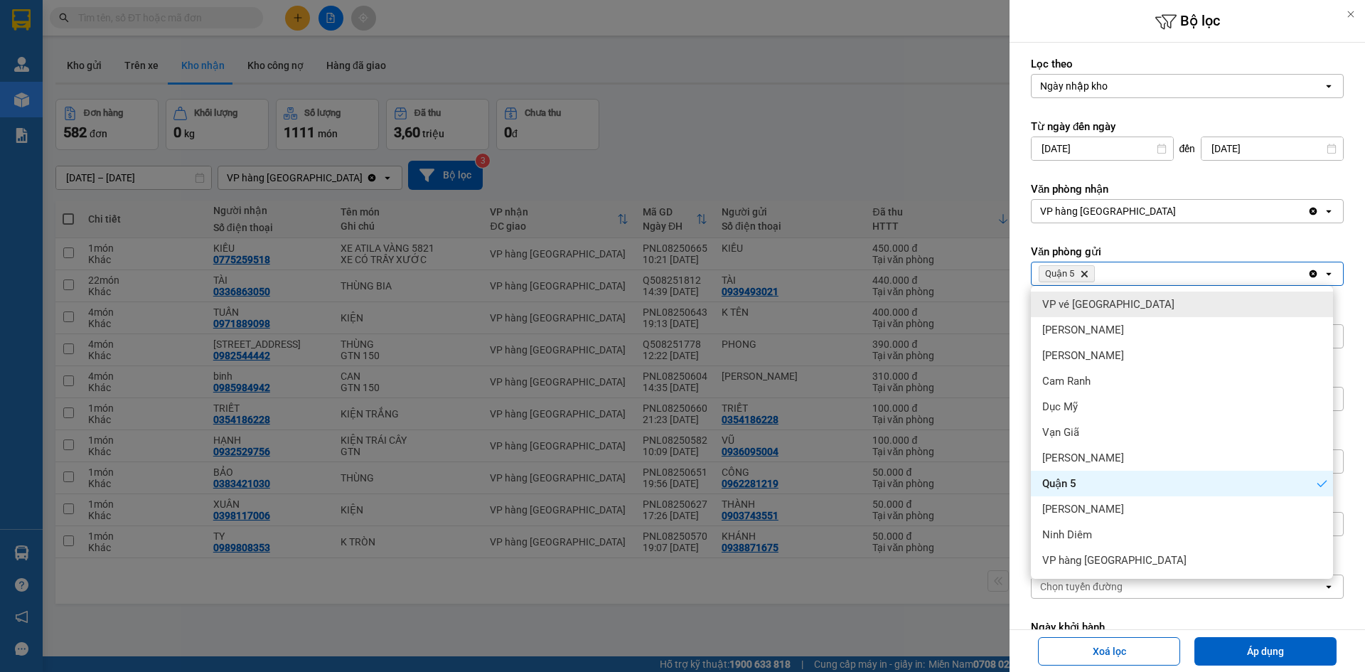
click at [1156, 252] on label "Văn phòng gửi" at bounding box center [1187, 252] width 313 height 14
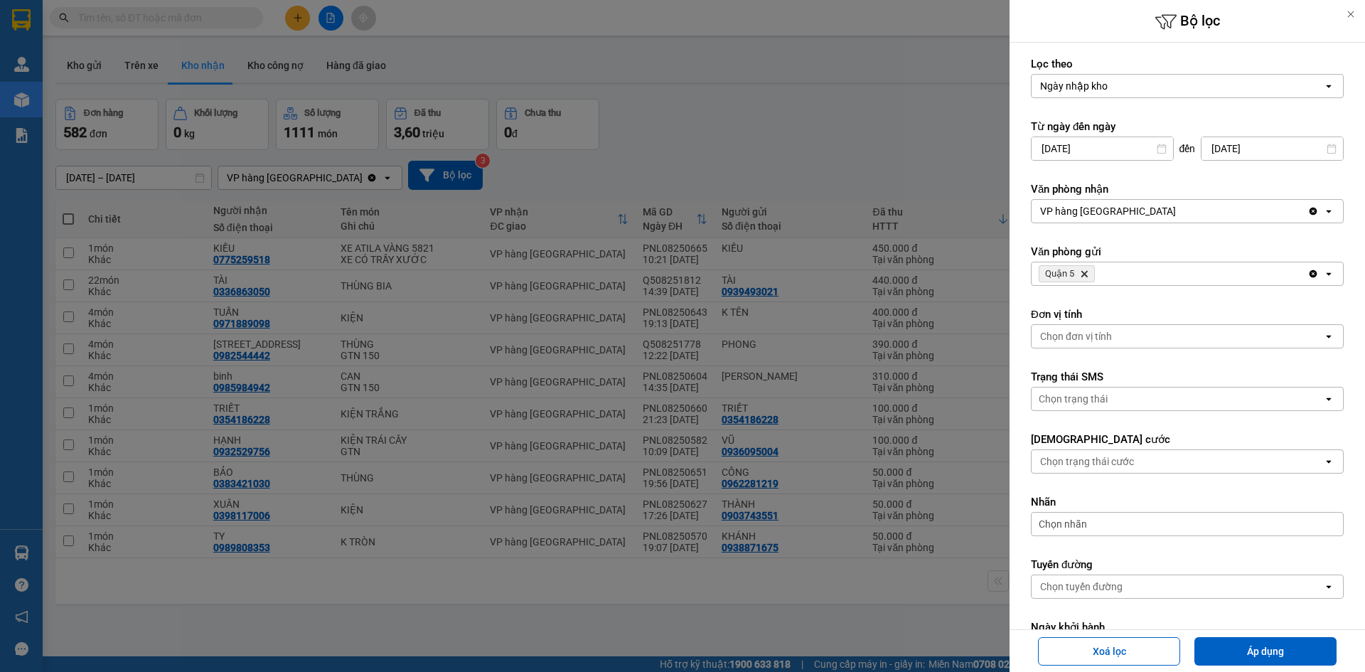
click at [1129, 331] on div "Chọn đơn vị tính" at bounding box center [1178, 336] width 292 height 23
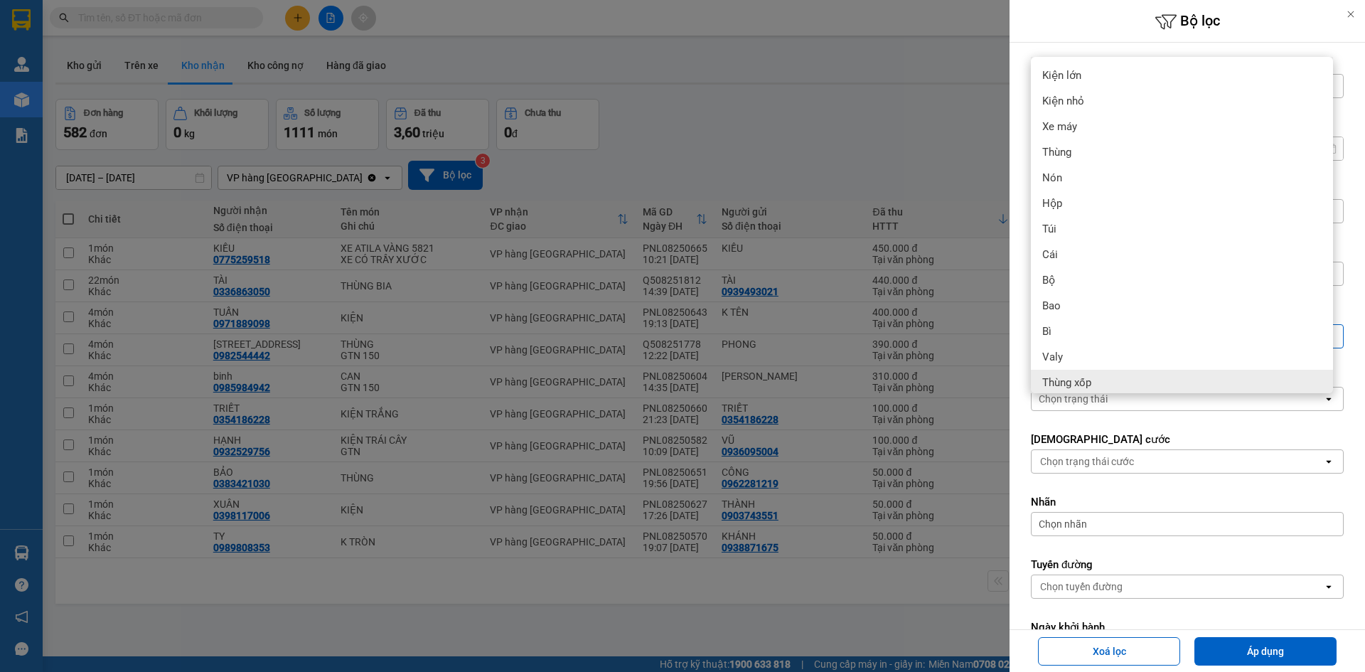
click at [1134, 420] on form "Lọc [PERSON_NAME] nhập kho open Từ ngày đến ngày [DATE] Press the down arrow ke…" at bounding box center [1187, 464] width 313 height 814
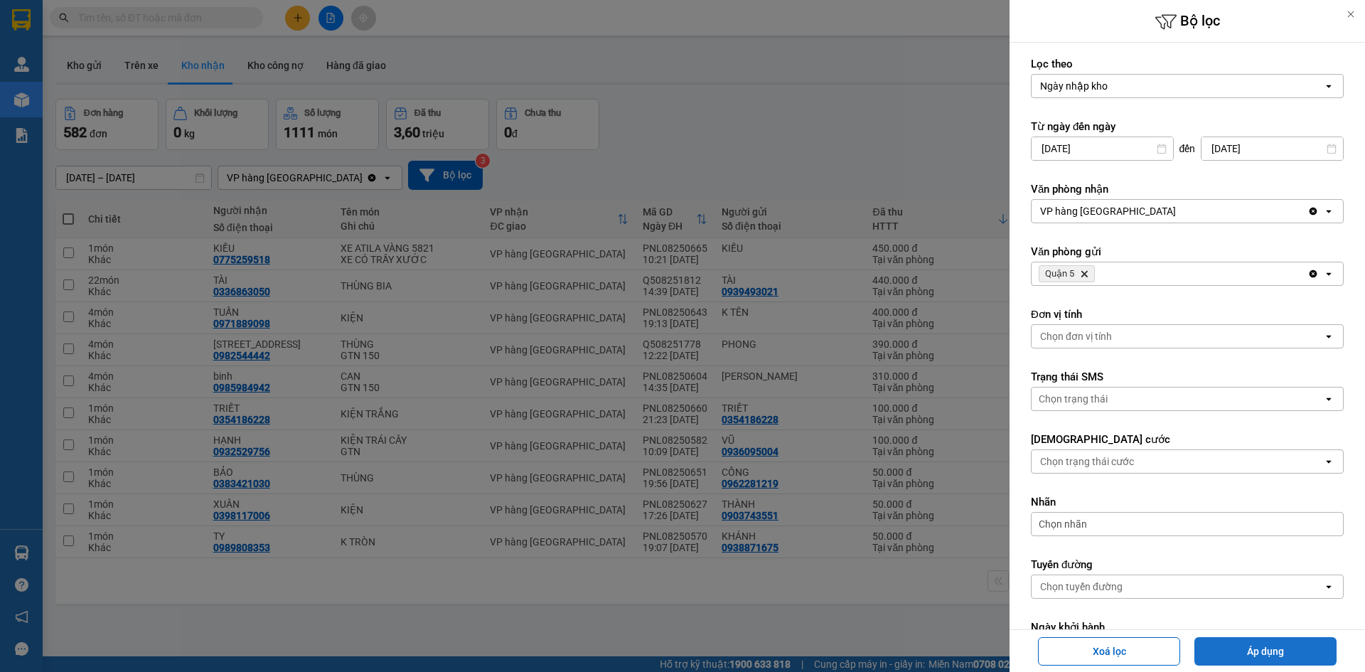
click at [1276, 646] on button "Áp dụng" at bounding box center [1266, 651] width 142 height 28
type input "[DATE] – [DATE]"
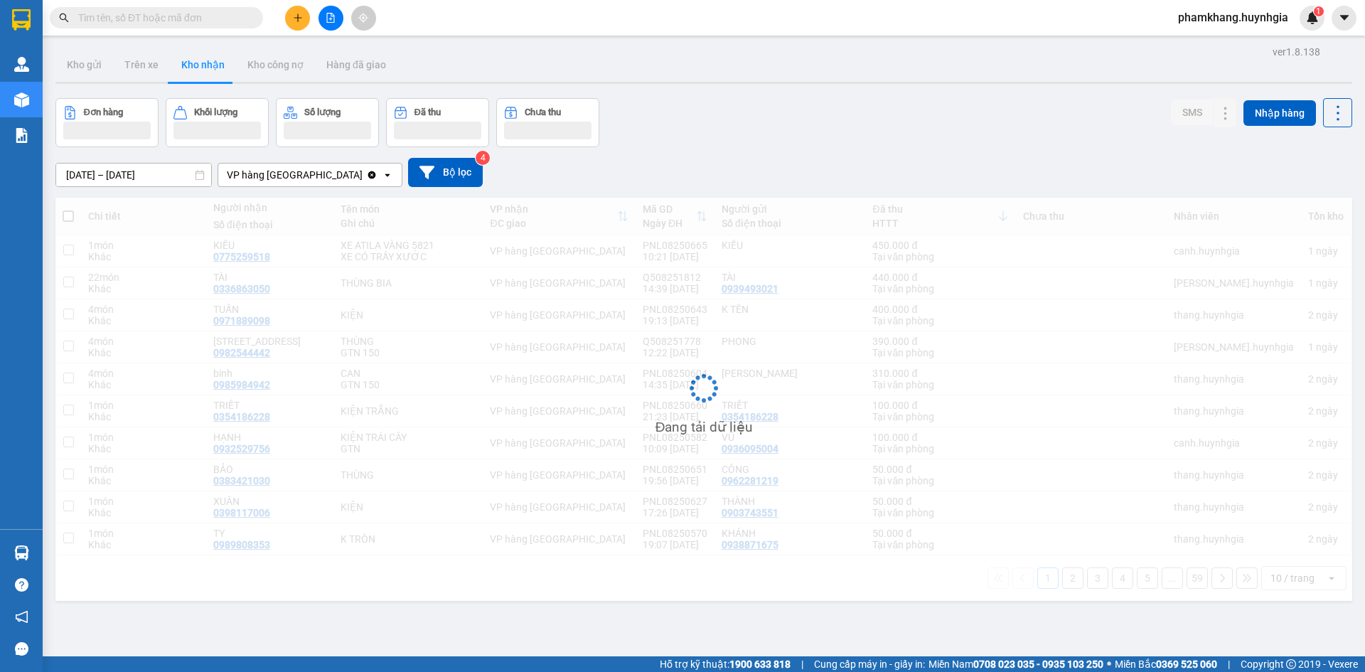
scroll to position [0, 0]
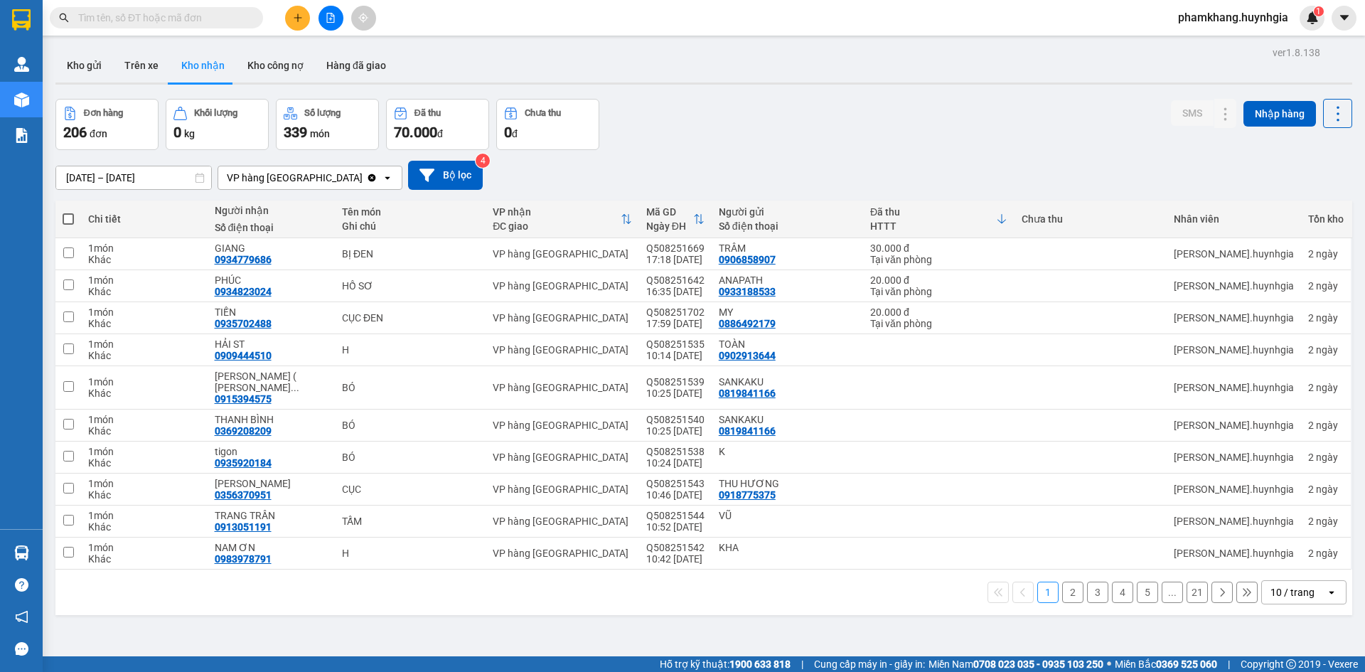
click at [1065, 585] on button "2" at bounding box center [1073, 592] width 21 height 21
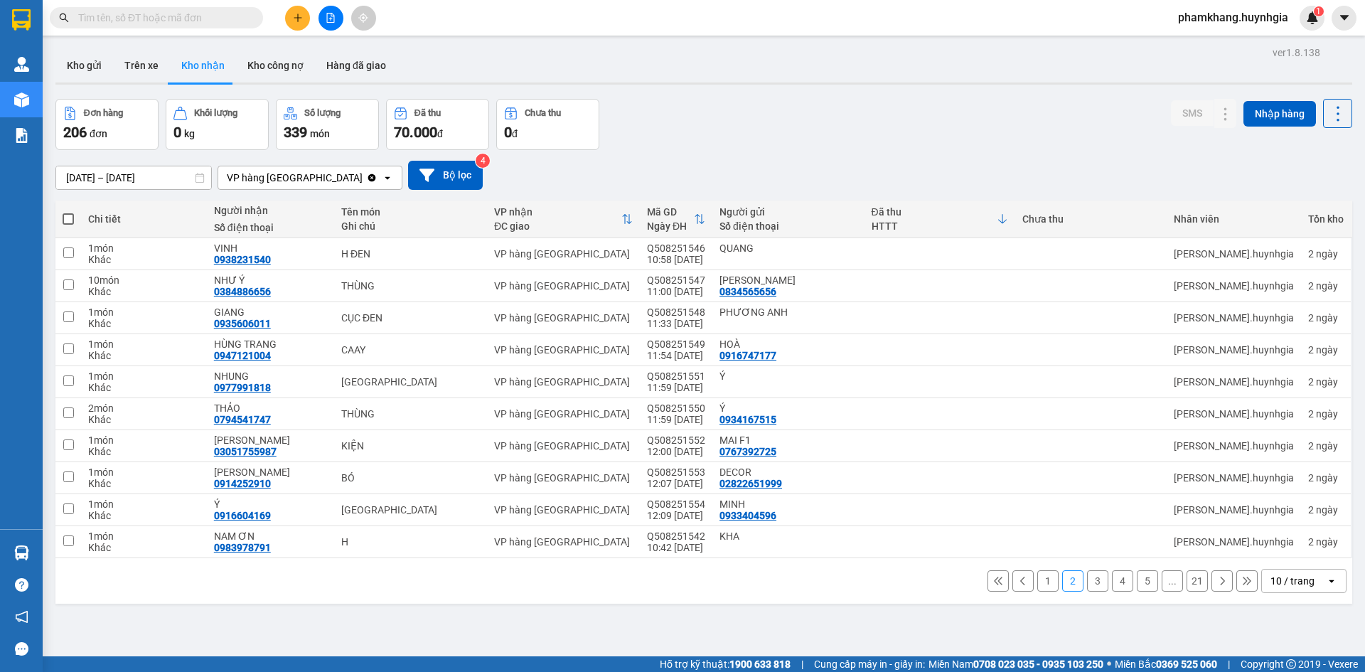
click at [1217, 585] on button at bounding box center [1222, 580] width 21 height 21
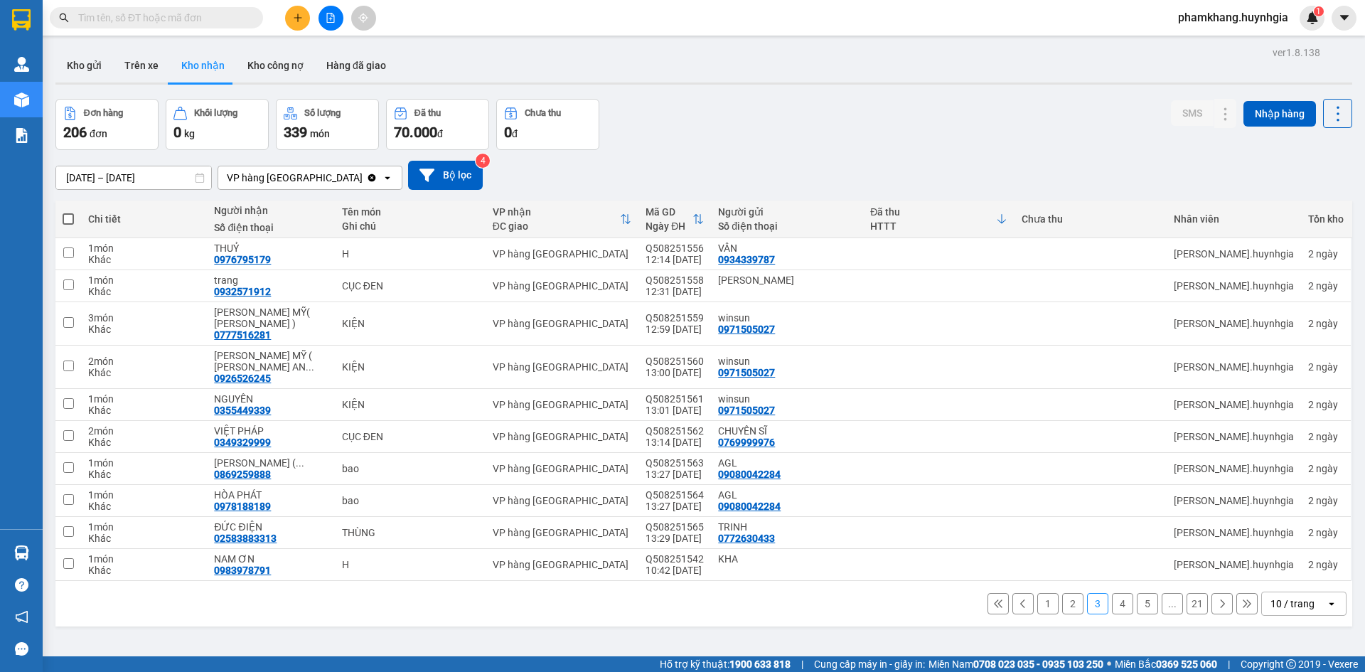
click at [1217, 593] on button at bounding box center [1222, 603] width 21 height 21
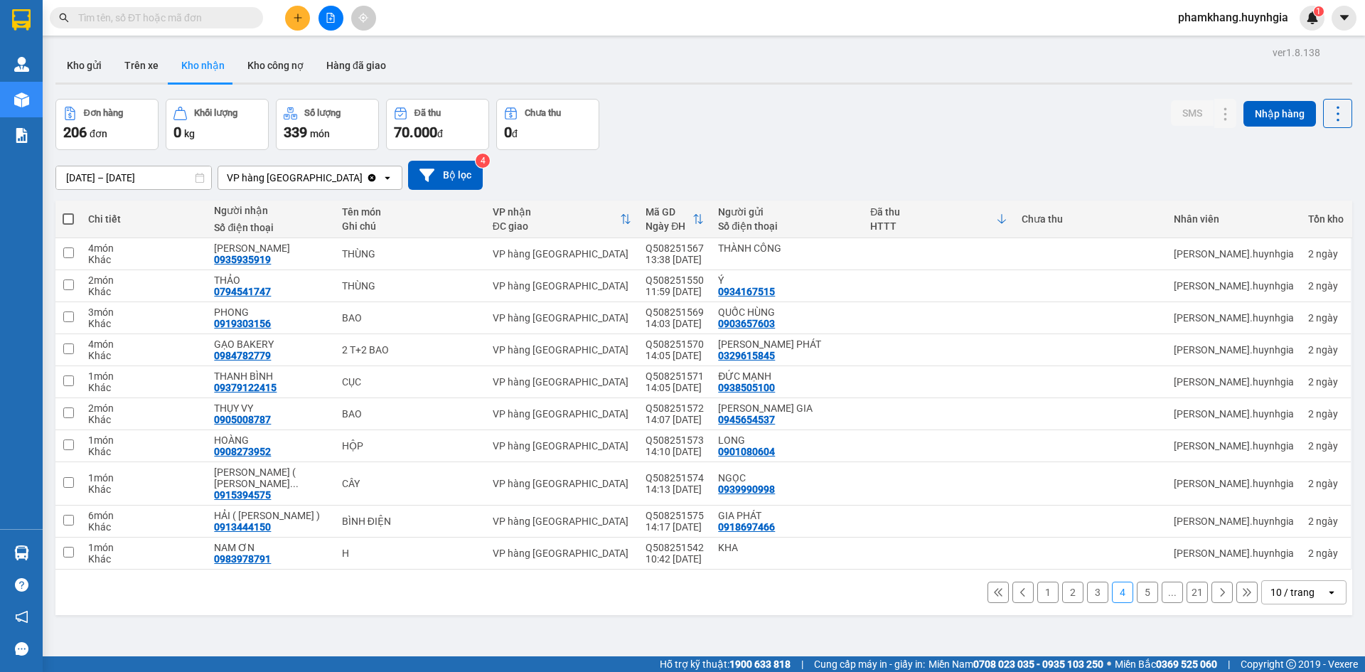
click at [201, 16] on input "text" at bounding box center [162, 18] width 168 height 16
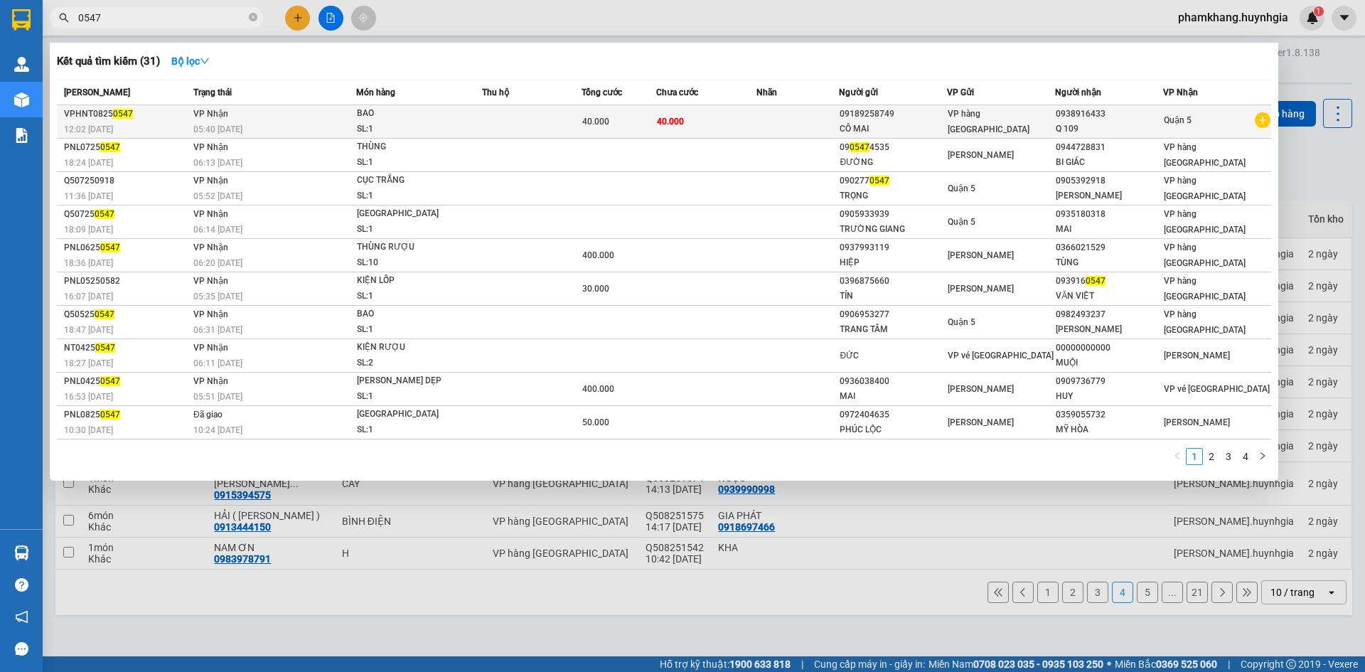
type input "0547"
click at [330, 120] on td "[PERSON_NAME] 05:40 [DATE]" at bounding box center [273, 121] width 166 height 33
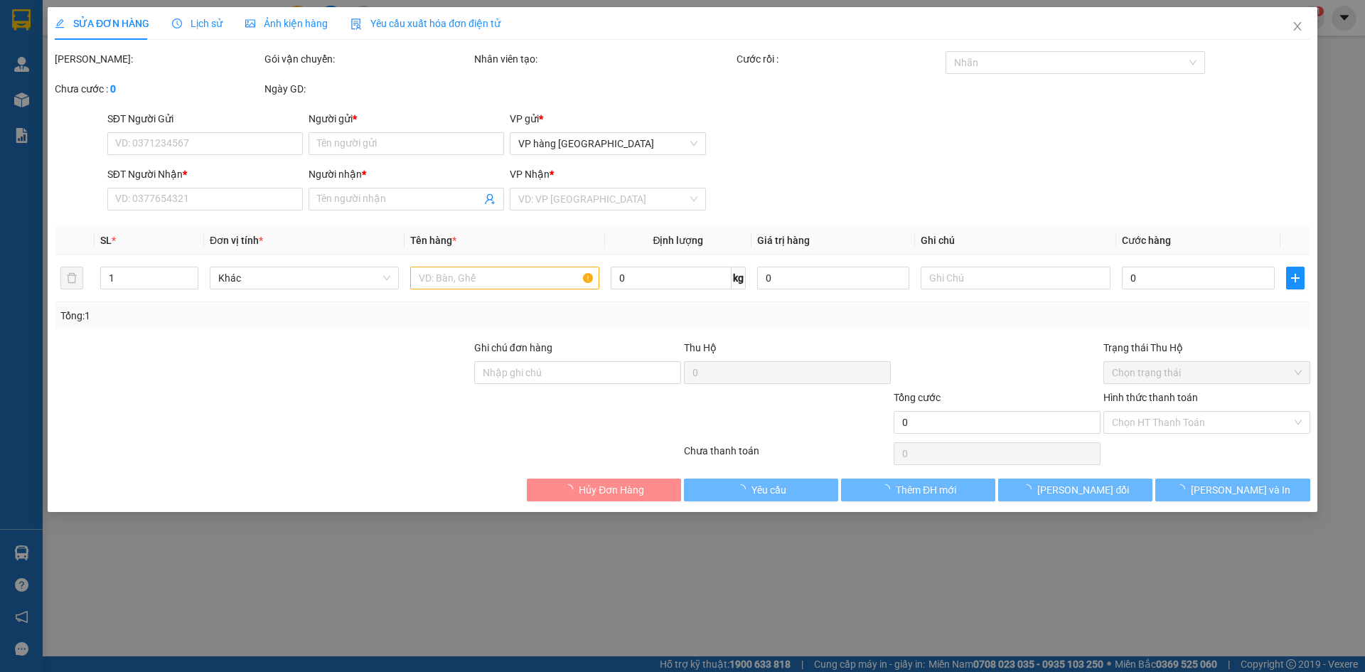
type input "09189258749"
type input "CÔ MAI"
type input "0938916433"
type input "Q 109"
type input "40.000"
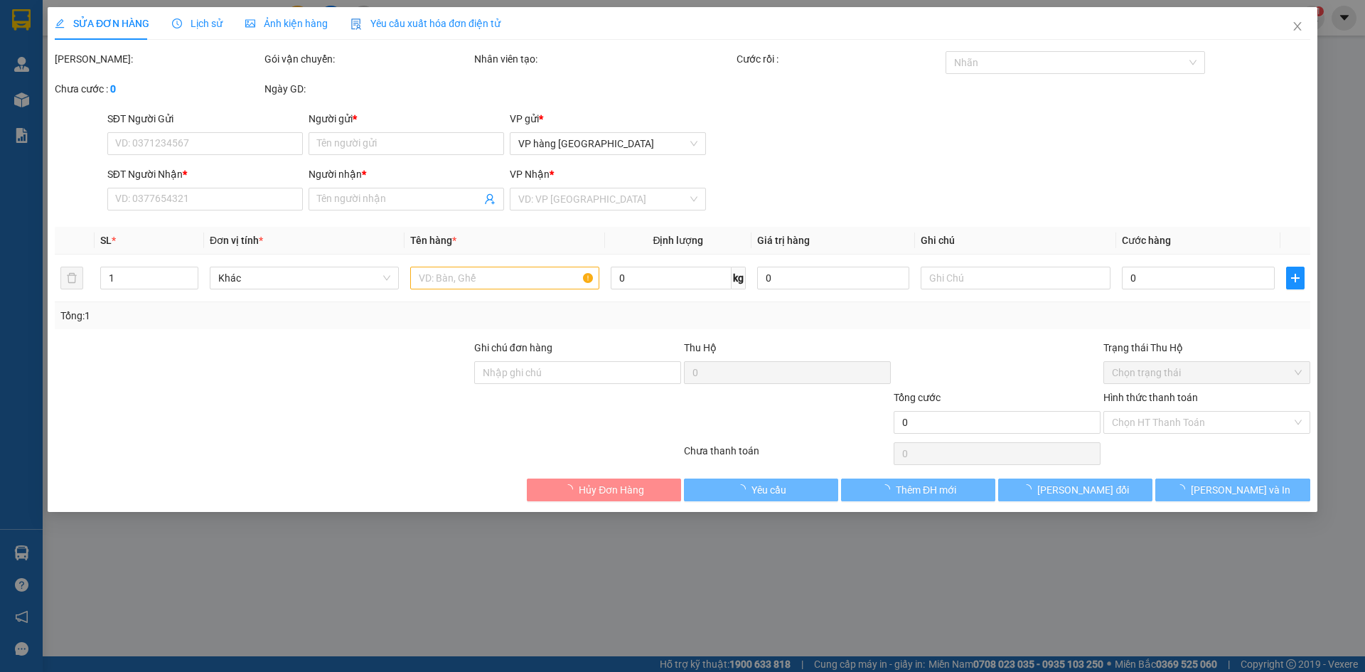
type input "40.000"
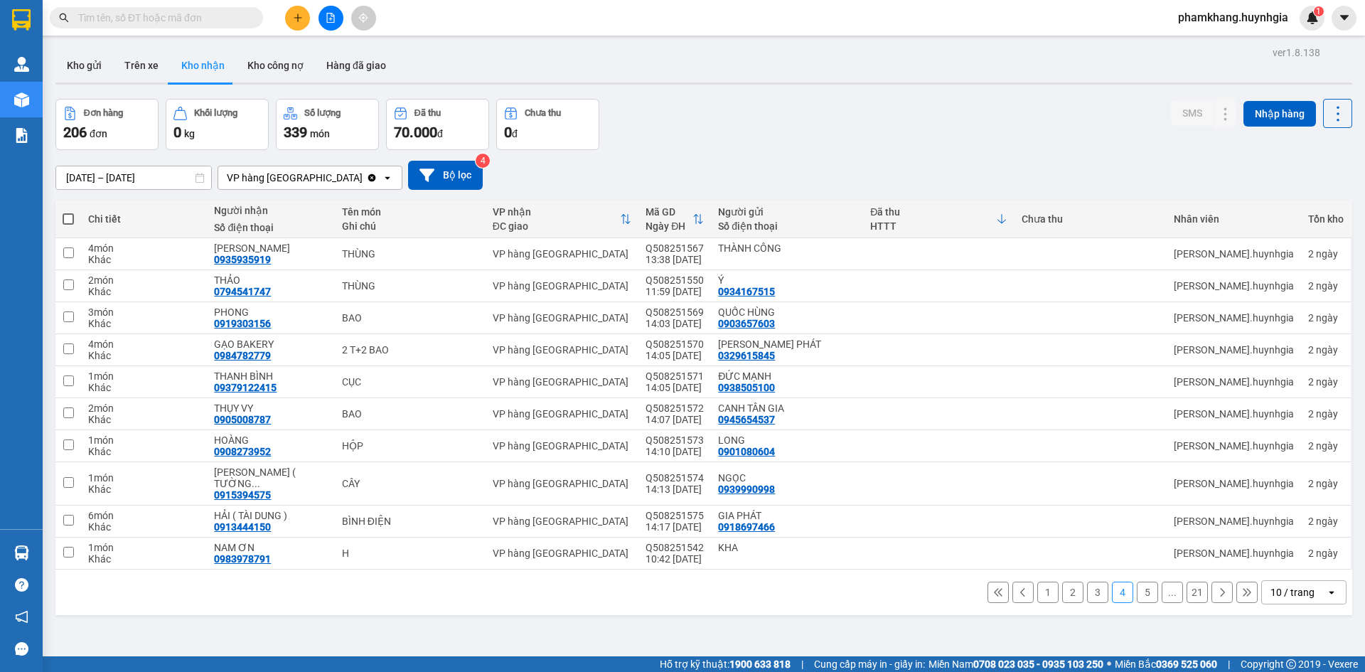
click at [194, 16] on input "text" at bounding box center [162, 18] width 168 height 16
type input "0914"
click at [97, 64] on button "Kho gửi" at bounding box center [84, 65] width 58 height 34
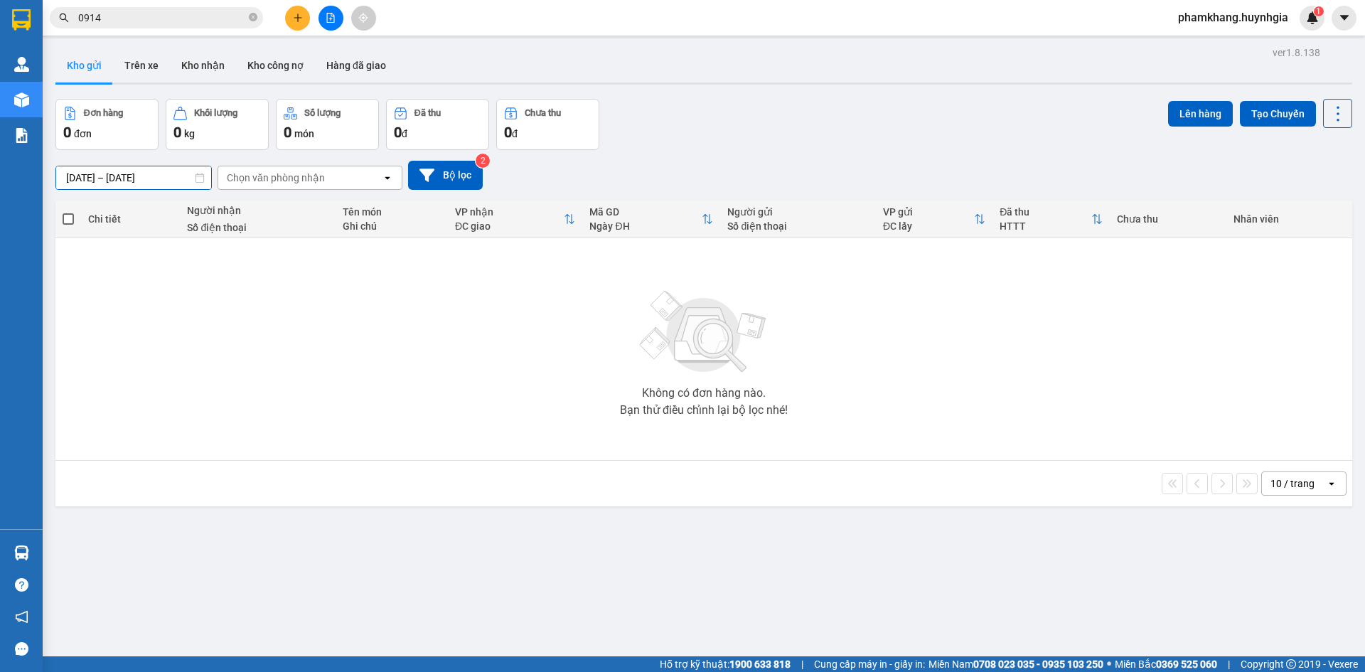
click at [203, 181] on div "11/08/2025 – 11/08/2025 Press the down arrow key to interact with the calendar …" at bounding box center [133, 178] width 156 height 24
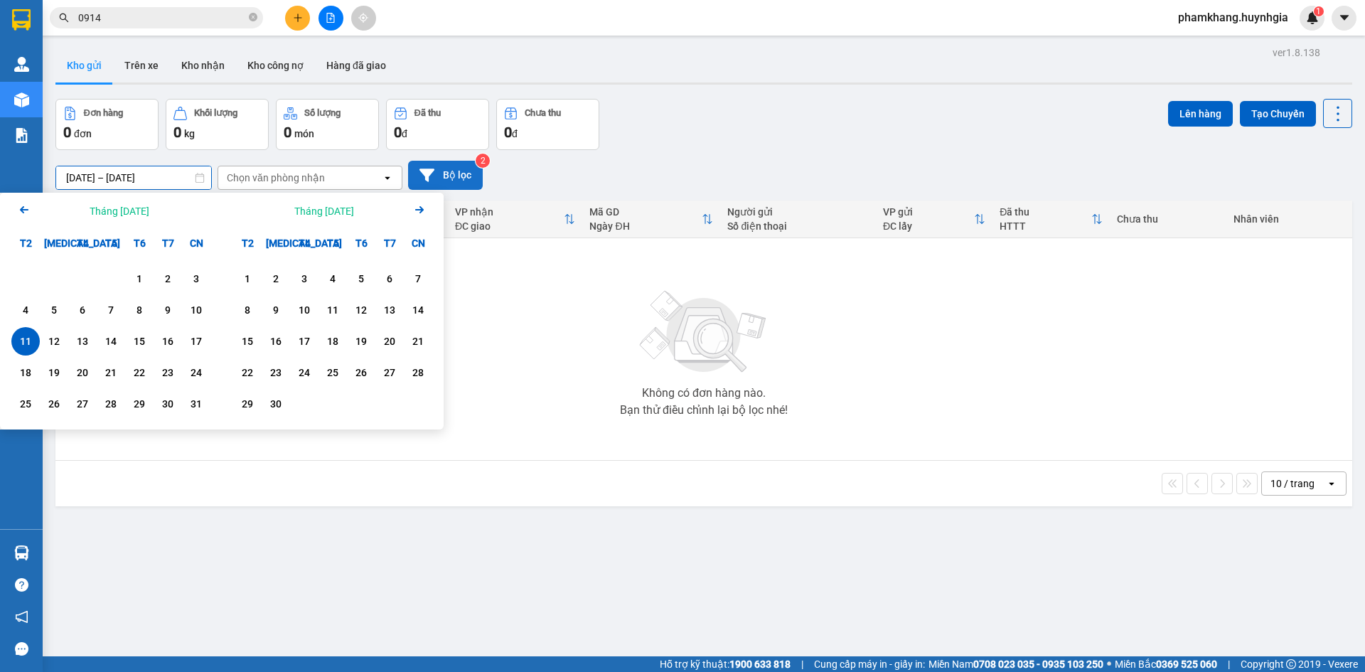
click at [452, 167] on button "Bộ lọc" at bounding box center [445, 175] width 75 height 29
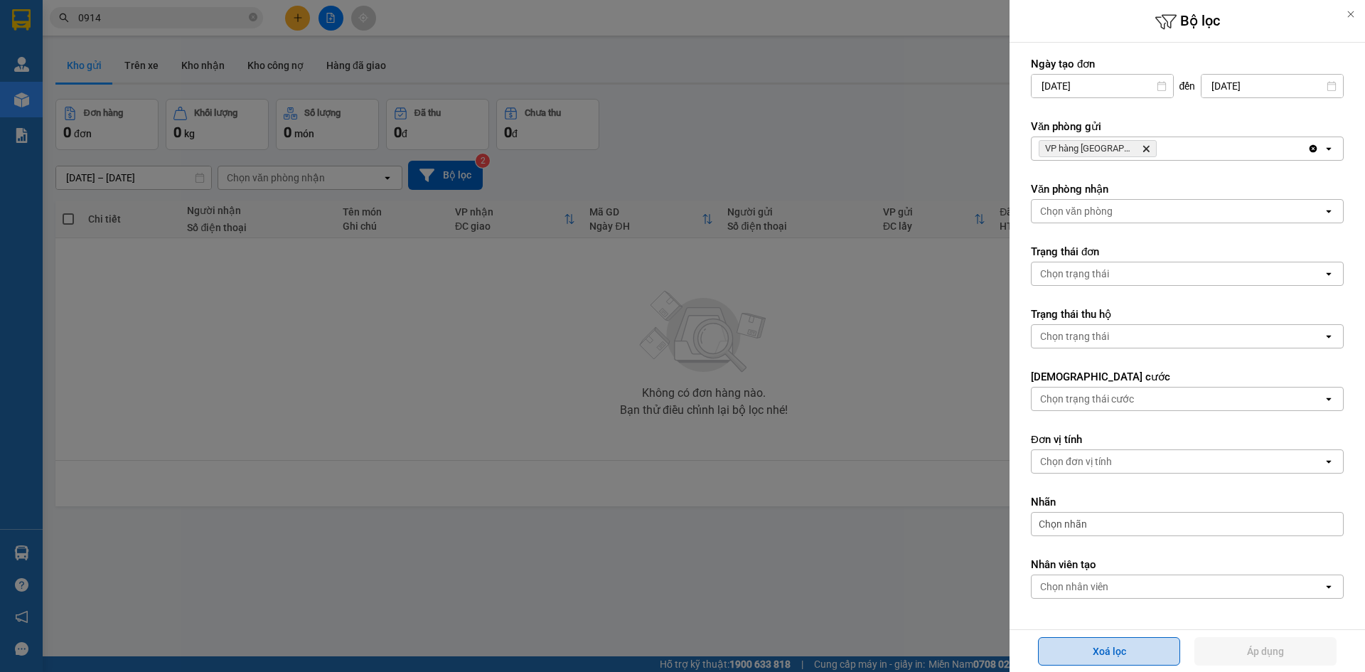
click at [1131, 652] on button "Xoá lọc" at bounding box center [1109, 651] width 142 height 28
type input "[DATE]"
type input "[DATE] – [DATE]"
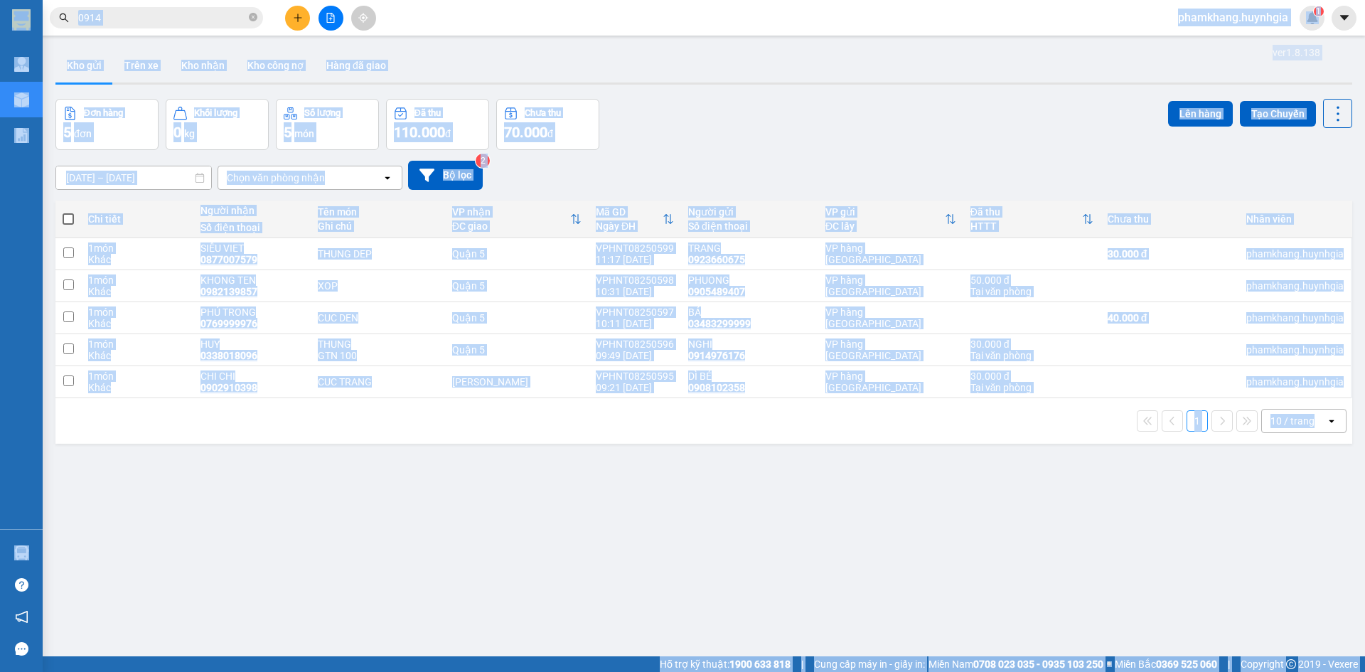
drag, startPoint x: 555, startPoint y: 586, endPoint x: 481, endPoint y: 565, distance: 77.0
click at [555, 586] on div "ver 1.8.138 Kho gửi Trên xe Kho nhận Kho công nợ Hàng đã giao Đơn hàng 5 đơn Kh…" at bounding box center [704, 379] width 1309 height 672
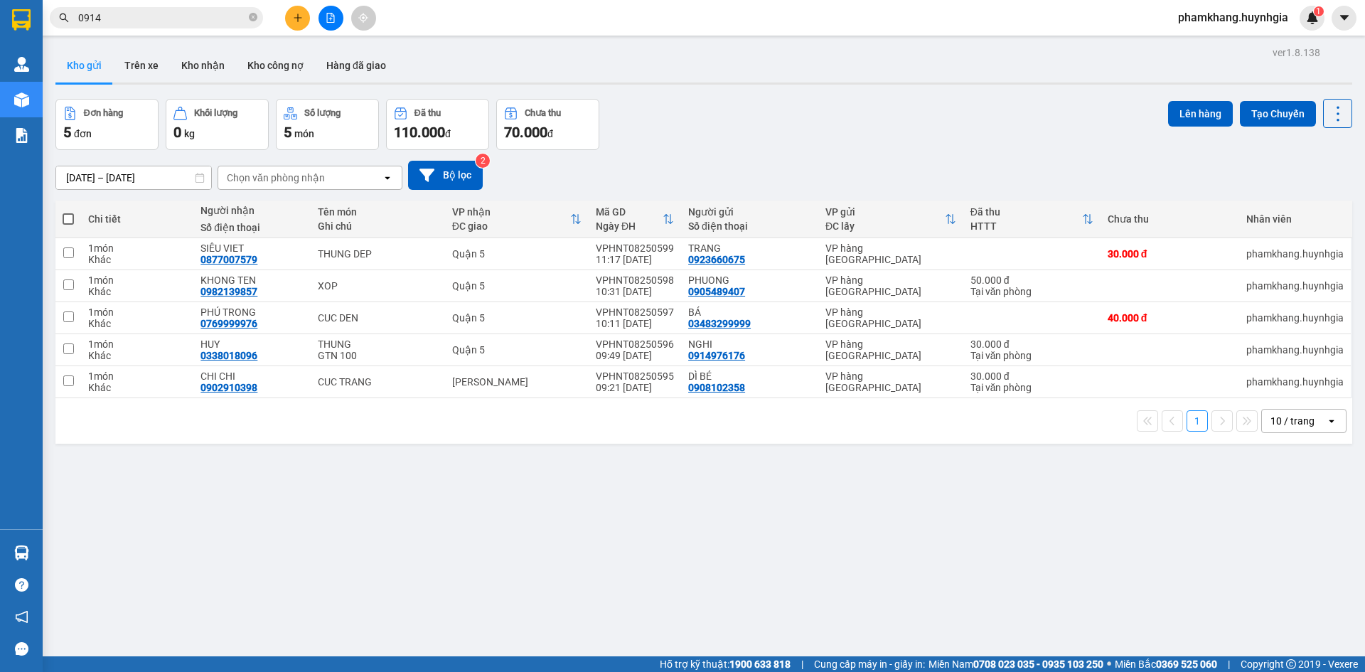
click at [139, 13] on input "0914" at bounding box center [162, 18] width 168 height 16
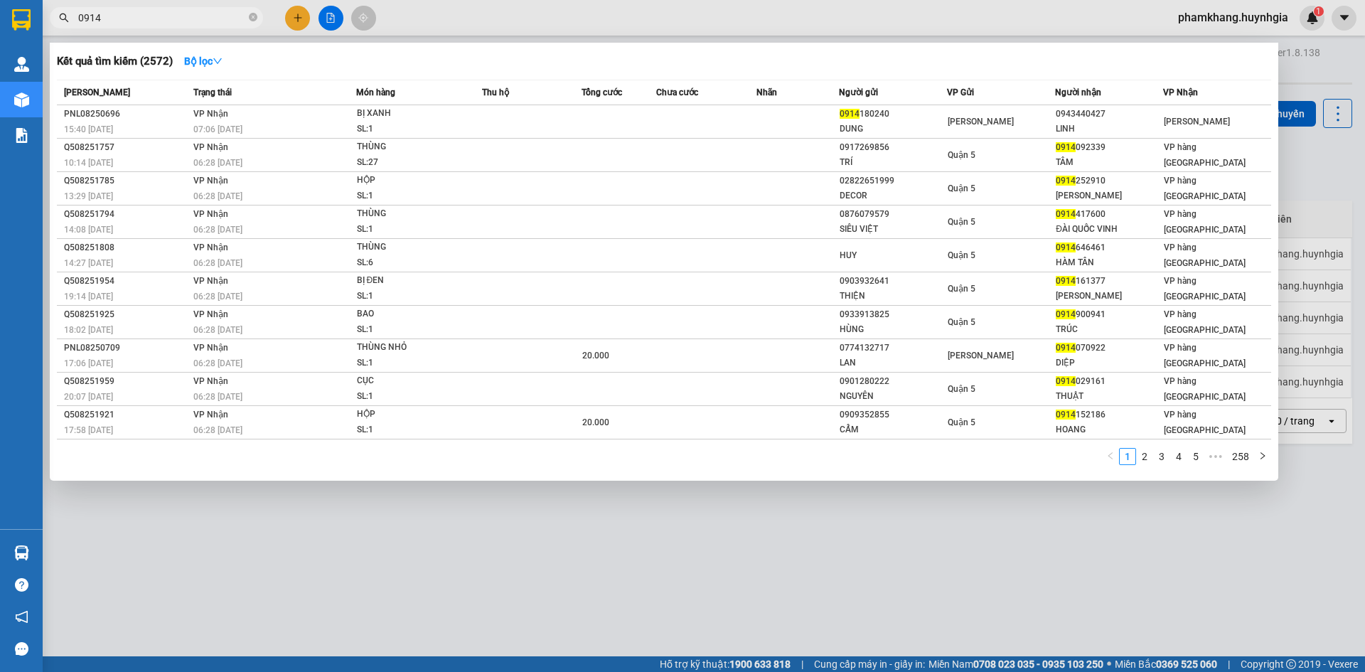
click at [139, 13] on input "0914" at bounding box center [162, 18] width 168 height 16
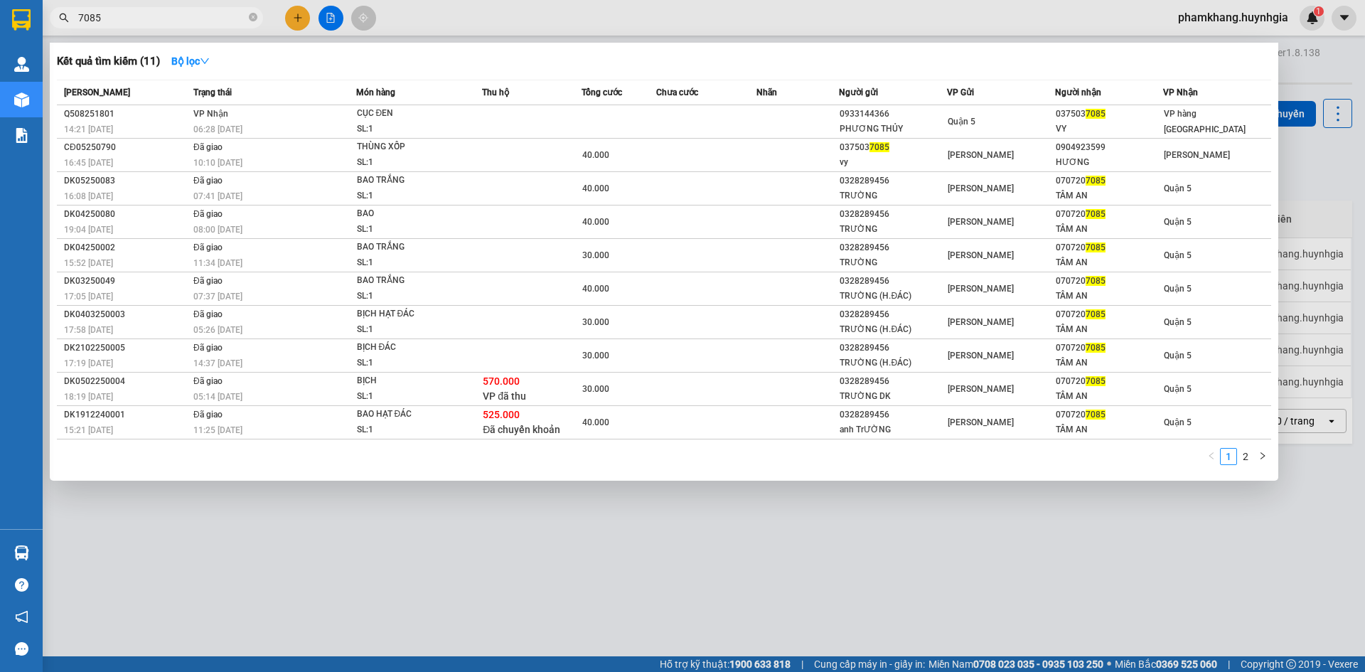
type input "7085"
click at [545, 562] on div at bounding box center [682, 336] width 1365 height 672
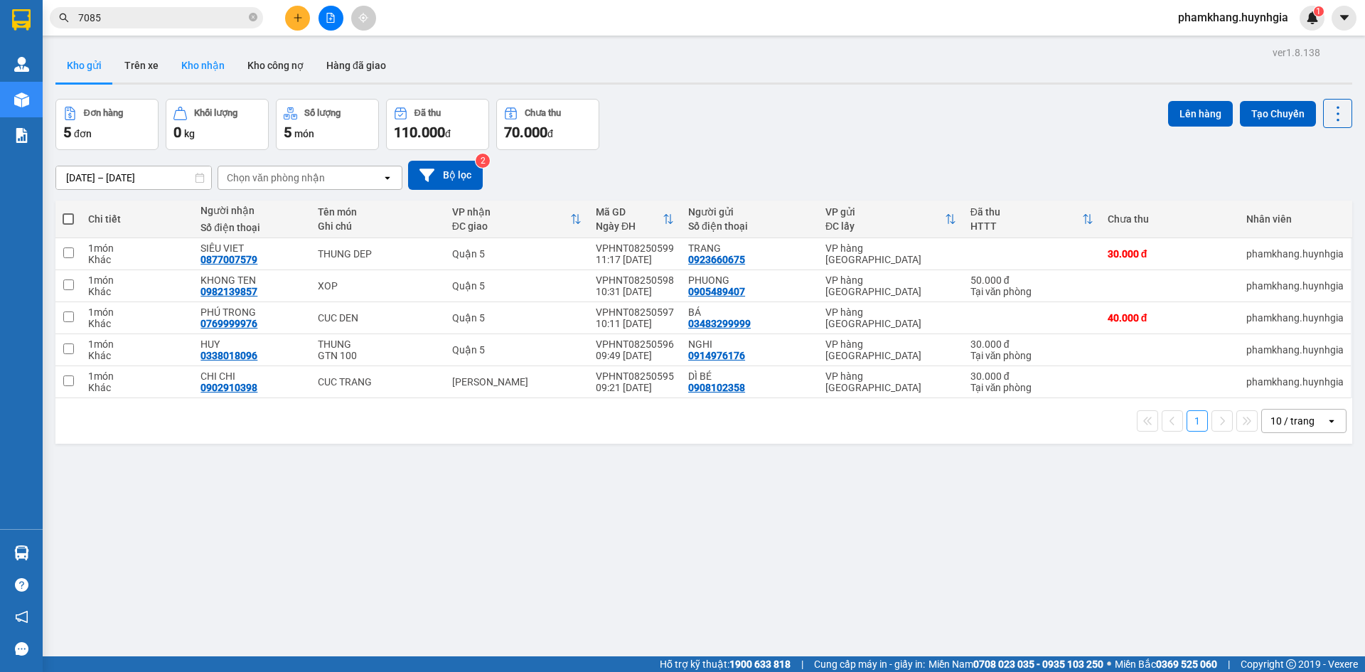
click at [184, 74] on button "Kho nhận" at bounding box center [203, 65] width 66 height 34
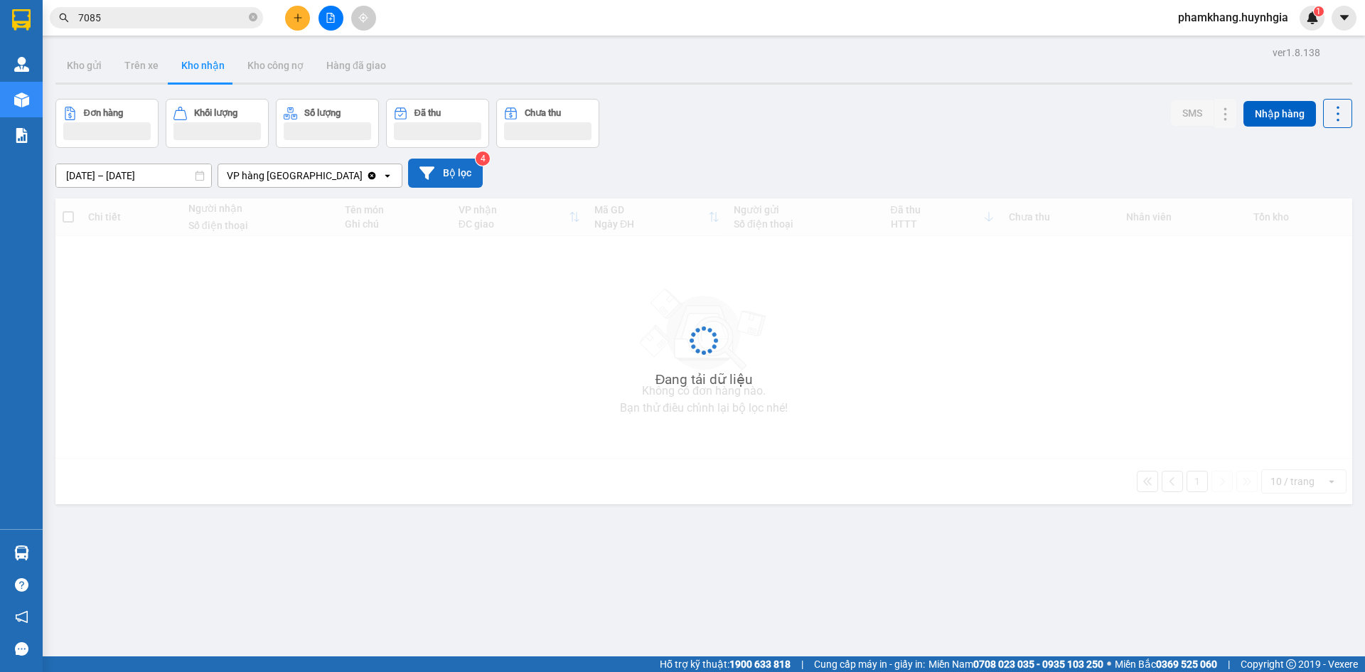
click at [459, 179] on button "Bộ lọc" at bounding box center [445, 173] width 75 height 29
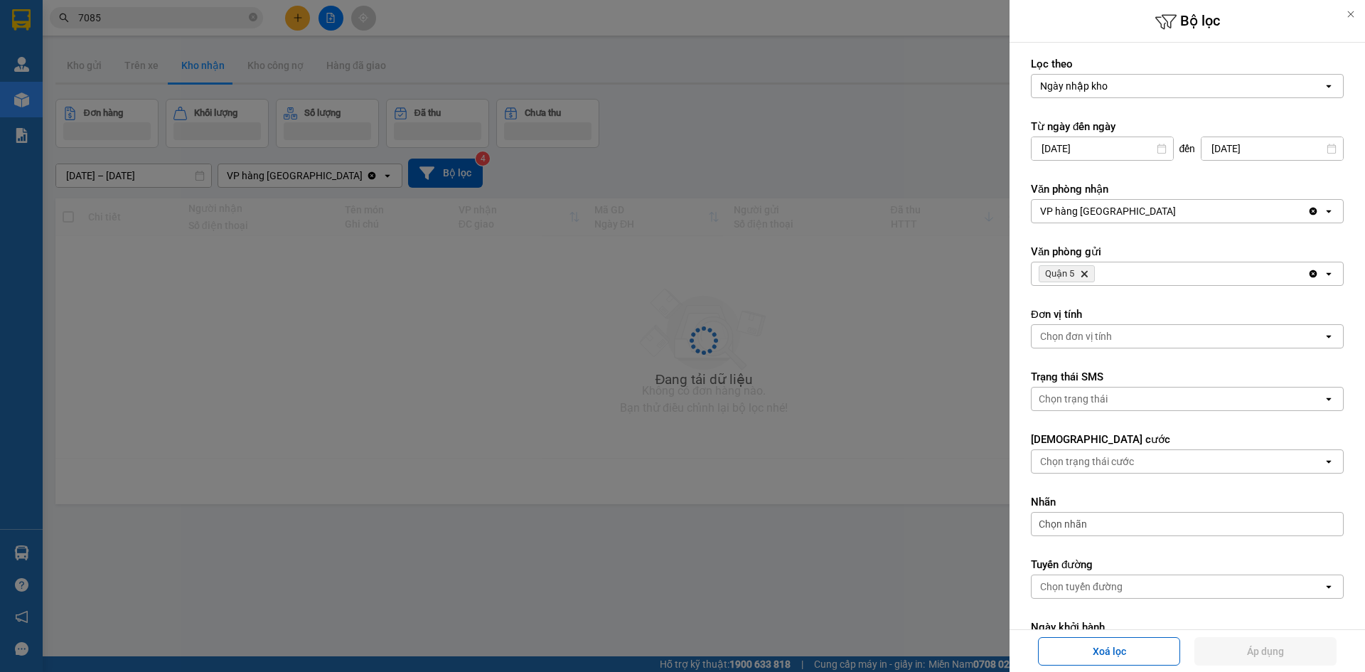
click at [1165, 344] on div "Chọn đơn vị tính" at bounding box center [1178, 336] width 292 height 23
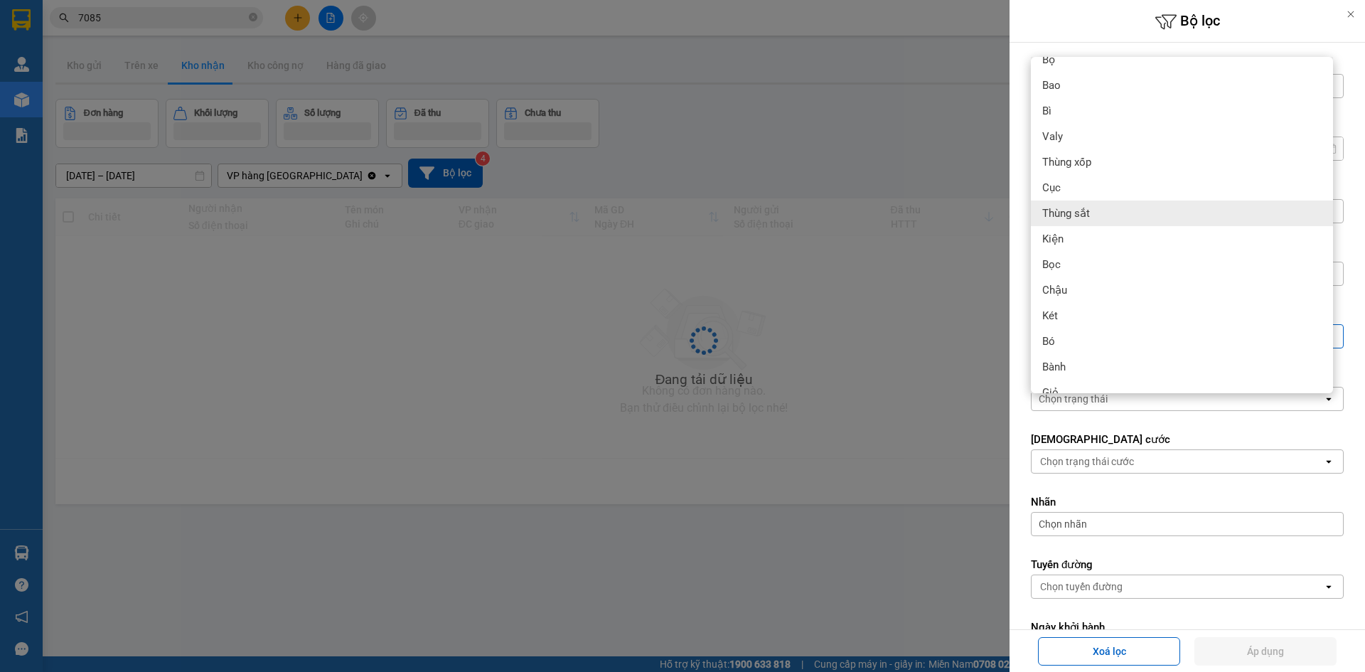
scroll to position [238, 0]
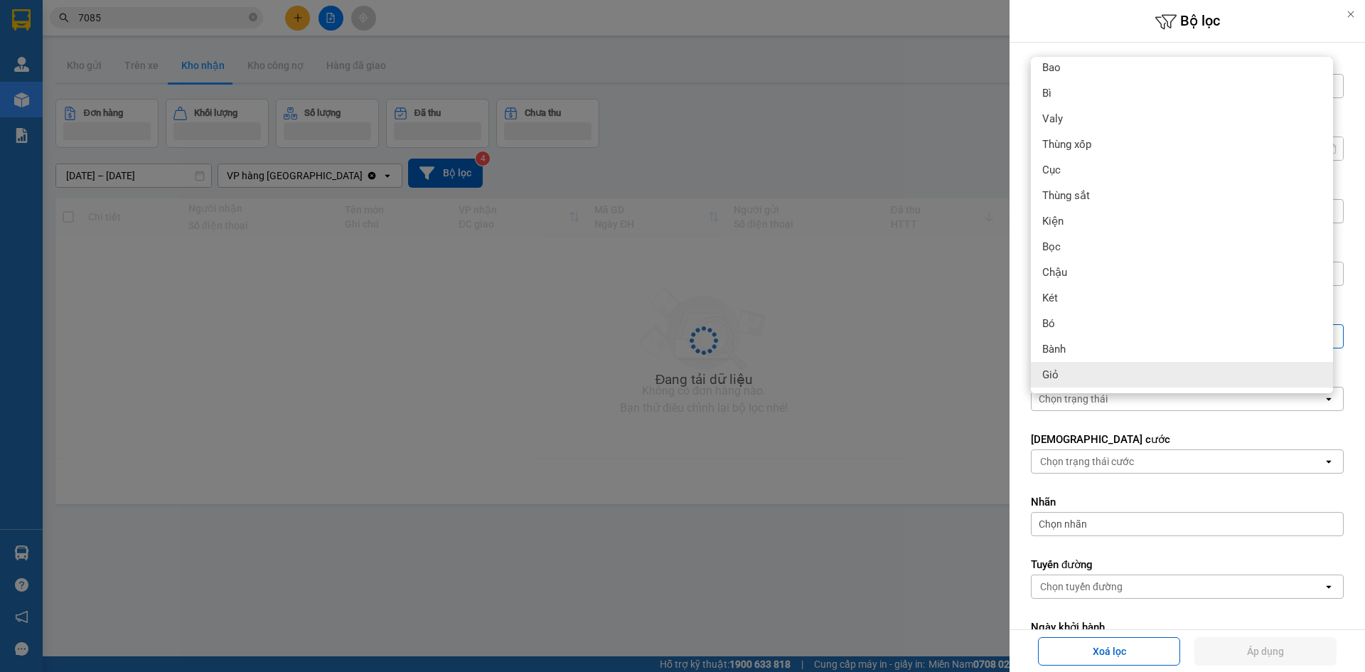
click at [1117, 425] on form "Lọc [PERSON_NAME] nhập kho open Từ ngày đến ngày [DATE] Press the down arrow ke…" at bounding box center [1187, 464] width 313 height 814
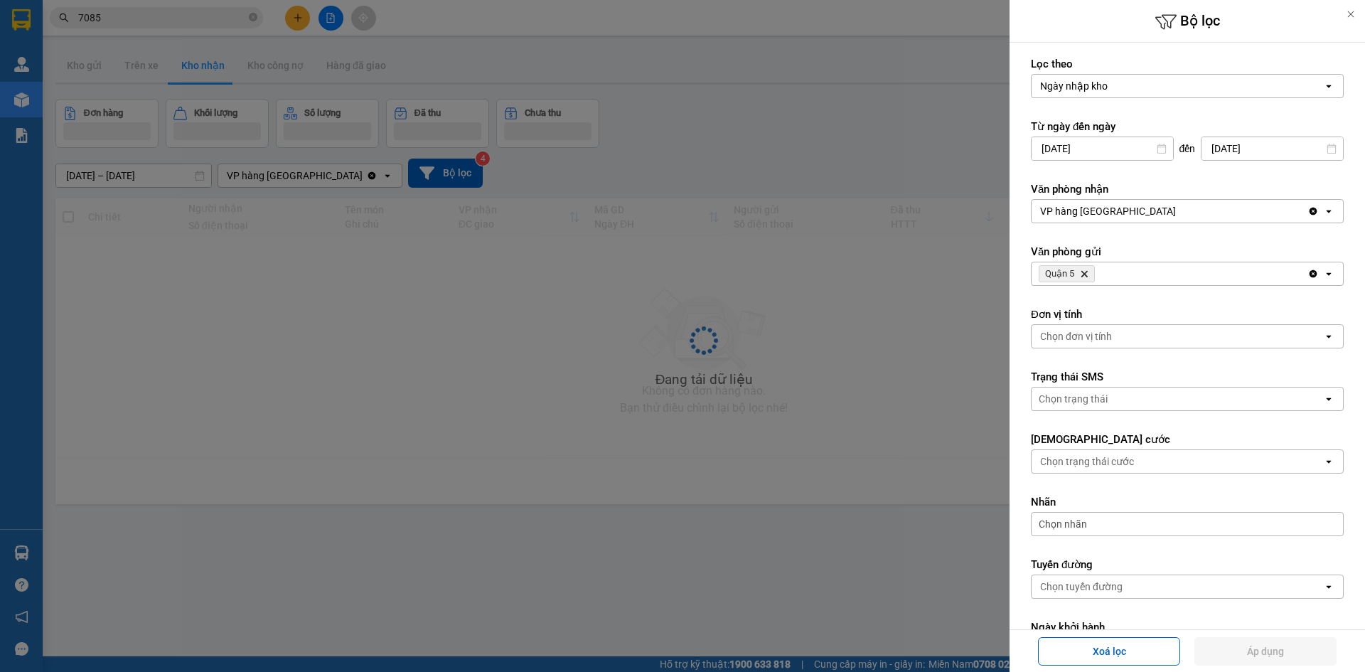
click at [1112, 409] on div "Chọn trạng thái" at bounding box center [1178, 399] width 292 height 23
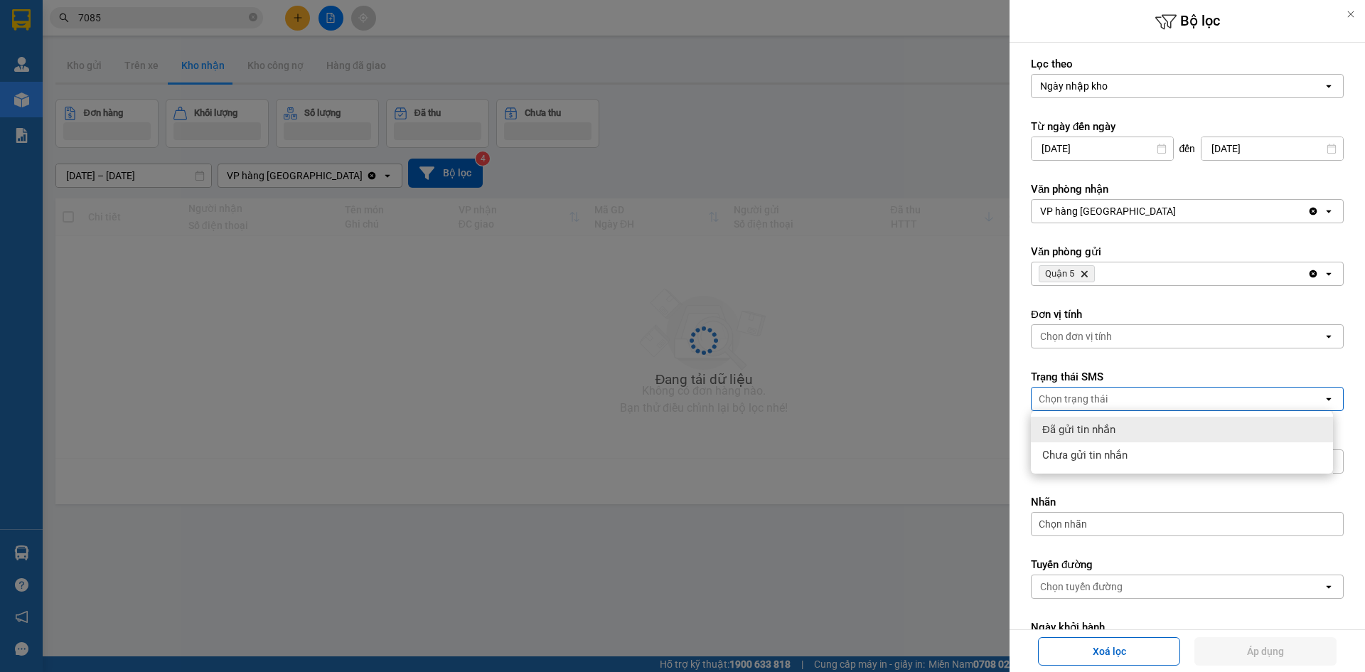
click at [1104, 377] on label "Trạng thái SMS" at bounding box center [1187, 377] width 313 height 14
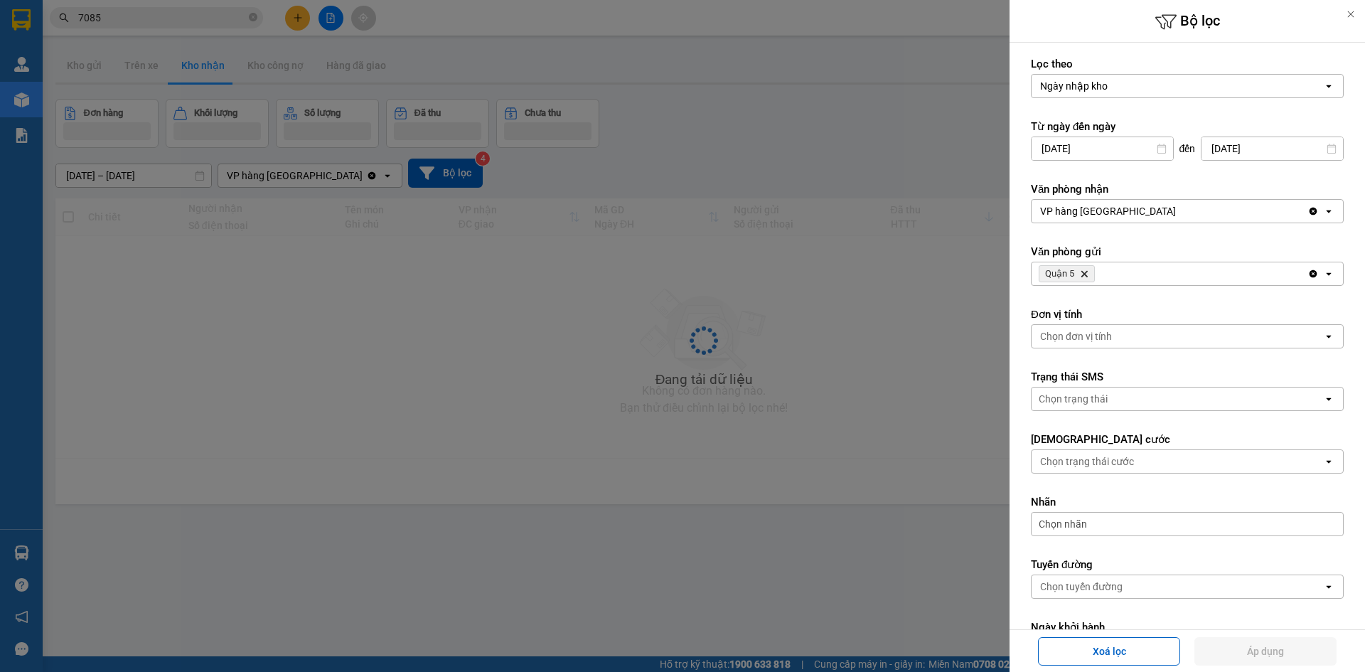
click at [1120, 467] on div "Chọn trạng thái cước" at bounding box center [1087, 461] width 94 height 14
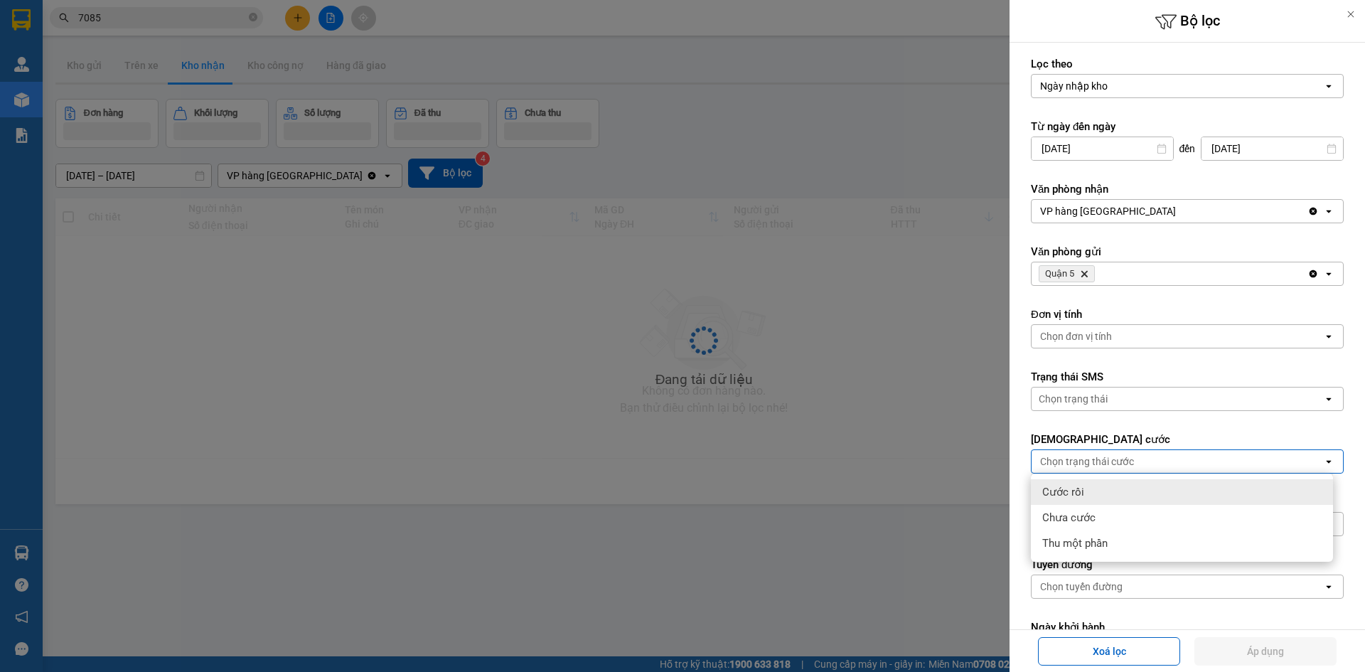
click at [1104, 499] on div "Cước rồi" at bounding box center [1182, 492] width 302 height 26
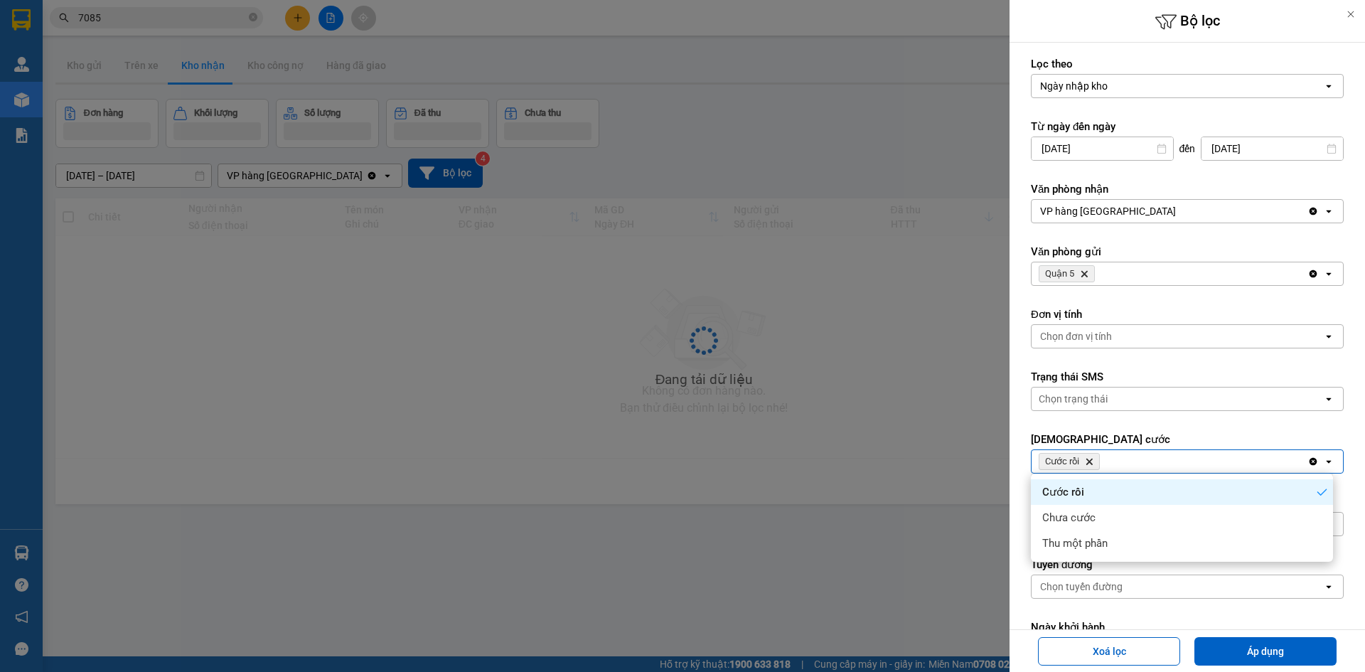
click at [1131, 422] on form "Lọc theo Ngày nhập kho open Từ ngày đến ngày 12/08/2025 Press the down arrow ke…" at bounding box center [1187, 464] width 313 height 814
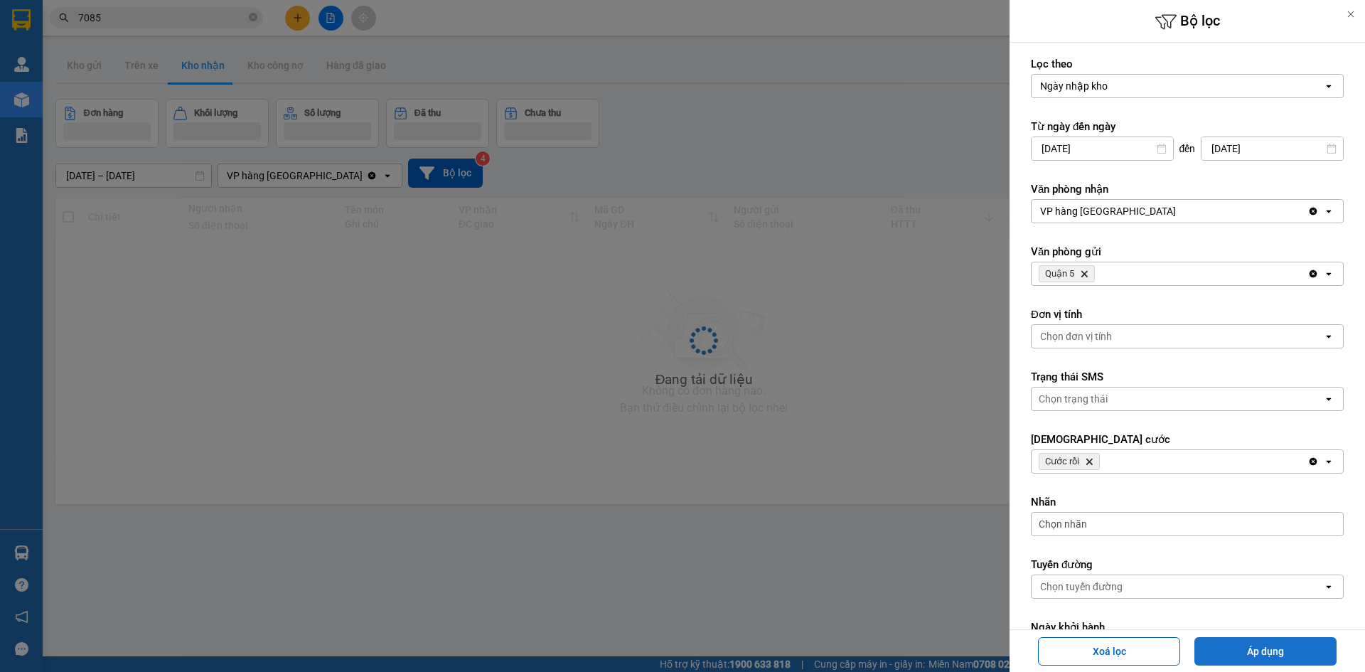
click at [1253, 646] on button "Áp dụng" at bounding box center [1266, 651] width 142 height 28
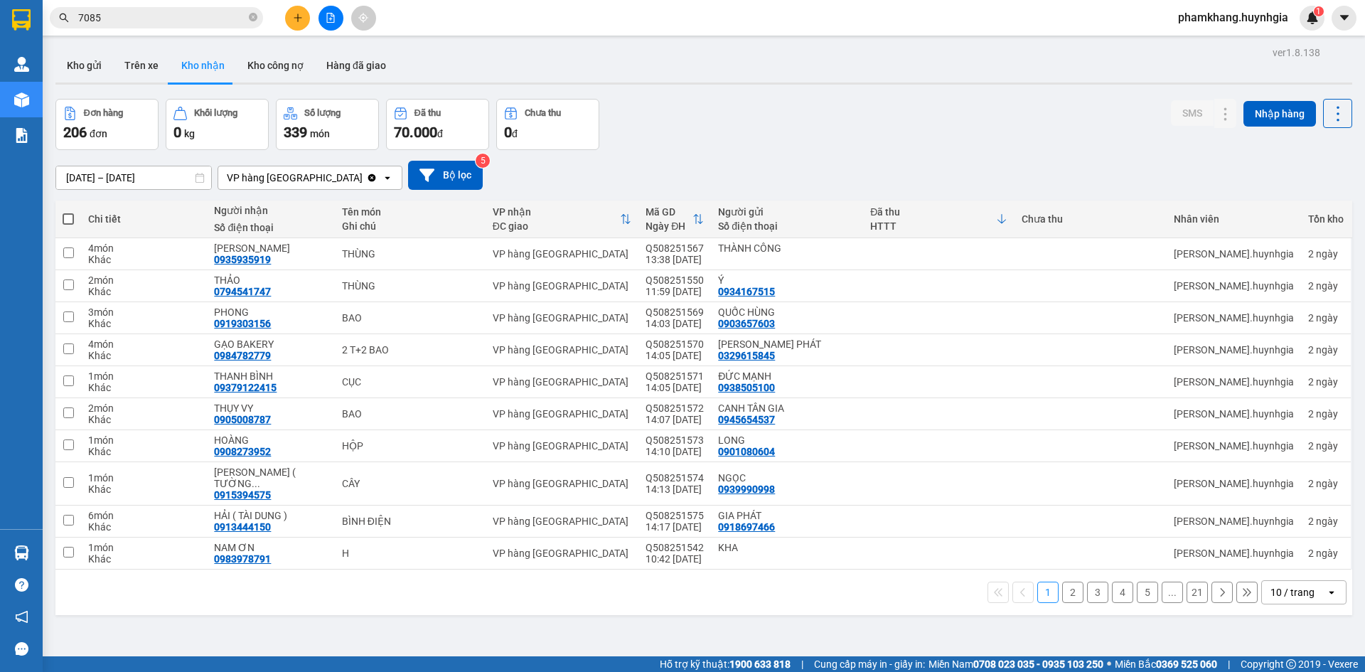
click at [1063, 584] on button "2" at bounding box center [1073, 592] width 21 height 21
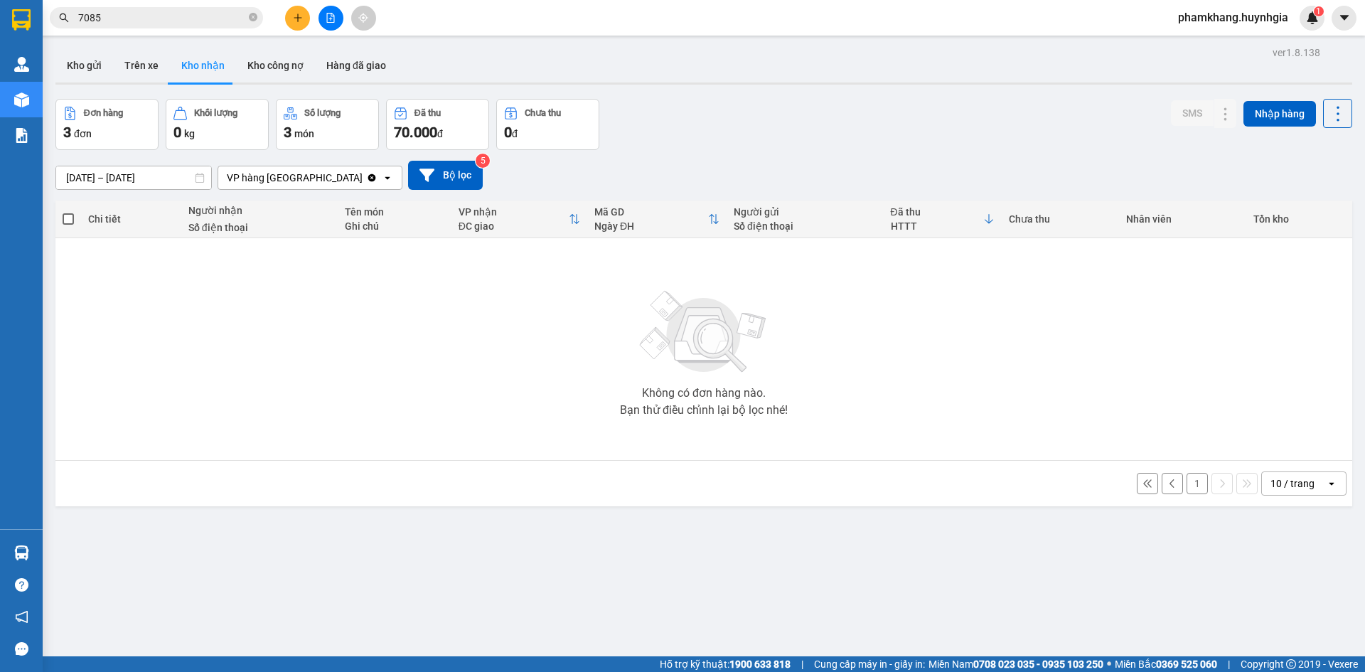
click at [1171, 485] on button at bounding box center [1172, 483] width 21 height 21
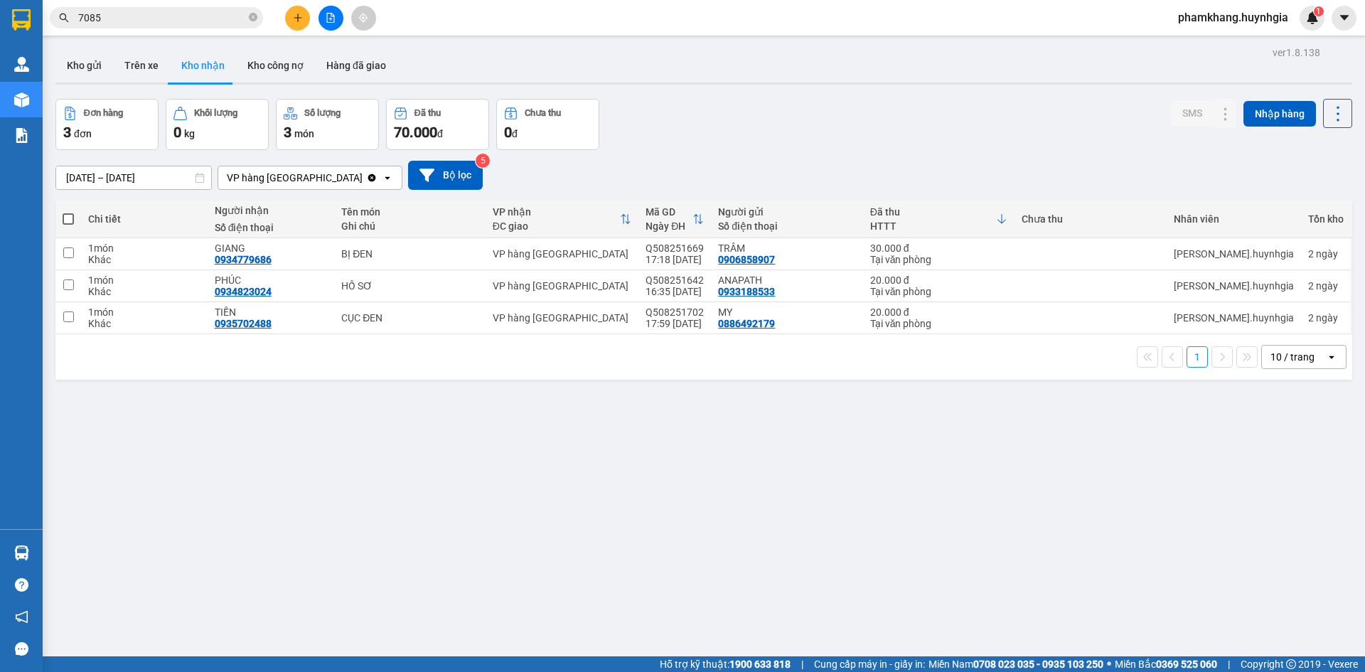
click at [211, 69] on button "Kho nhận" at bounding box center [203, 65] width 66 height 34
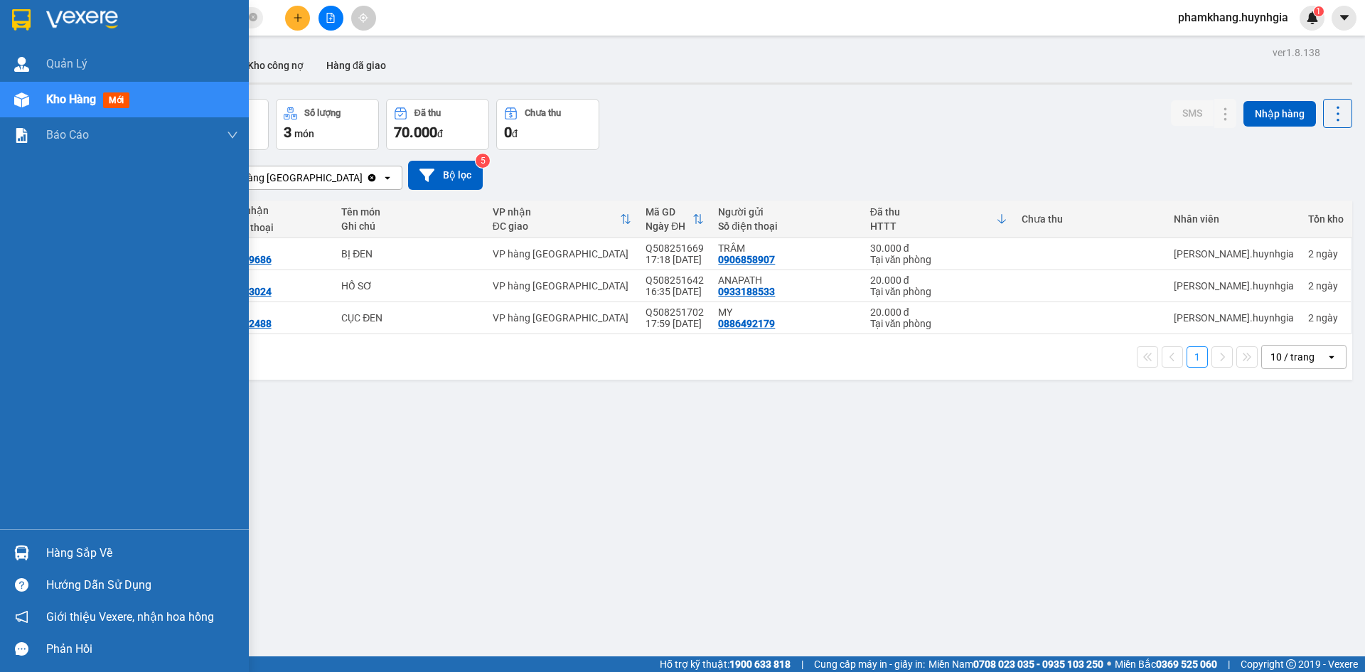
click at [50, 104] on span "Kho hàng" at bounding box center [71, 99] width 50 height 14
click at [60, 98] on span "Kho hàng" at bounding box center [71, 99] width 50 height 14
